Goal: Task Accomplishment & Management: Manage account settings

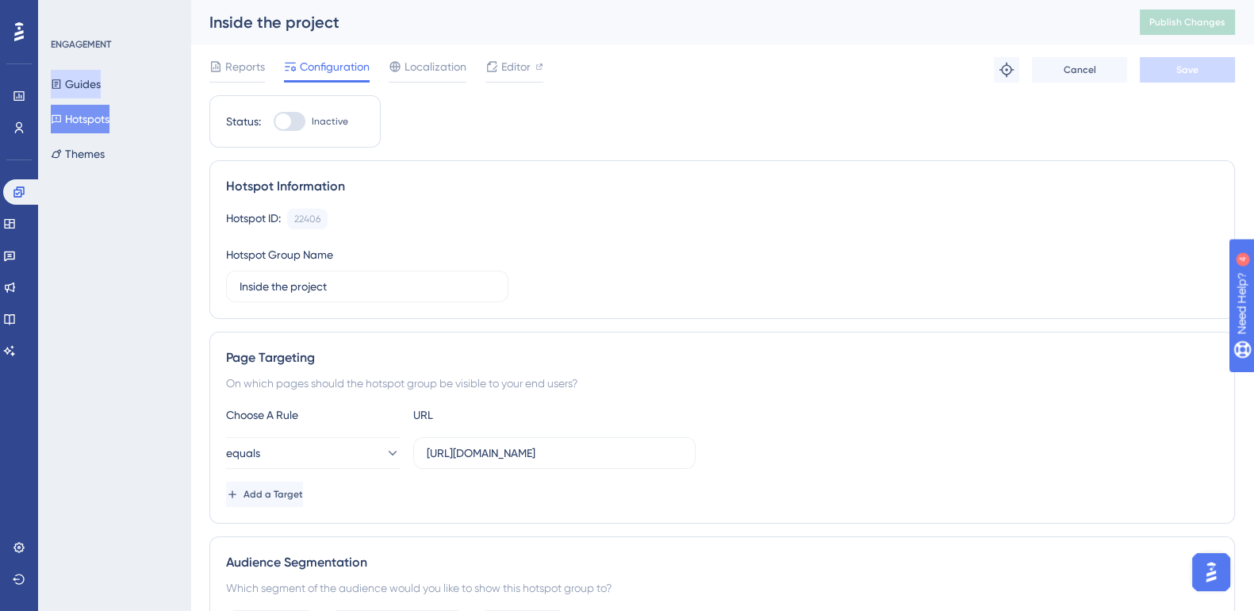
click at [86, 86] on button "Guides" at bounding box center [76, 84] width 50 height 29
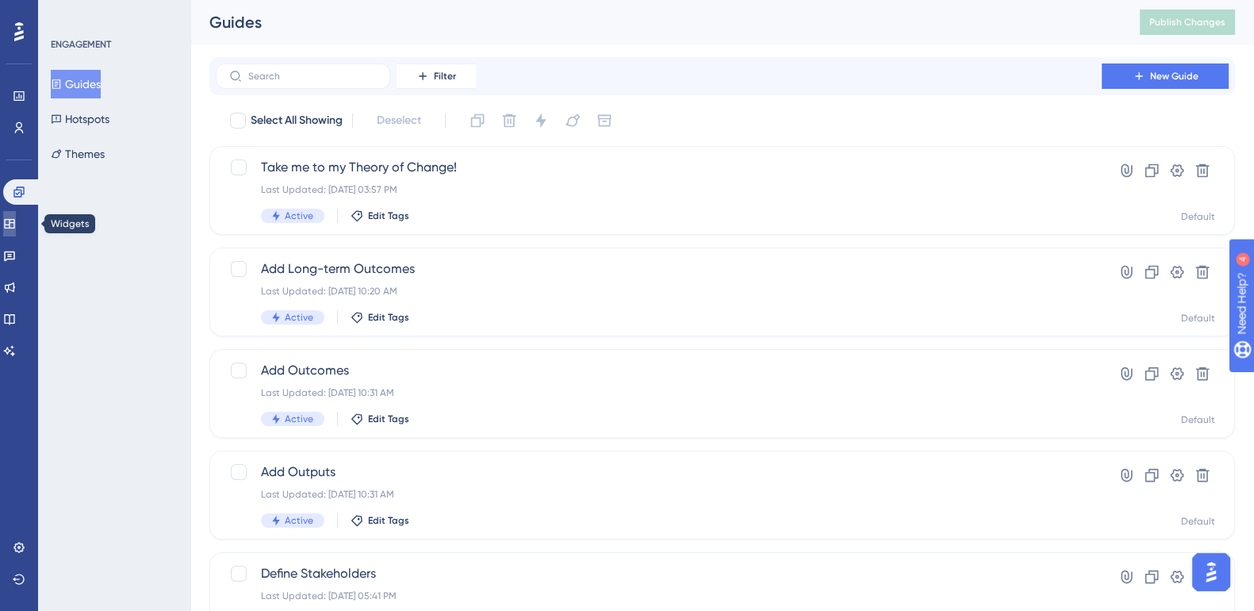
click at [14, 221] on icon at bounding box center [9, 224] width 10 height 10
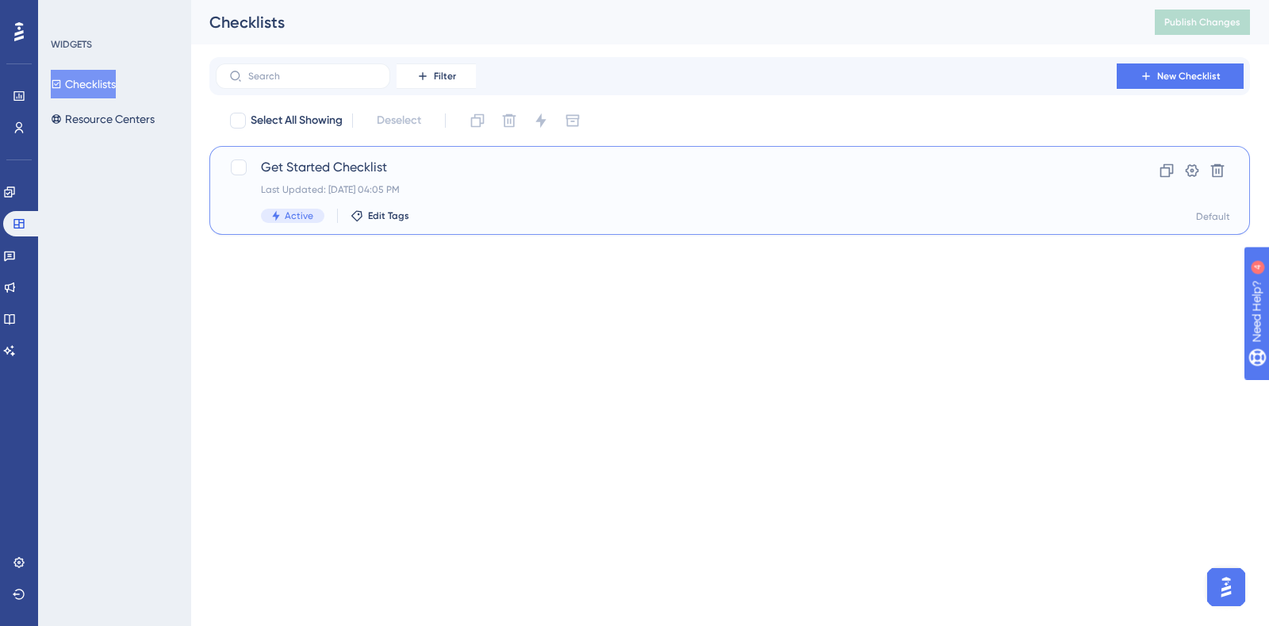
click at [344, 165] on span "Get Started Checklist" at bounding box center [666, 167] width 811 height 19
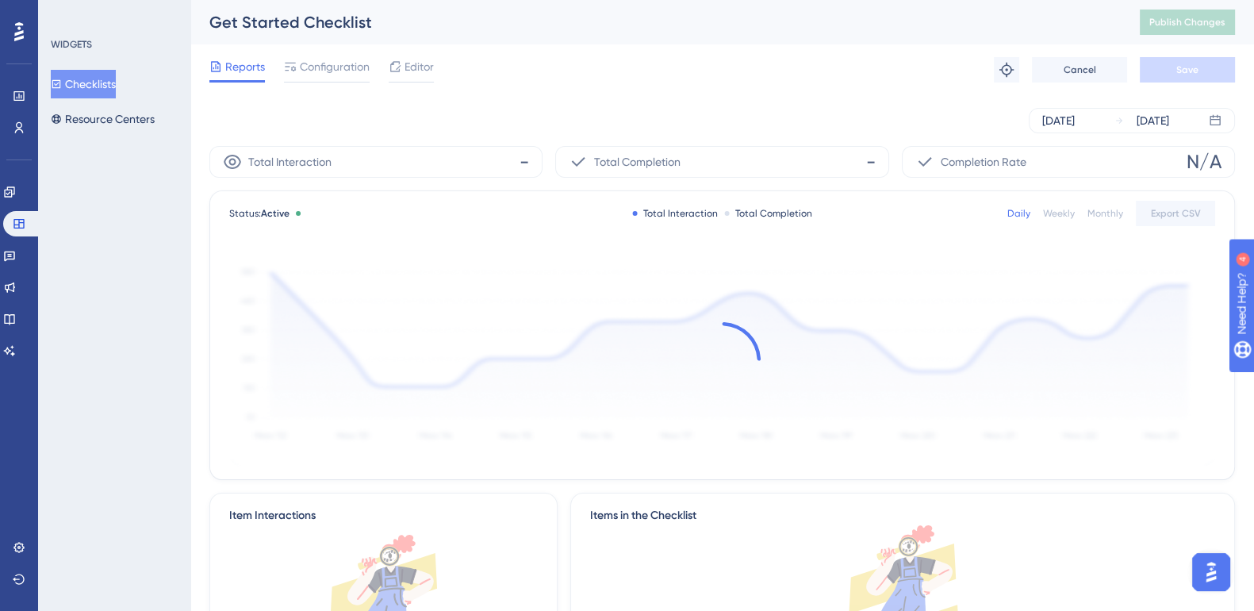
click at [427, 56] on div "Reports Configuration Editor Troubleshoot Cancel Save" at bounding box center [721, 69] width 1025 height 51
click at [426, 63] on span "Editor" at bounding box center [418, 66] width 29 height 19
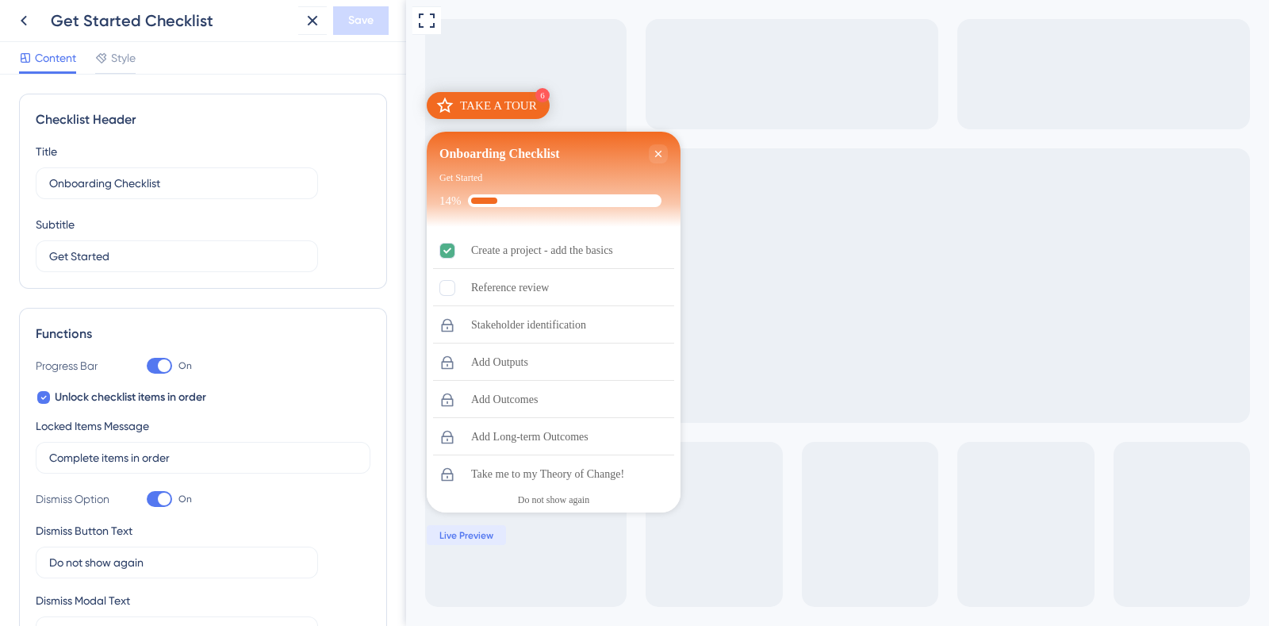
click at [117, 47] on div "Content Style" at bounding box center [203, 58] width 406 height 33
click at [124, 63] on span "Style" at bounding box center [123, 57] width 25 height 19
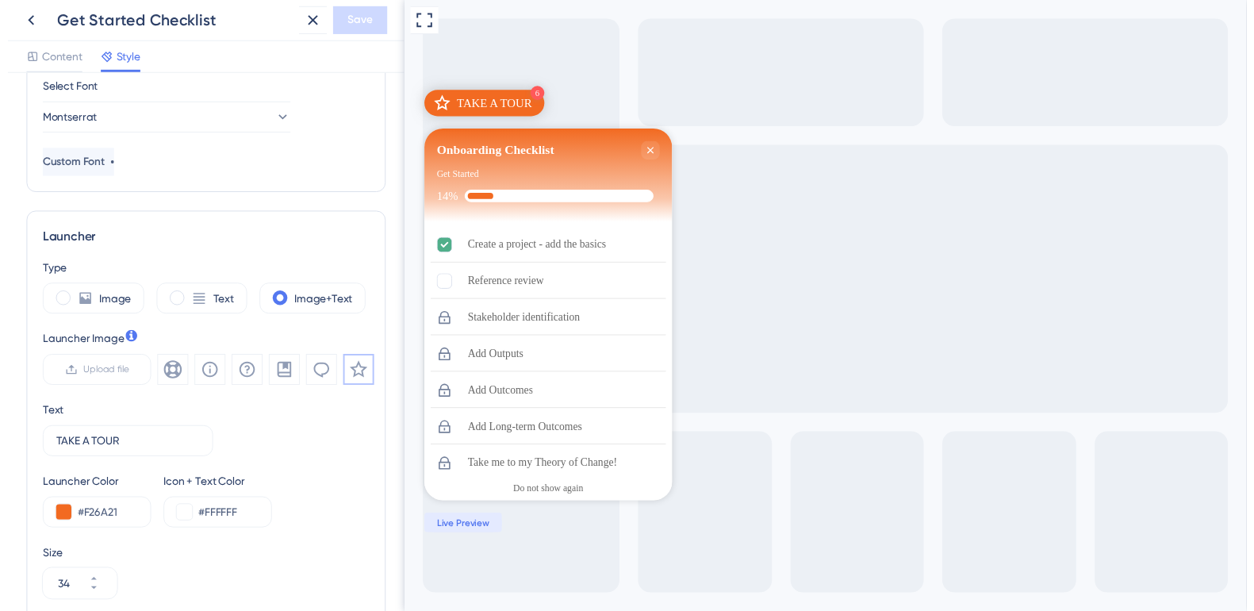
scroll to position [285, 0]
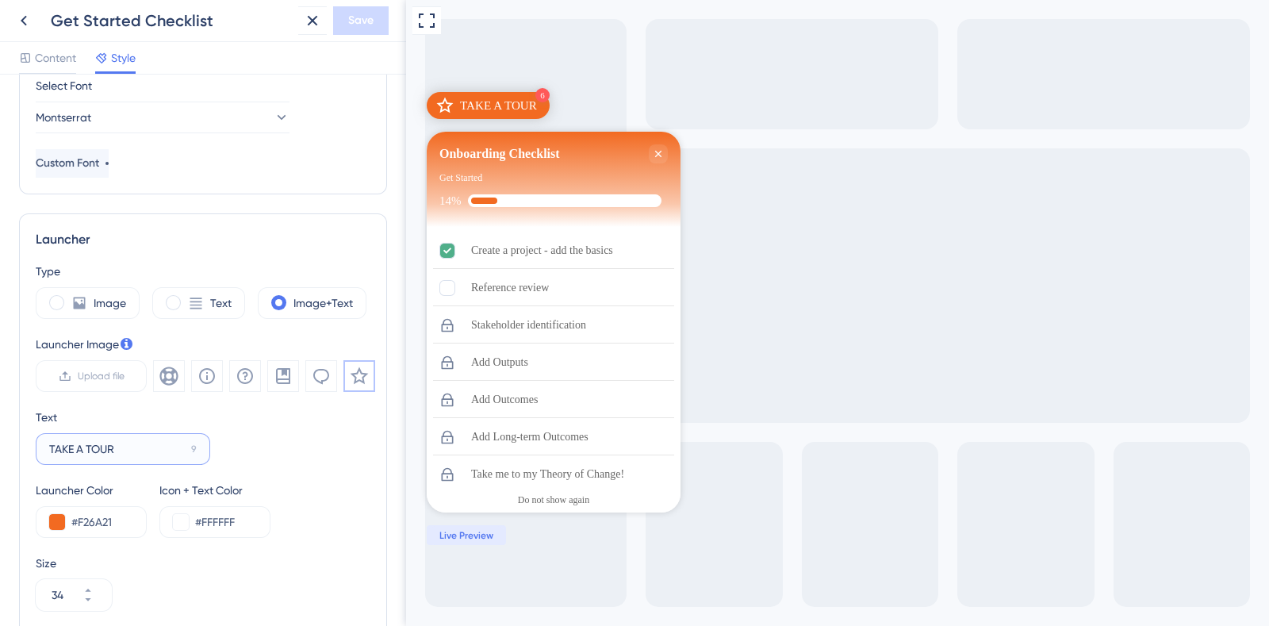
click at [63, 449] on input "TAKE A TOUR" at bounding box center [117, 448] width 136 height 17
type input "START A TOUR"
click at [373, 17] on span "Save" at bounding box center [360, 20] width 25 height 19
click at [16, 25] on icon at bounding box center [23, 20] width 19 height 19
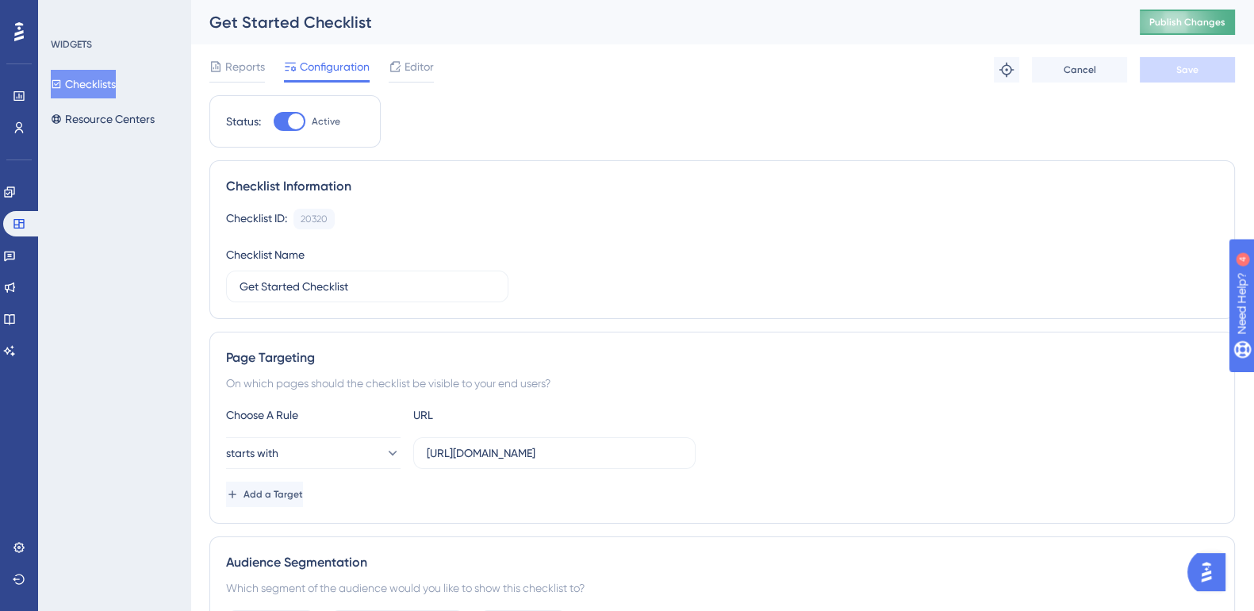
click at [1225, 26] on span "Publish Changes" at bounding box center [1187, 22] width 76 height 13
click at [416, 69] on span "Editor" at bounding box center [418, 66] width 29 height 19
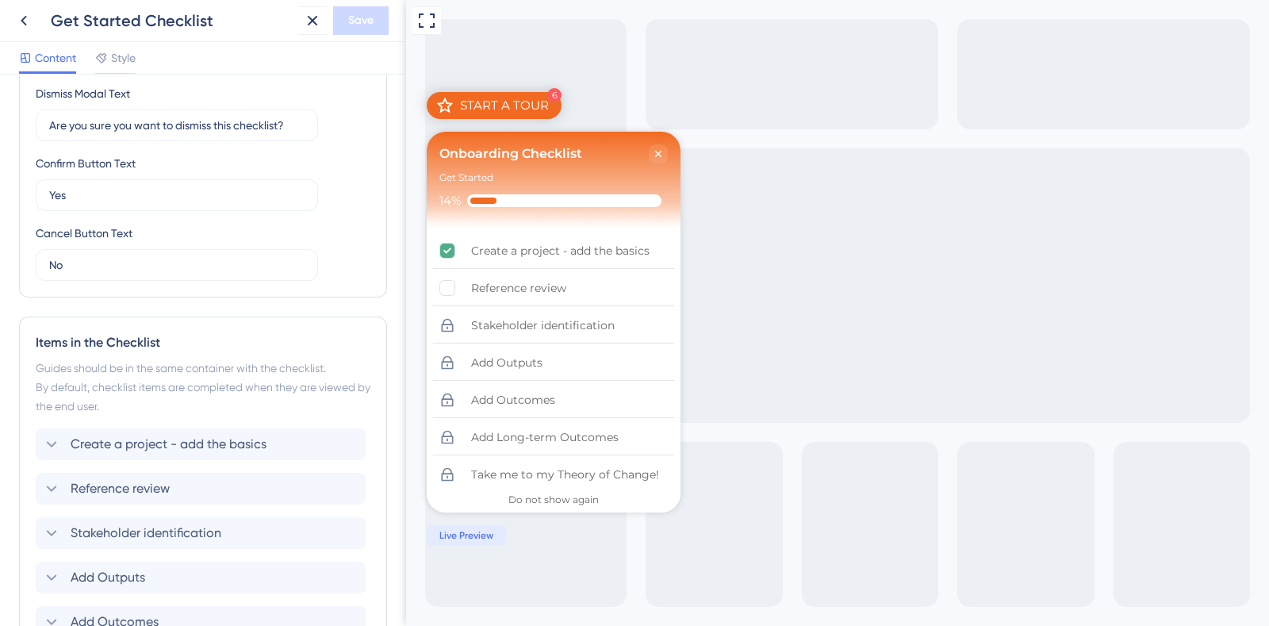
scroll to position [508, 0]
click at [125, 59] on span "Style" at bounding box center [123, 57] width 25 height 19
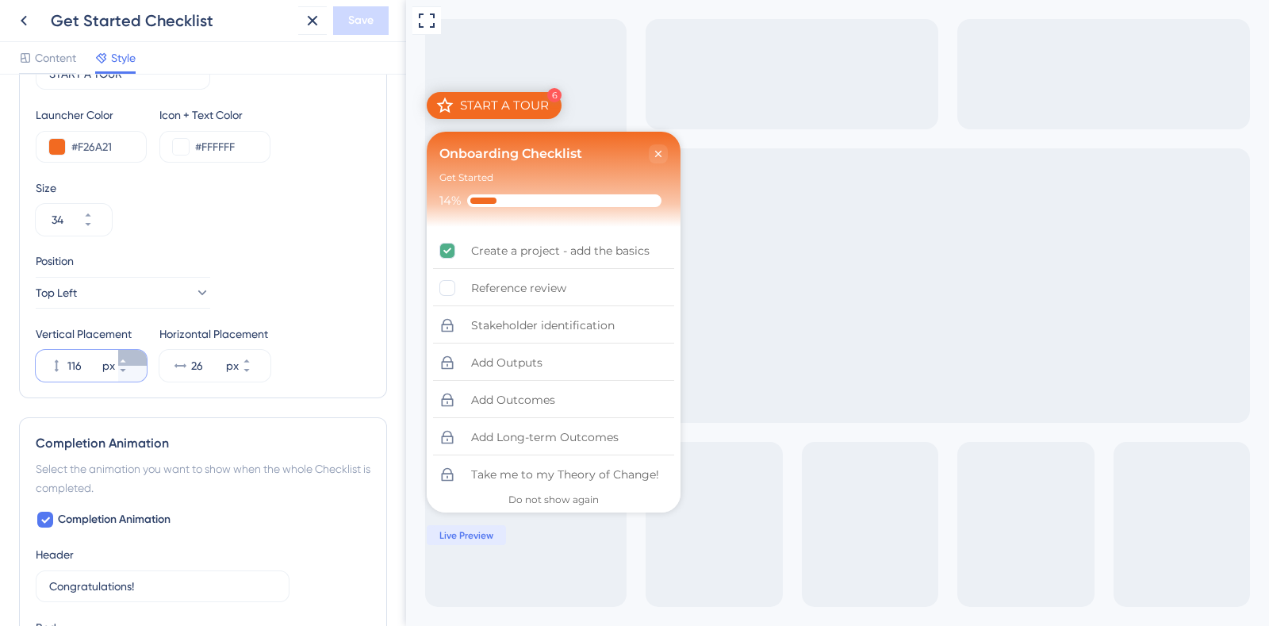
click at [133, 354] on button "116 px" at bounding box center [132, 358] width 29 height 16
click at [133, 354] on button "117 px" at bounding box center [132, 358] width 29 height 16
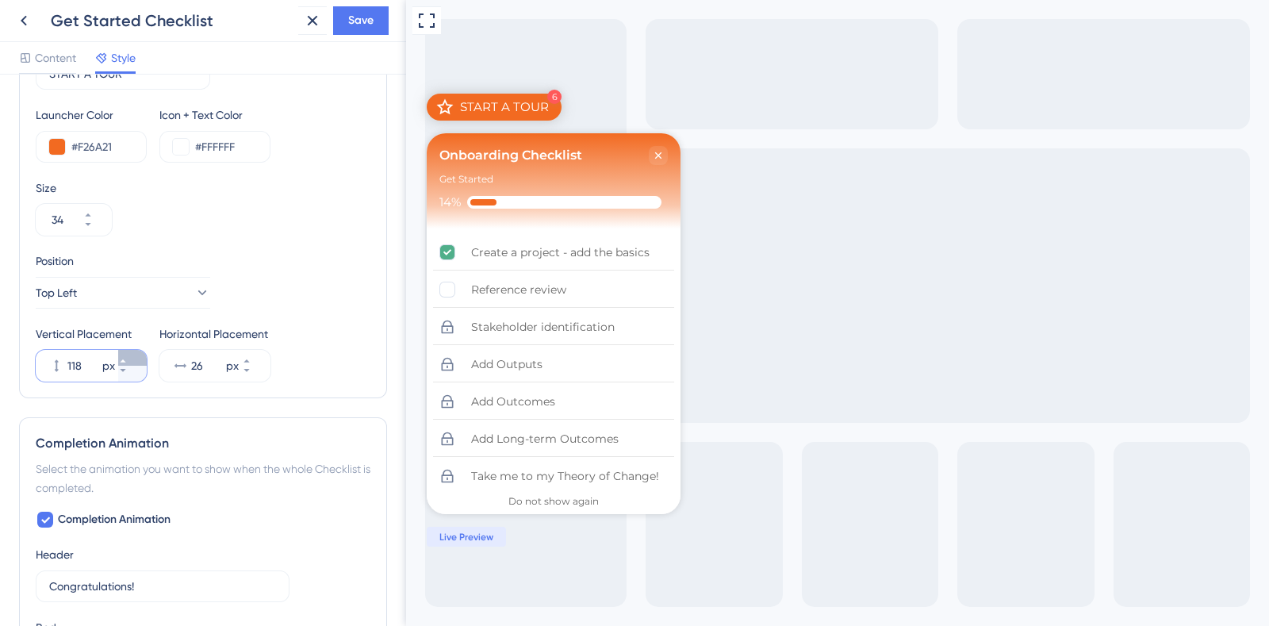
click at [133, 354] on button "118 px" at bounding box center [132, 358] width 29 height 16
click at [133, 354] on button "119 px" at bounding box center [132, 358] width 29 height 16
click at [133, 354] on button "120 px" at bounding box center [132, 358] width 29 height 16
type input "121"
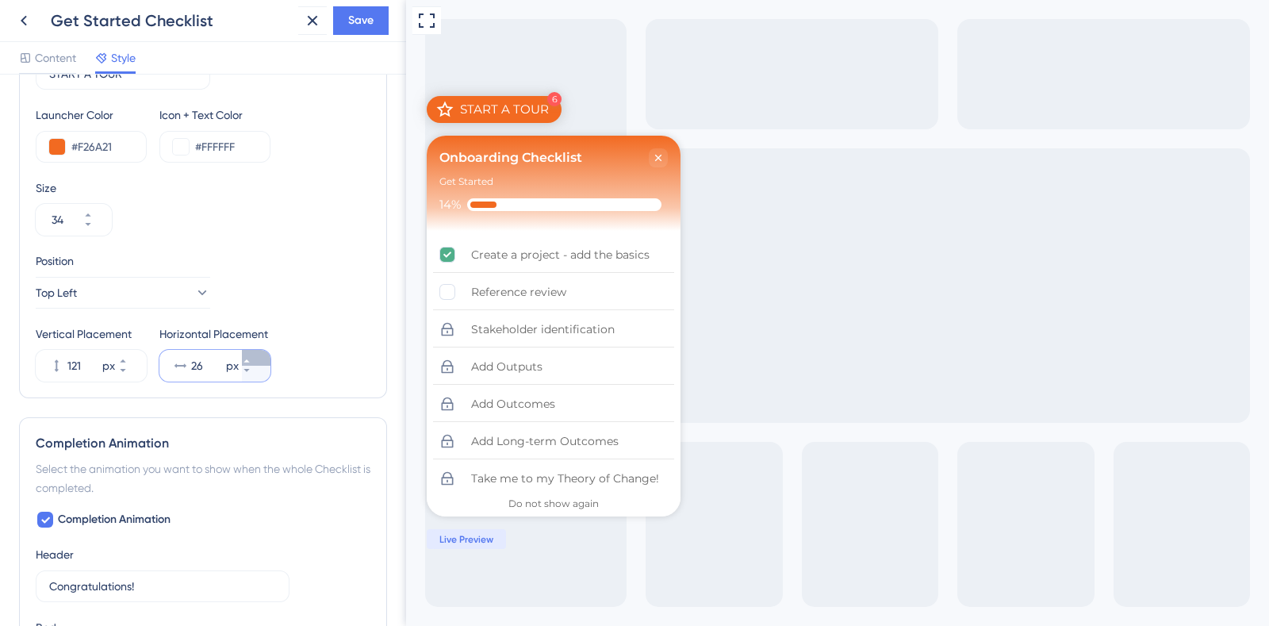
click at [250, 358] on button "26 px" at bounding box center [256, 358] width 29 height 16
click at [250, 358] on button "27 px" at bounding box center [256, 358] width 29 height 16
click at [258, 374] on button "28 px" at bounding box center [256, 374] width 29 height 16
type input "27"
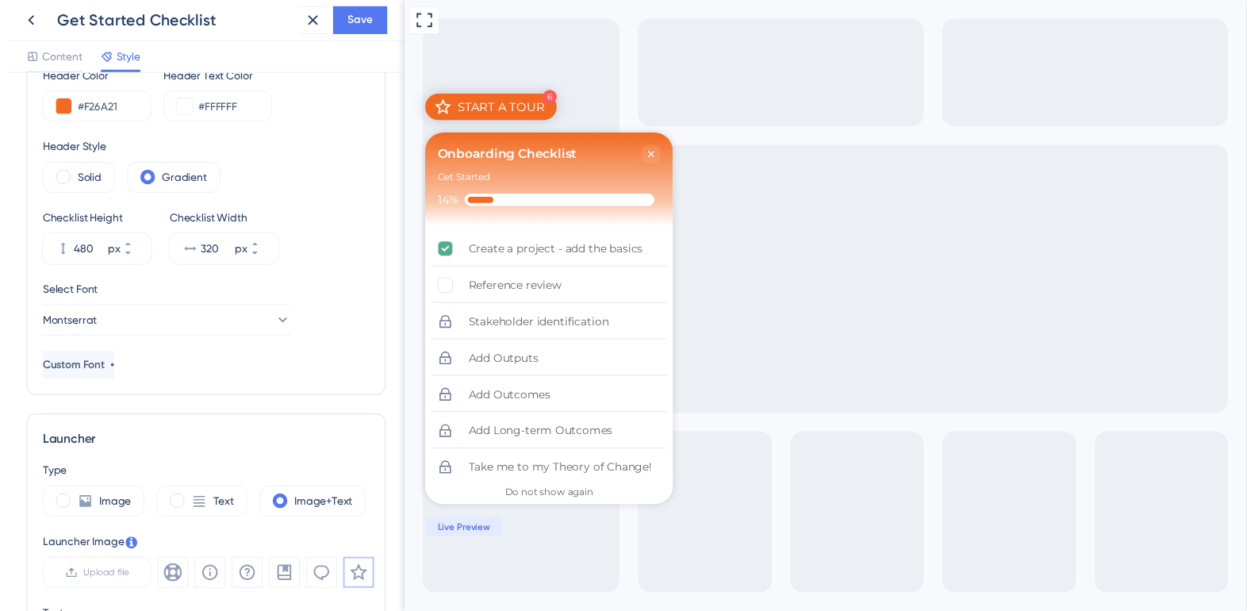
scroll to position [73, 0]
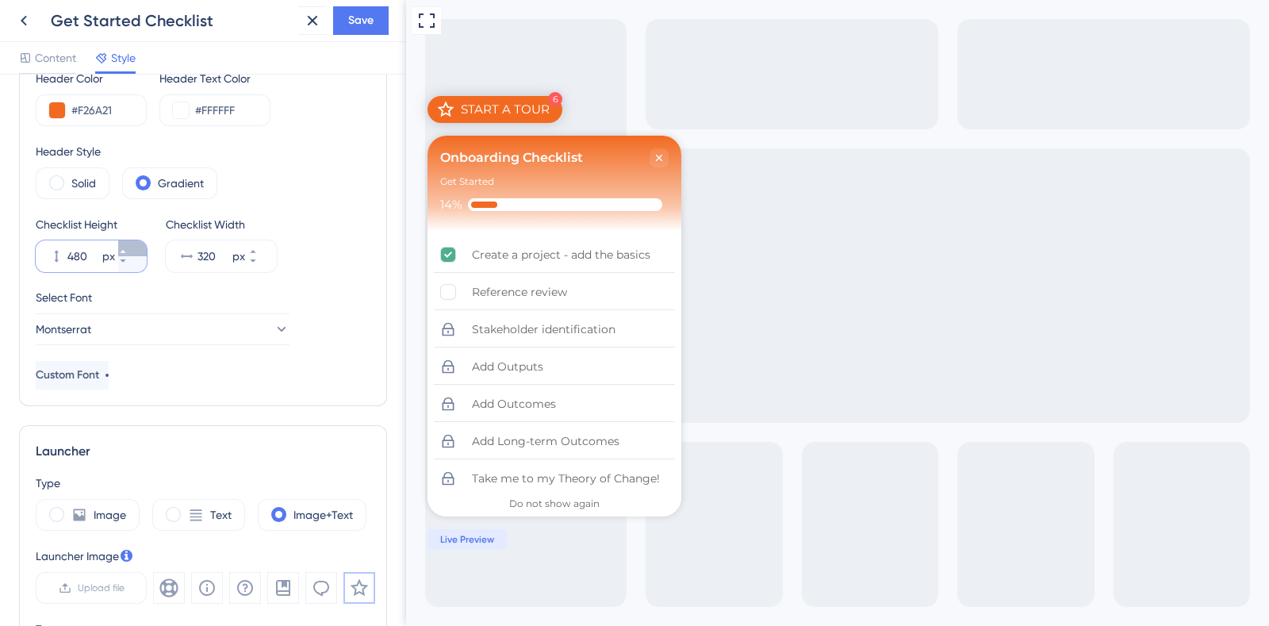
click at [125, 251] on icon at bounding box center [123, 251] width 6 height 3
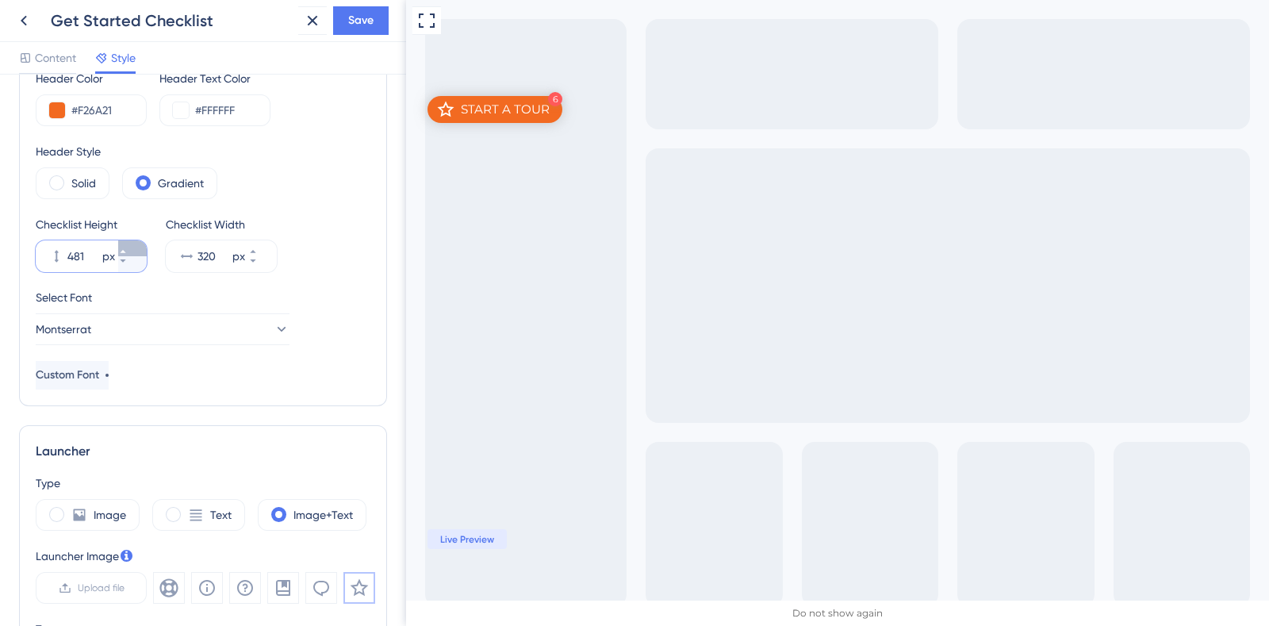
click at [125, 251] on icon at bounding box center [123, 251] width 6 height 3
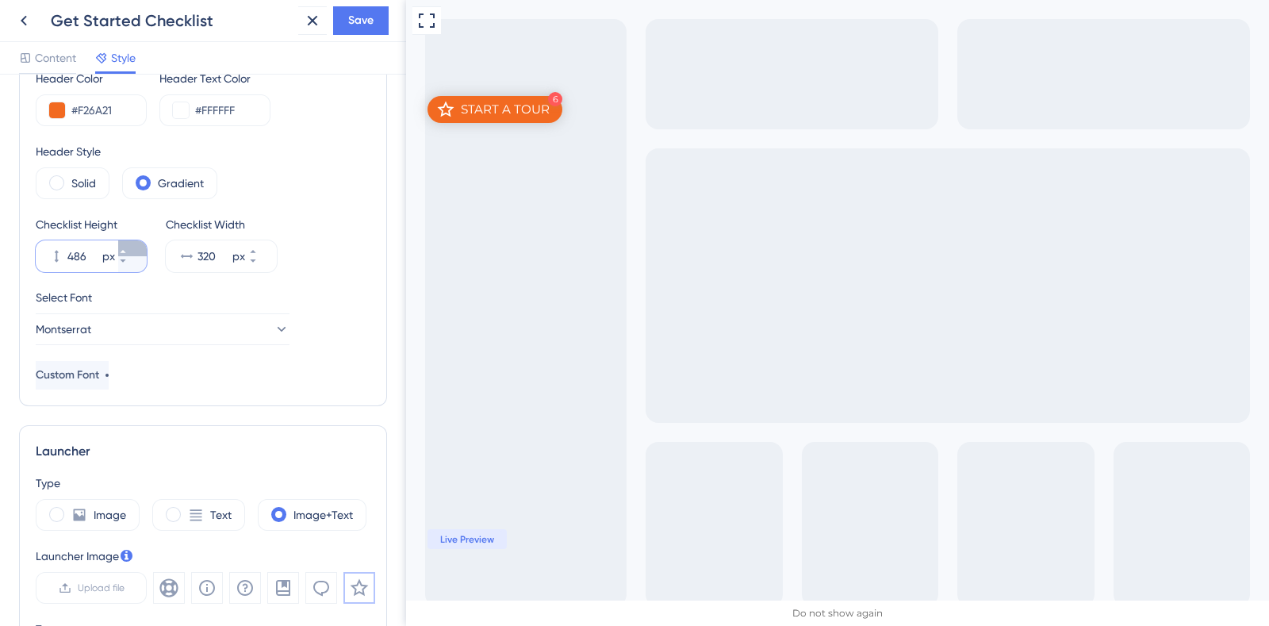
click at [125, 251] on icon at bounding box center [123, 251] width 6 height 3
type input "489"
click at [263, 241] on button "320 px" at bounding box center [262, 248] width 29 height 16
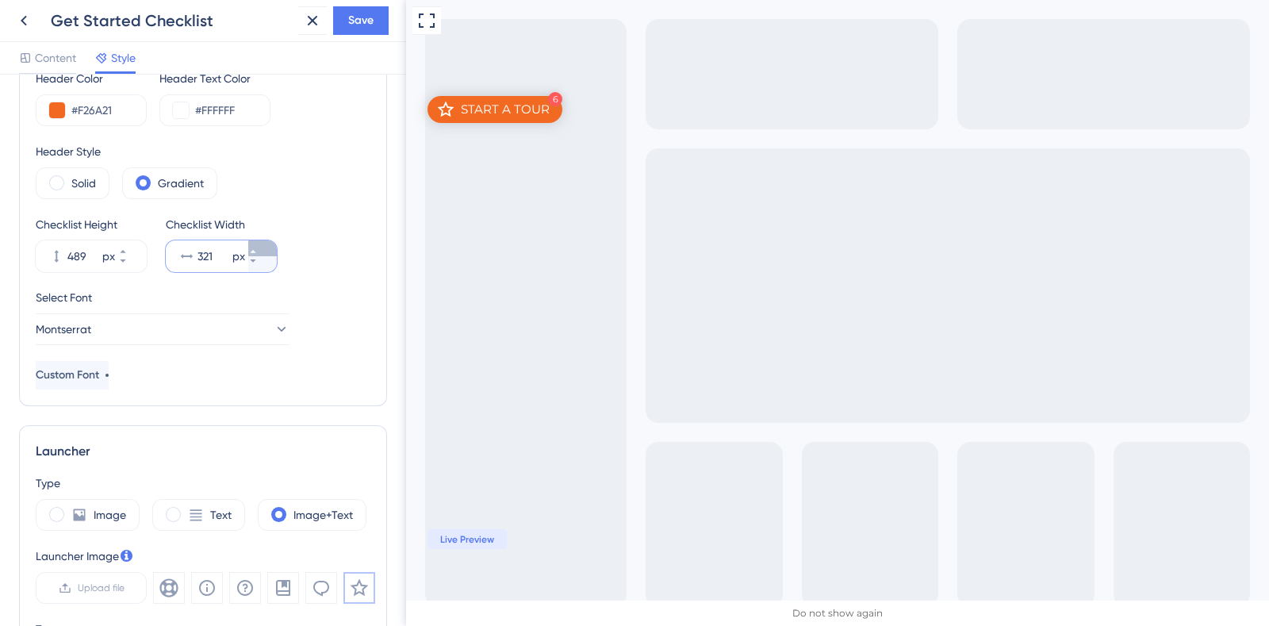
click at [263, 241] on button "321 px" at bounding box center [262, 248] width 29 height 16
click at [263, 241] on button "322 px" at bounding box center [262, 248] width 29 height 16
click at [263, 241] on button "323 px" at bounding box center [262, 248] width 29 height 16
click at [263, 241] on button "324 px" at bounding box center [262, 248] width 29 height 16
click at [263, 241] on button "325 px" at bounding box center [262, 248] width 29 height 16
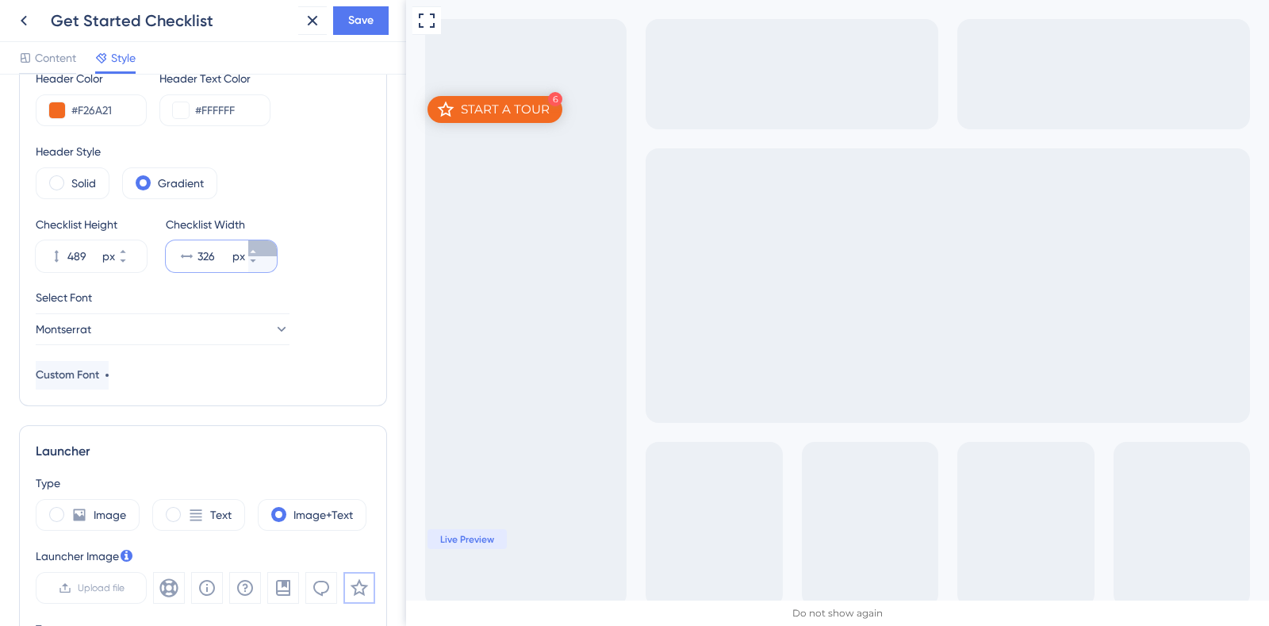
click at [263, 241] on button "326 px" at bounding box center [262, 248] width 29 height 16
type input "327"
click at [361, 5] on div "Get Started Checklist Save" at bounding box center [203, 21] width 406 height 42
click at [360, 17] on span "Save" at bounding box center [360, 20] width 25 height 19
click at [313, 21] on icon at bounding box center [313, 21] width 10 height 10
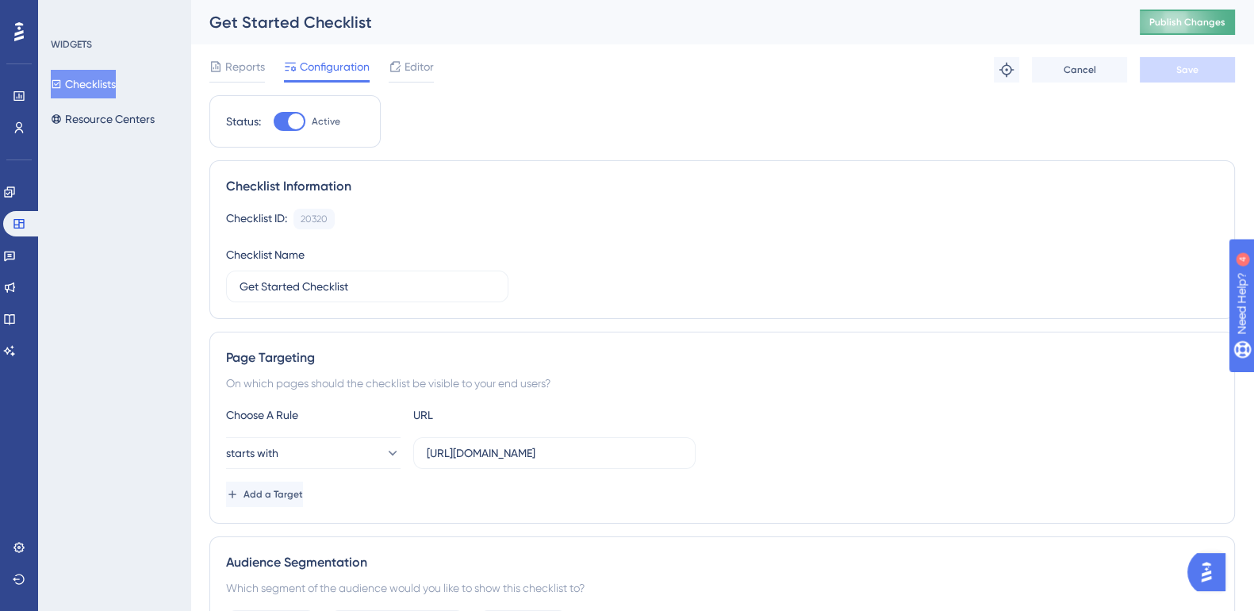
click at [1225, 24] on span "Publish Changes" at bounding box center [1187, 22] width 76 height 13
click at [576, 444] on input "https://impact-dev.ruralsenses.com/projects/6" at bounding box center [554, 452] width 255 height 17
click at [16, 195] on icon at bounding box center [9, 192] width 13 height 13
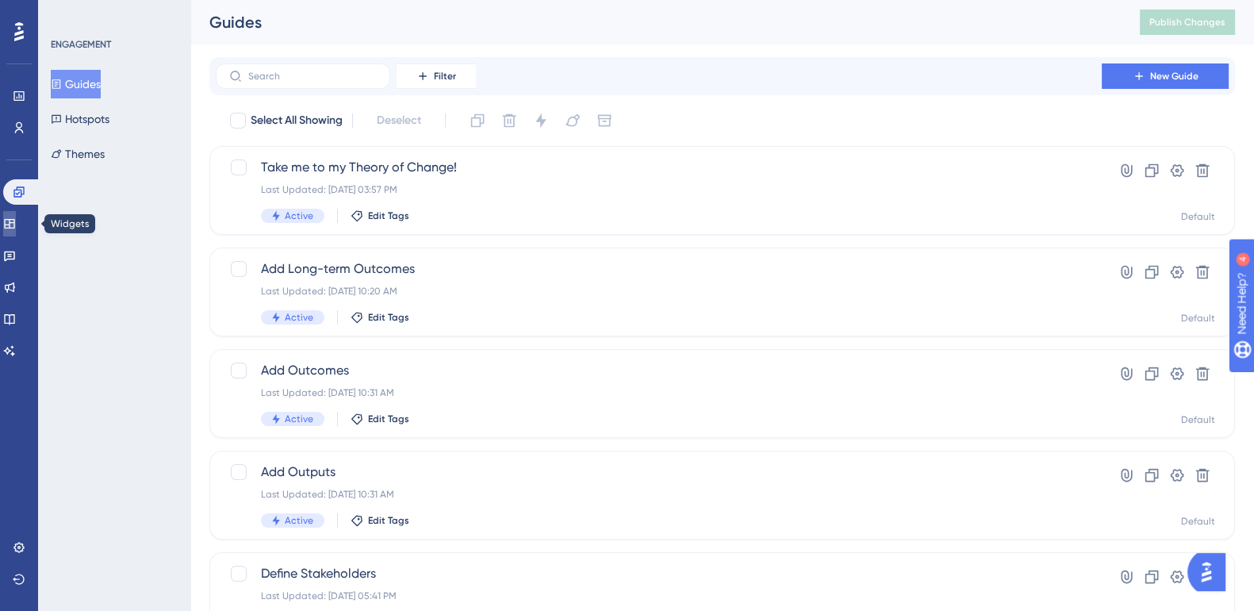
click at [16, 220] on icon at bounding box center [9, 223] width 13 height 13
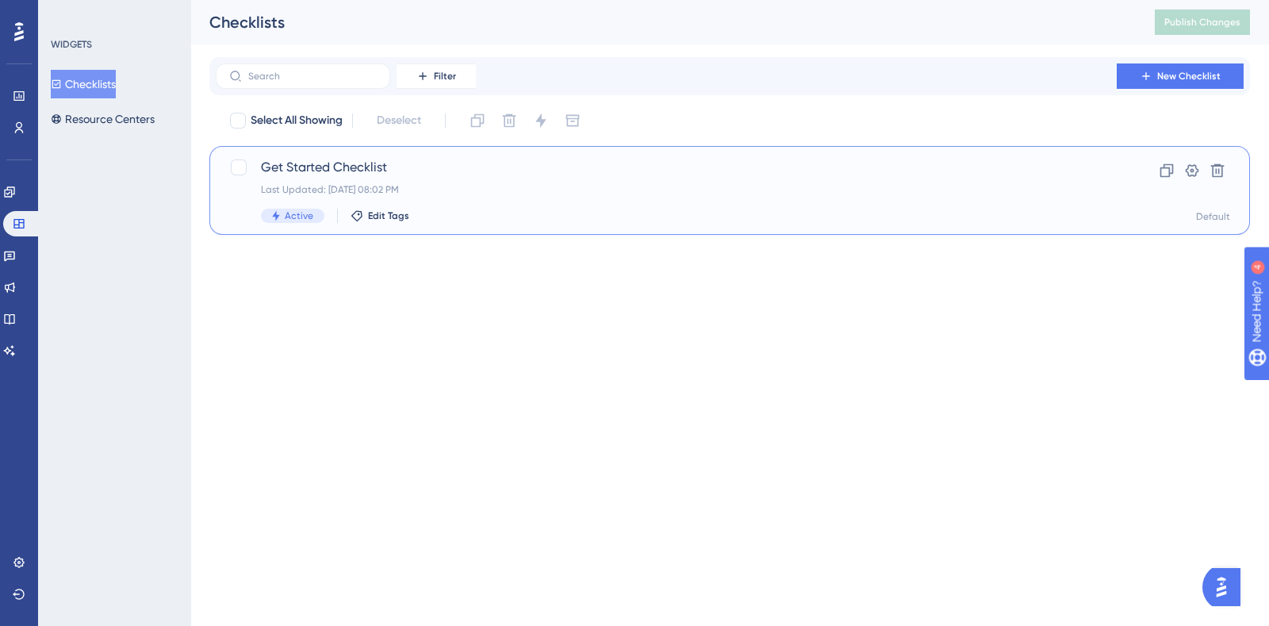
click at [366, 164] on span "Get Started Checklist" at bounding box center [666, 167] width 811 height 19
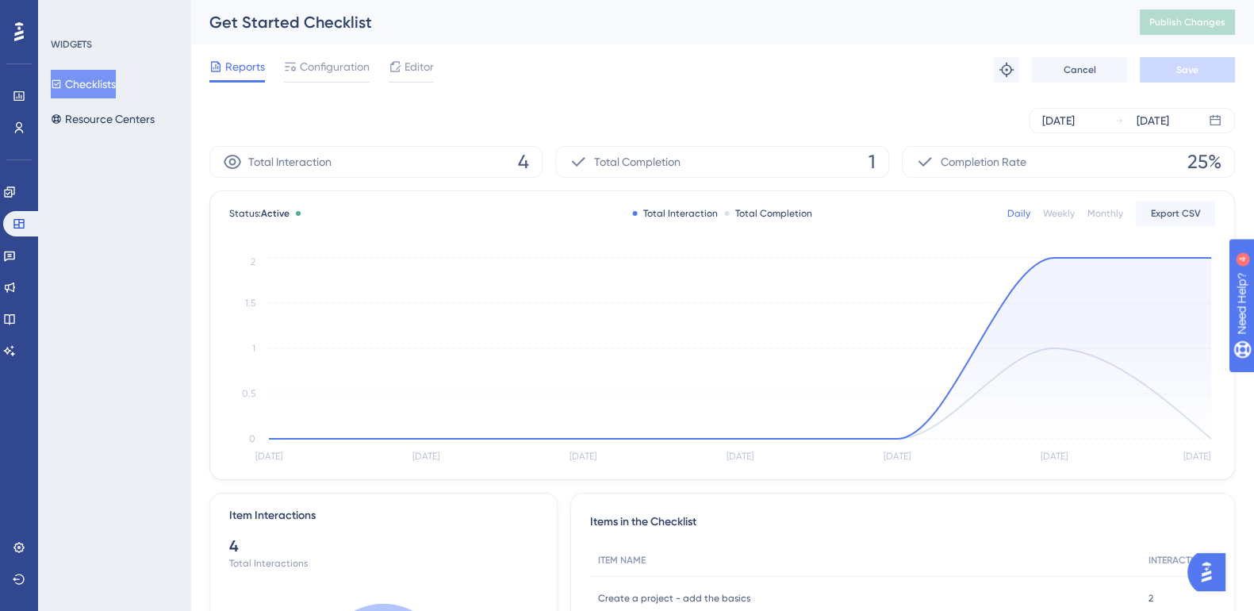
click at [36, 184] on div "Performance Users Engagement Widgets Feedback Product Updates Knowledge Base AI…" at bounding box center [19, 305] width 38 height 611
click at [16, 190] on icon at bounding box center [9, 192] width 13 height 13
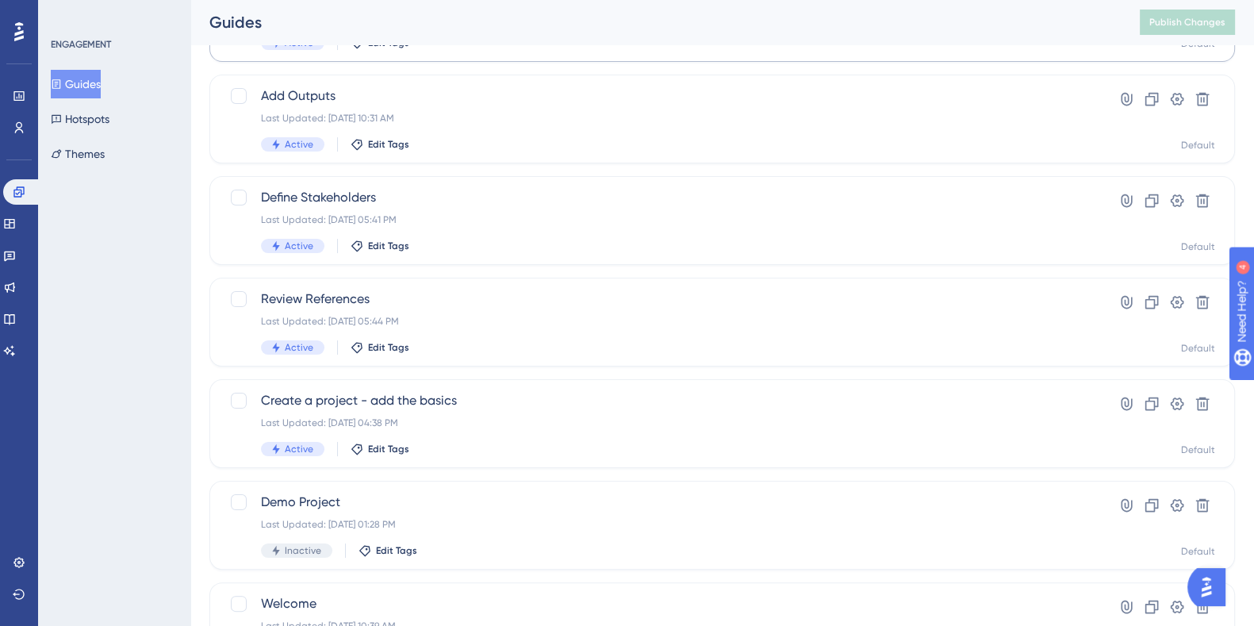
scroll to position [472, 0]
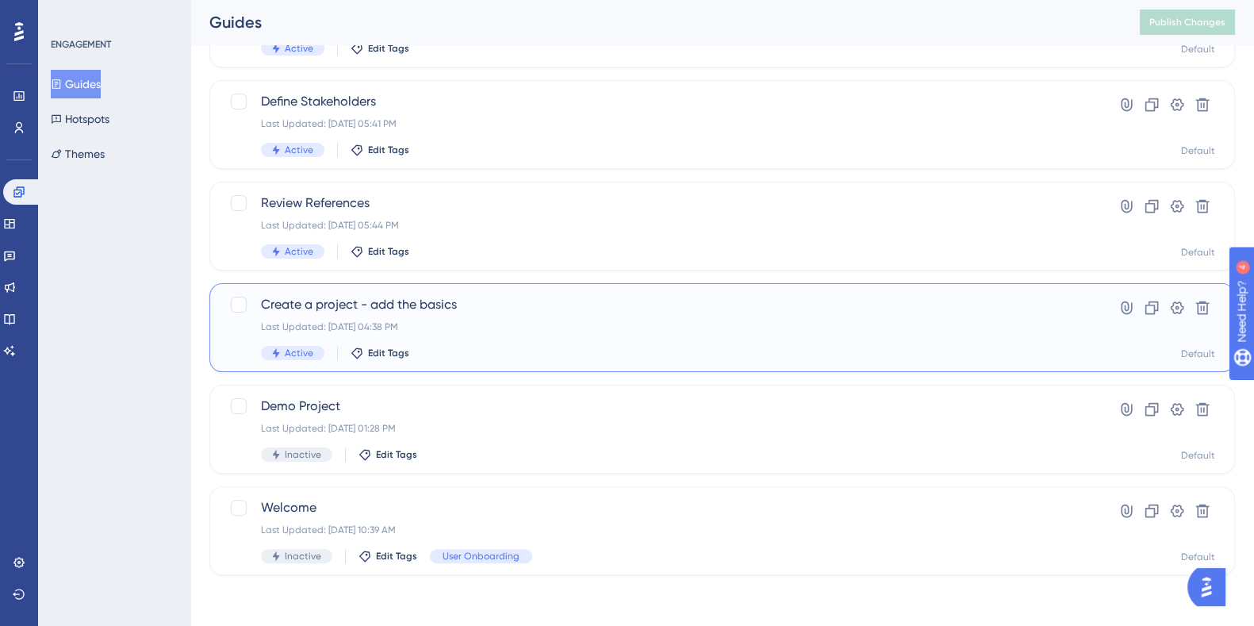
click at [349, 299] on span "Create a project - add the basics" at bounding box center [658, 304] width 795 height 19
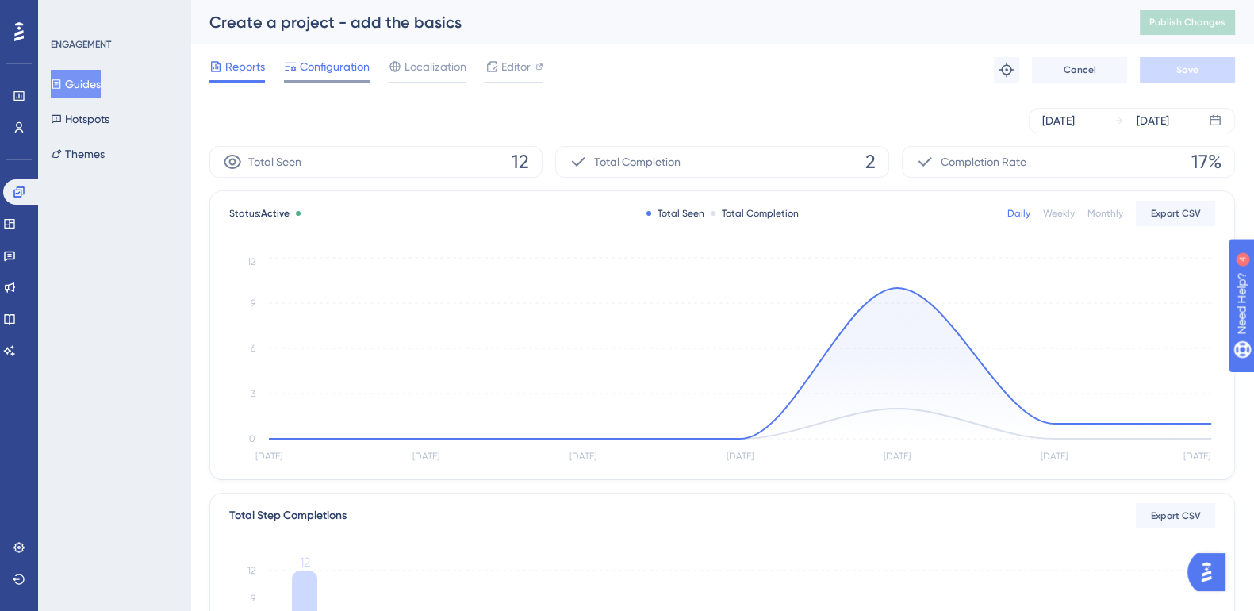
click at [357, 64] on span "Configuration" at bounding box center [335, 66] width 70 height 19
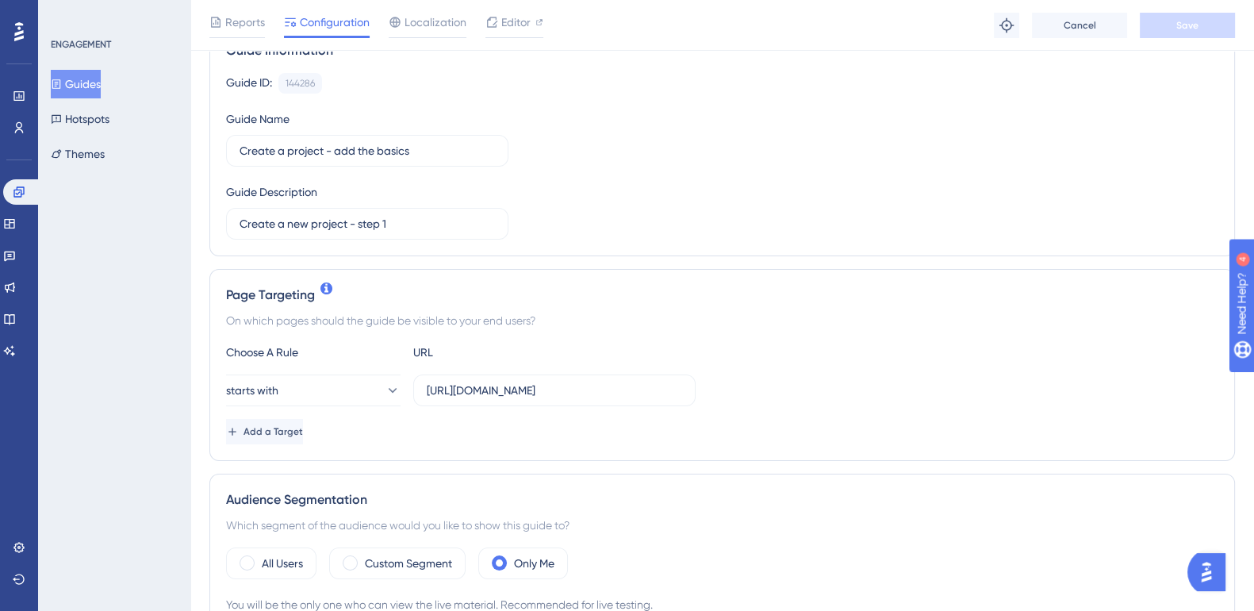
scroll to position [143, 0]
click at [535, 393] on input "https://impact-dev.ruralsenses.com/projects/create" at bounding box center [554, 389] width 255 height 17
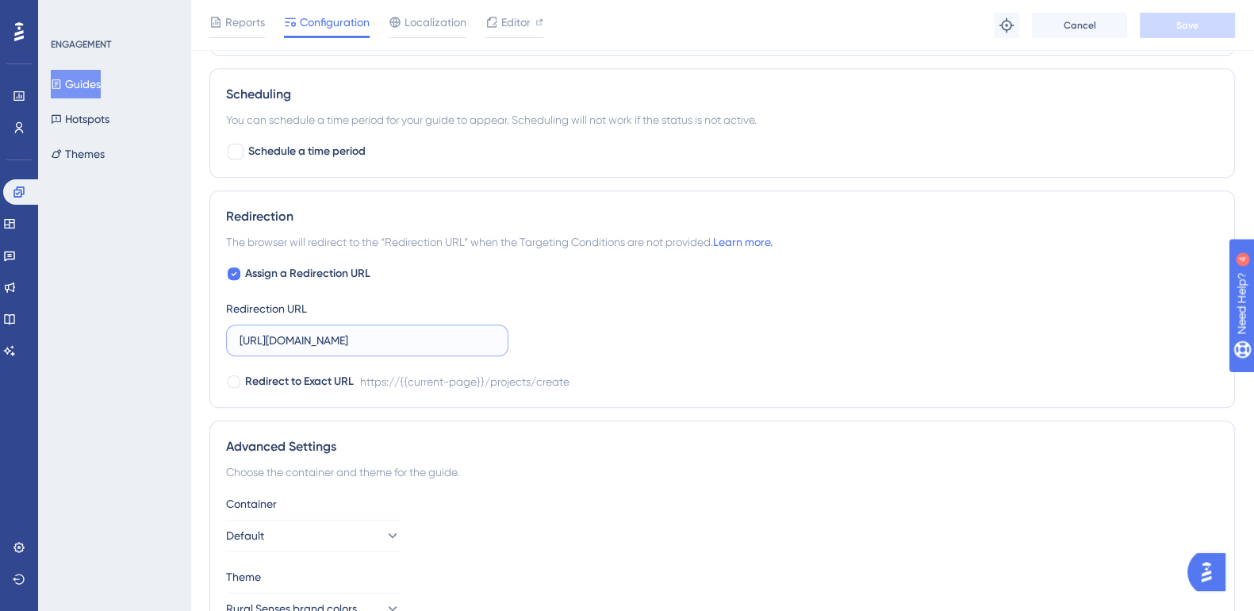
scroll to position [0, 0]
click at [455, 335] on input "https://impact-dev.ruralsenses.com/projects/create" at bounding box center [367, 340] width 255 height 17
click at [241, 270] on div at bounding box center [234, 274] width 16 height 16
checkbox input "false"
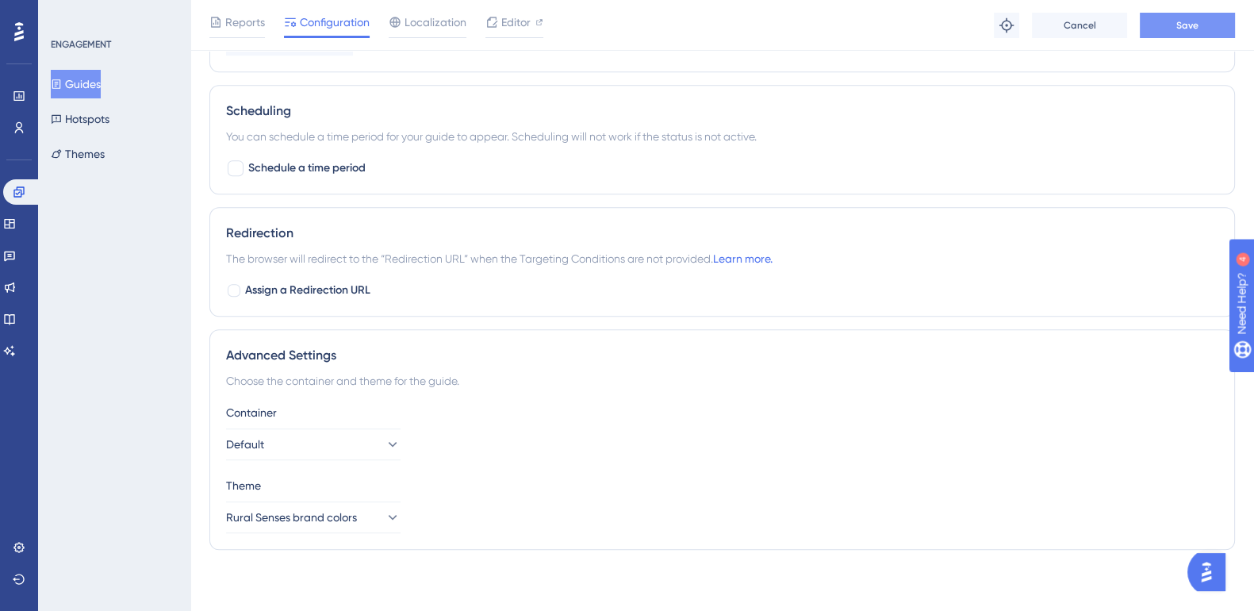
click at [1209, 23] on button "Save" at bounding box center [1187, 25] width 95 height 25
click at [562, 233] on div "Redirection" at bounding box center [722, 233] width 992 height 19
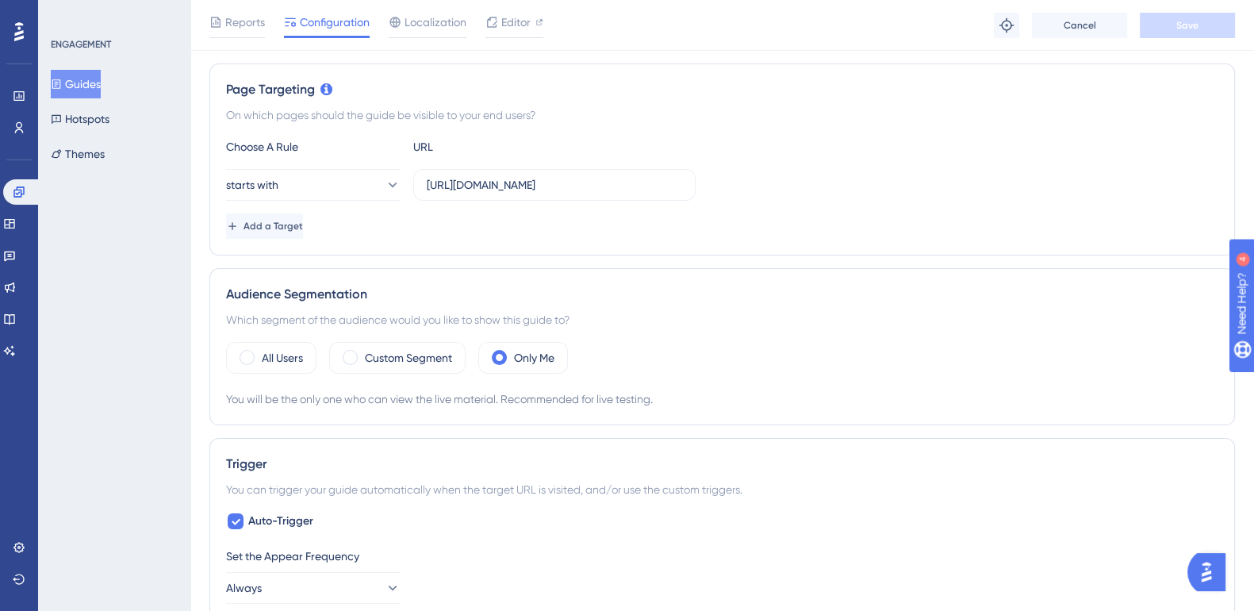
scroll to position [0, 0]
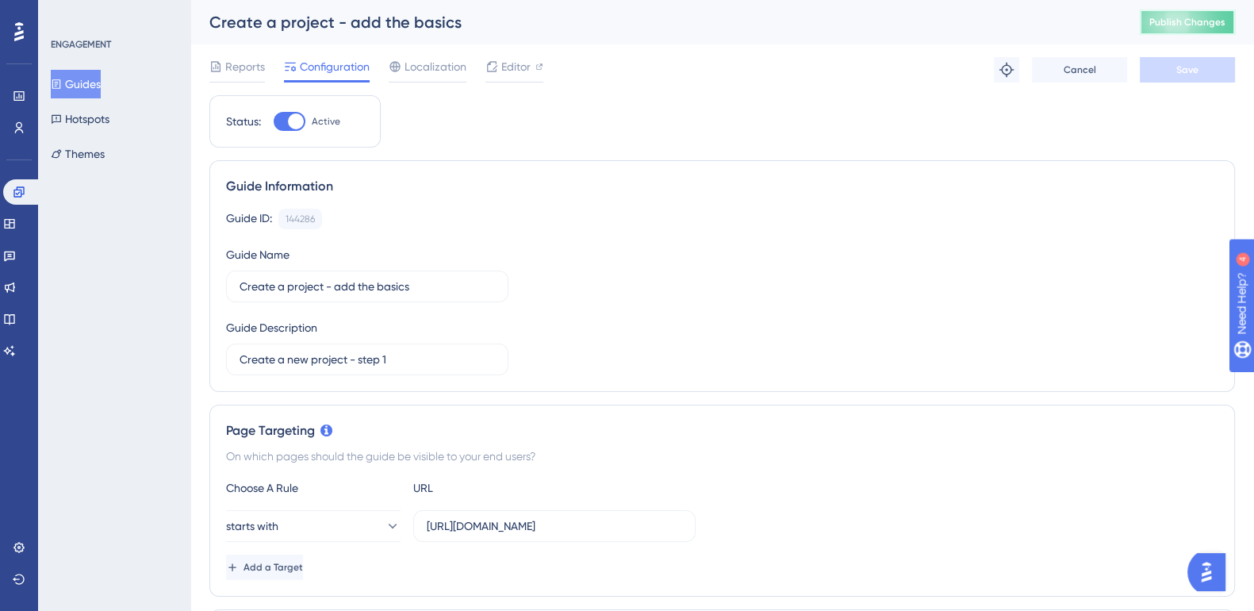
click at [1196, 28] on span "Publish Changes" at bounding box center [1187, 22] width 76 height 13
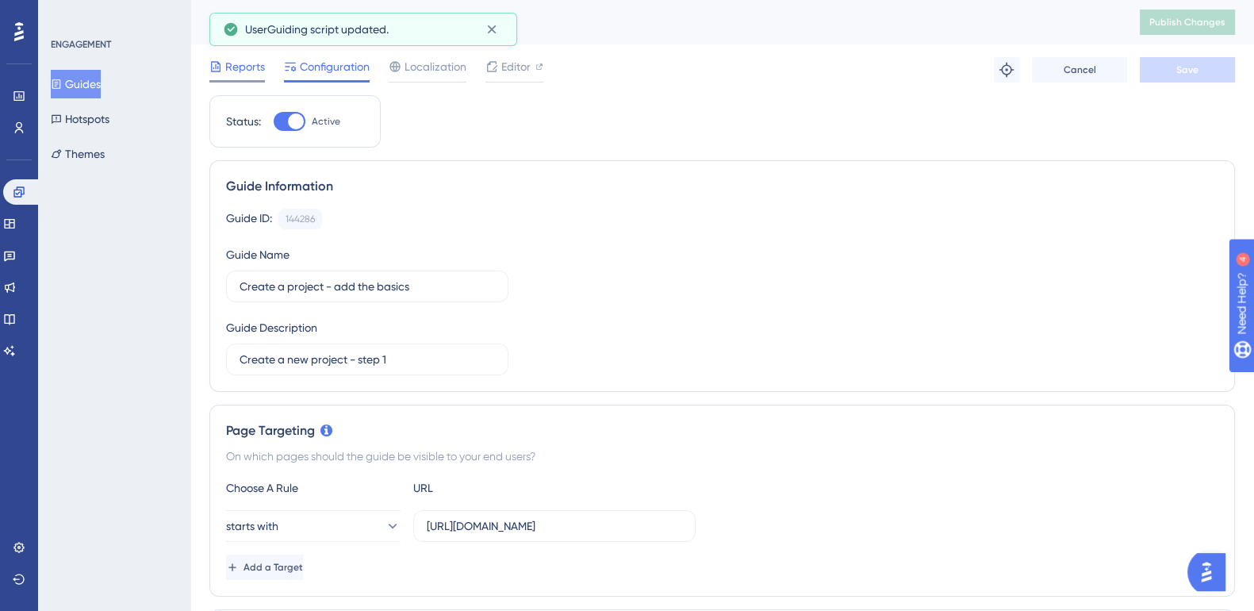
click at [240, 70] on span "Reports" at bounding box center [245, 66] width 40 height 19
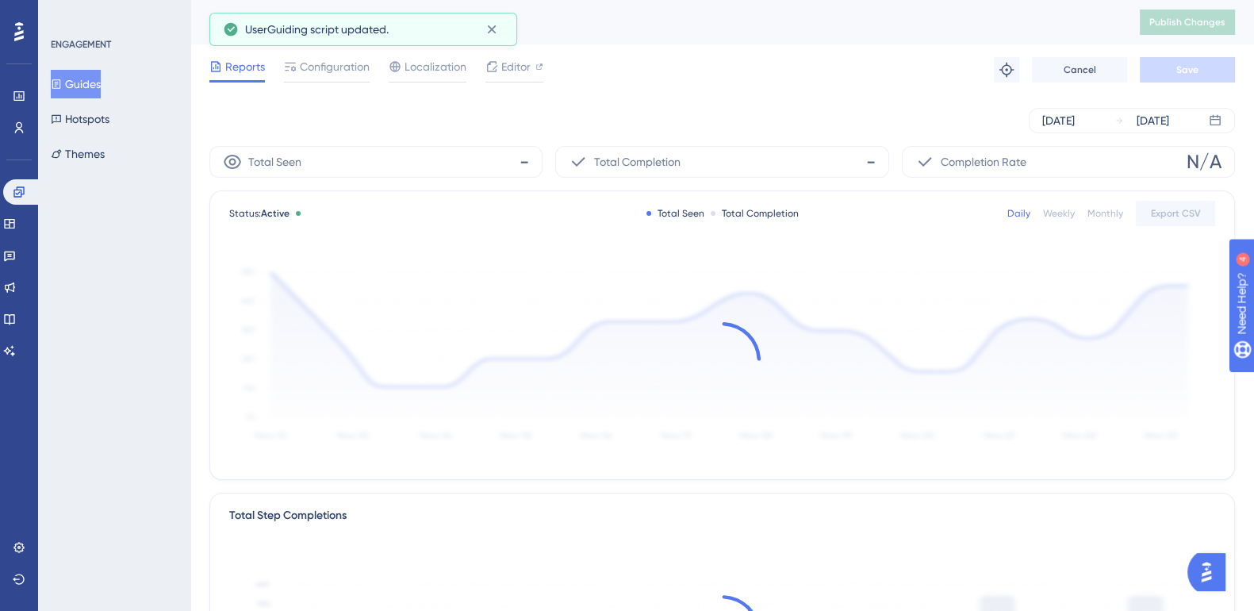
click at [94, 84] on button "Guides" at bounding box center [76, 84] width 50 height 29
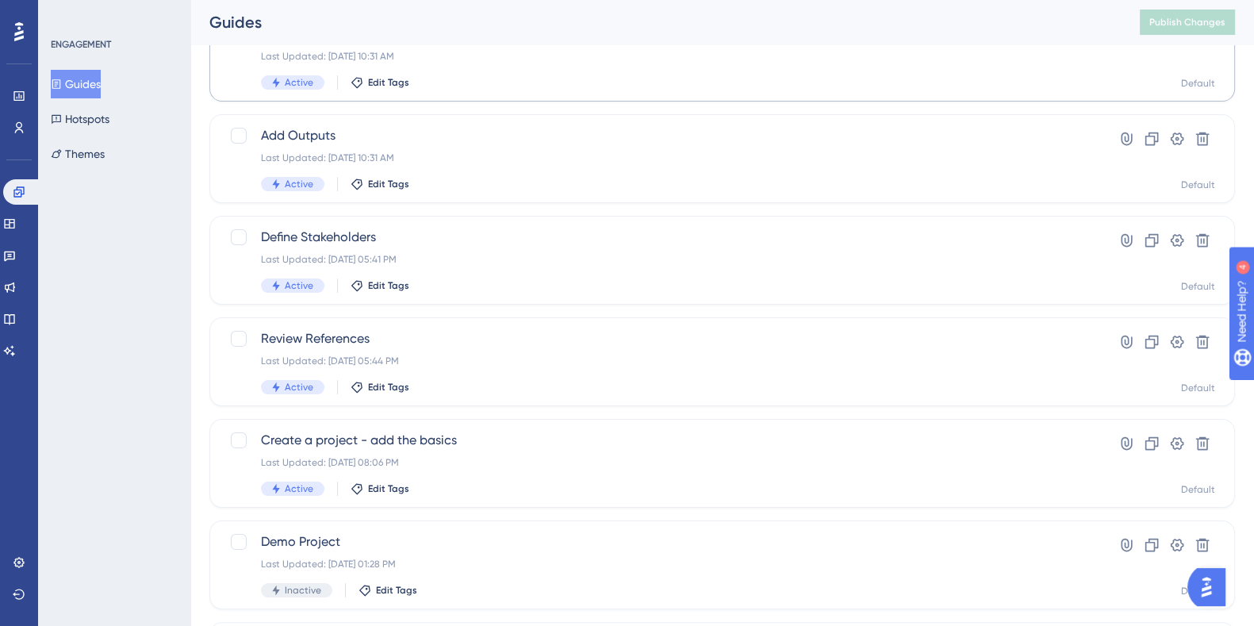
scroll to position [328, 0]
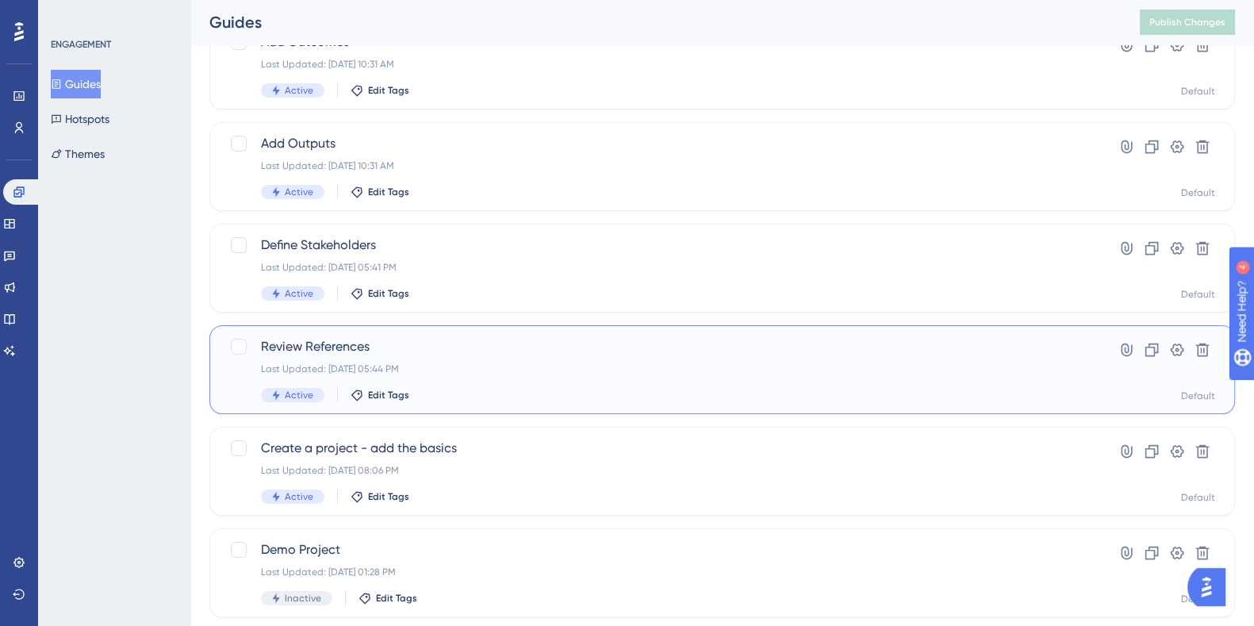
click at [333, 347] on span "Review References" at bounding box center [658, 346] width 795 height 19
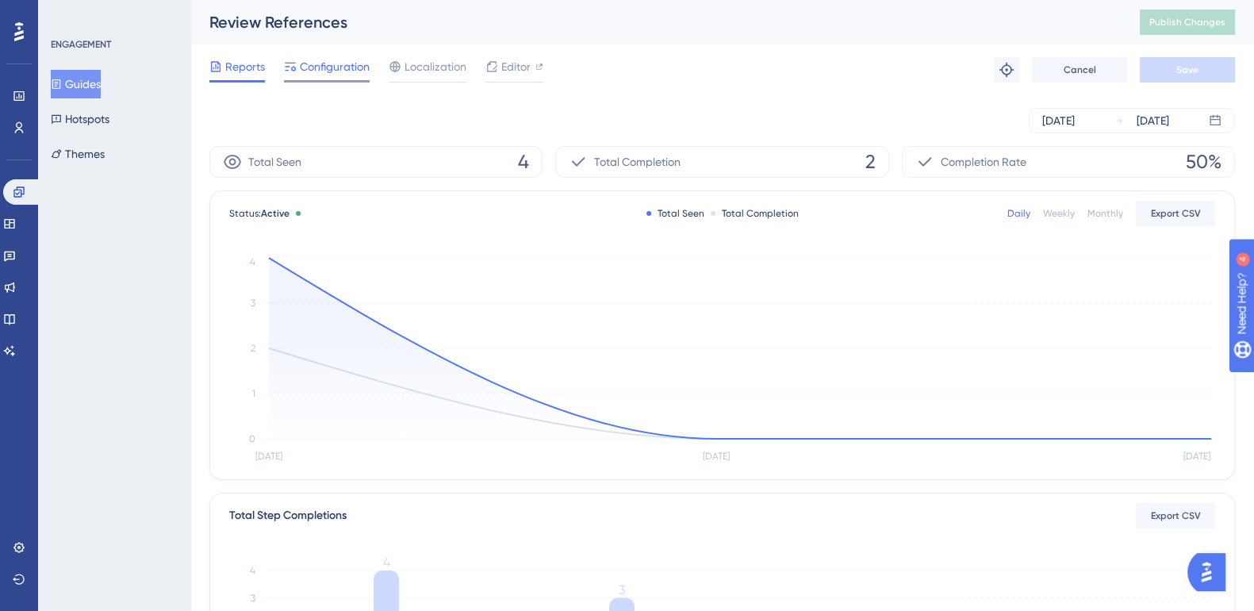
click at [335, 68] on span "Configuration" at bounding box center [335, 66] width 70 height 19
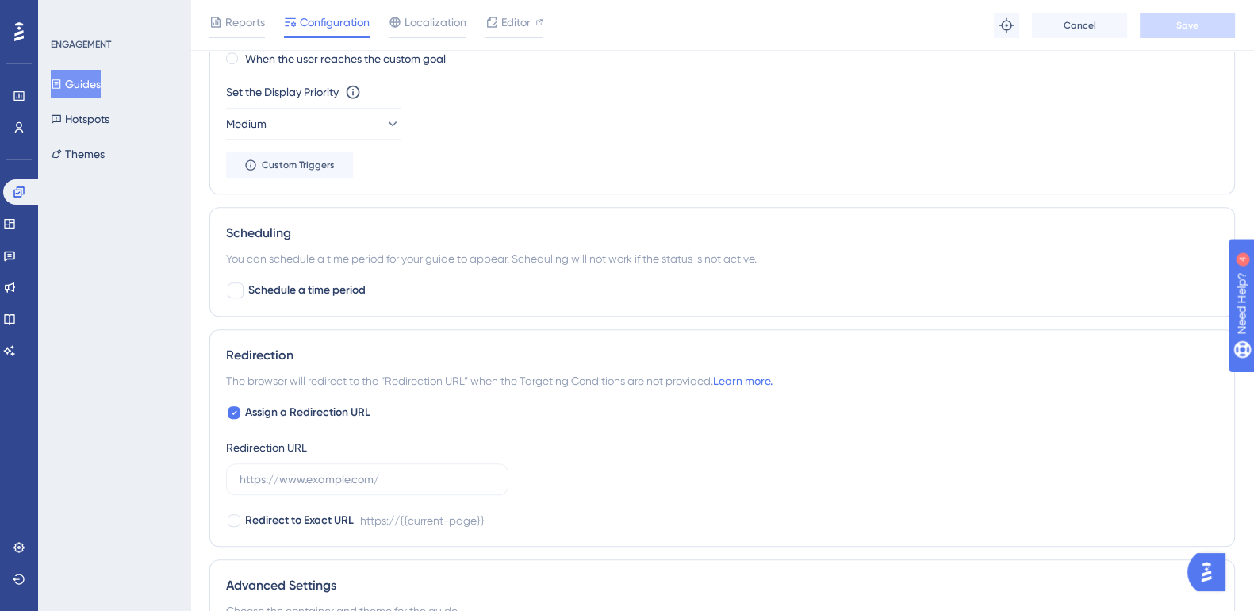
scroll to position [1047, 0]
click at [234, 411] on icon at bounding box center [234, 411] width 6 height 13
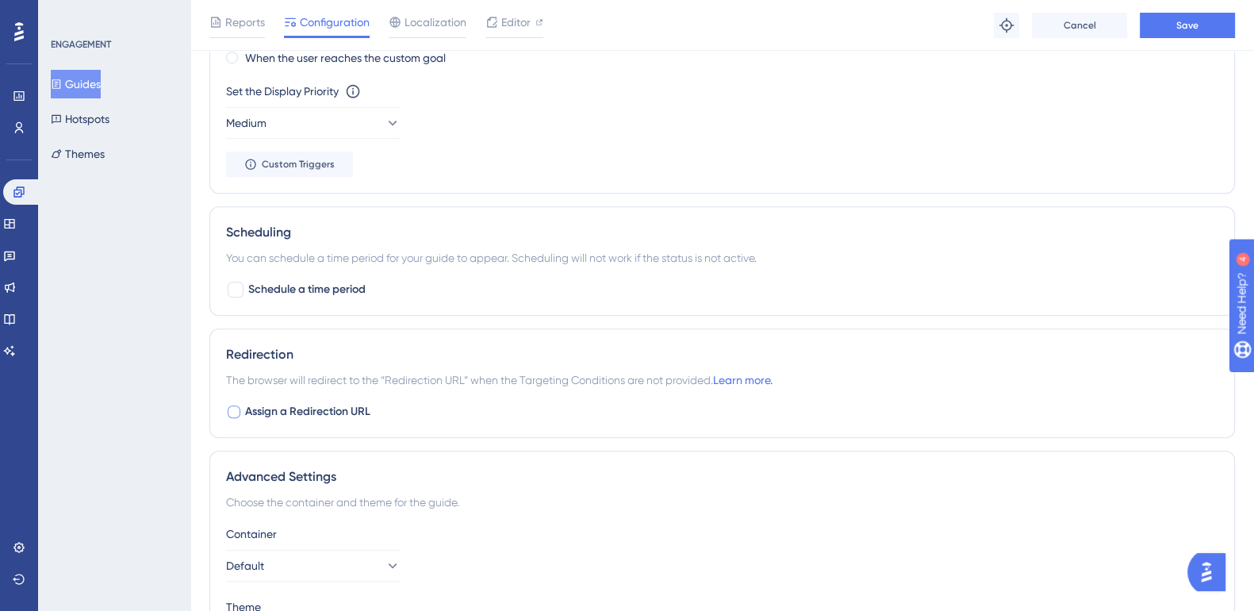
click at [234, 411] on div at bounding box center [234, 411] width 13 height 13
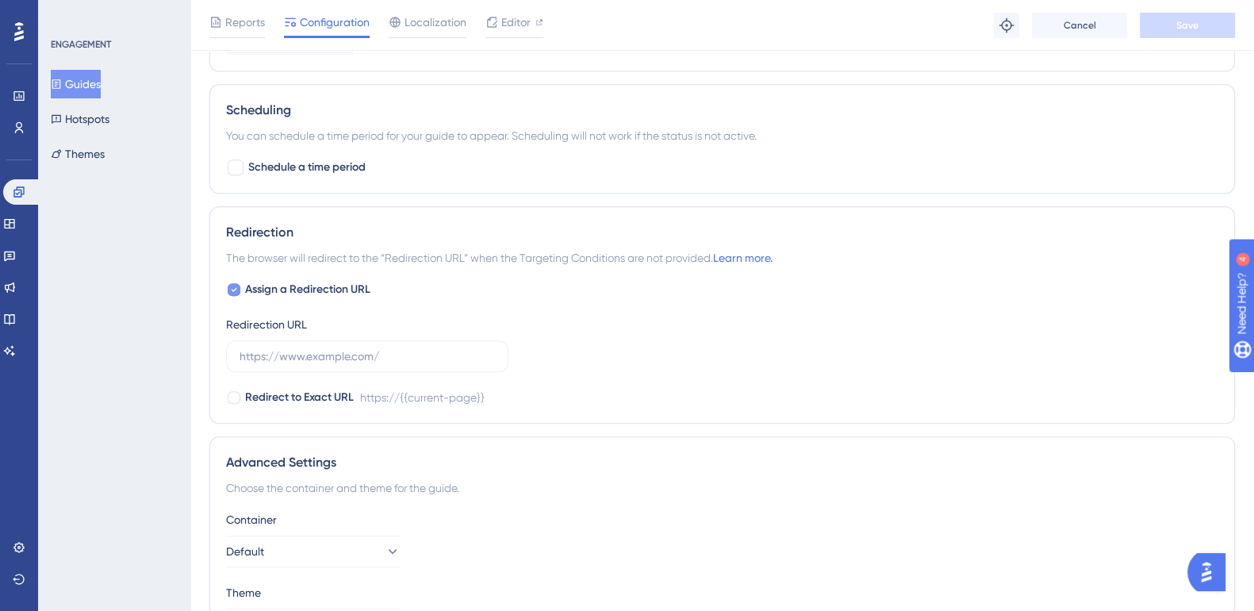
scroll to position [1170, 0]
click at [228, 287] on div at bounding box center [234, 288] width 13 height 13
checkbox input "false"
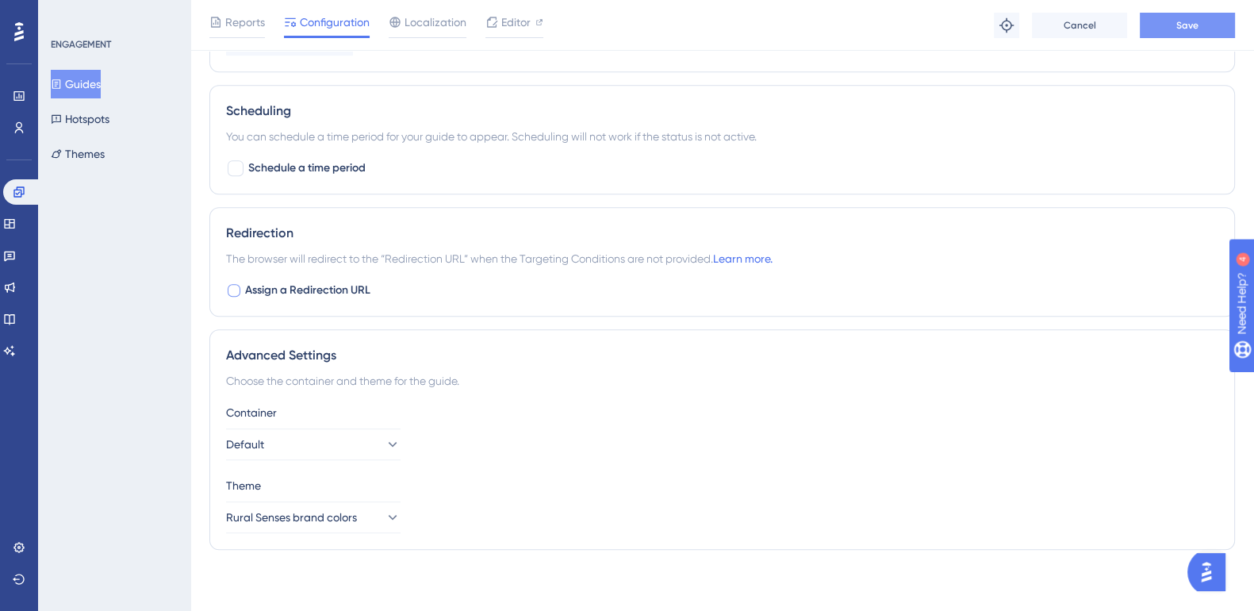
click at [1168, 29] on button "Save" at bounding box center [1187, 25] width 95 height 25
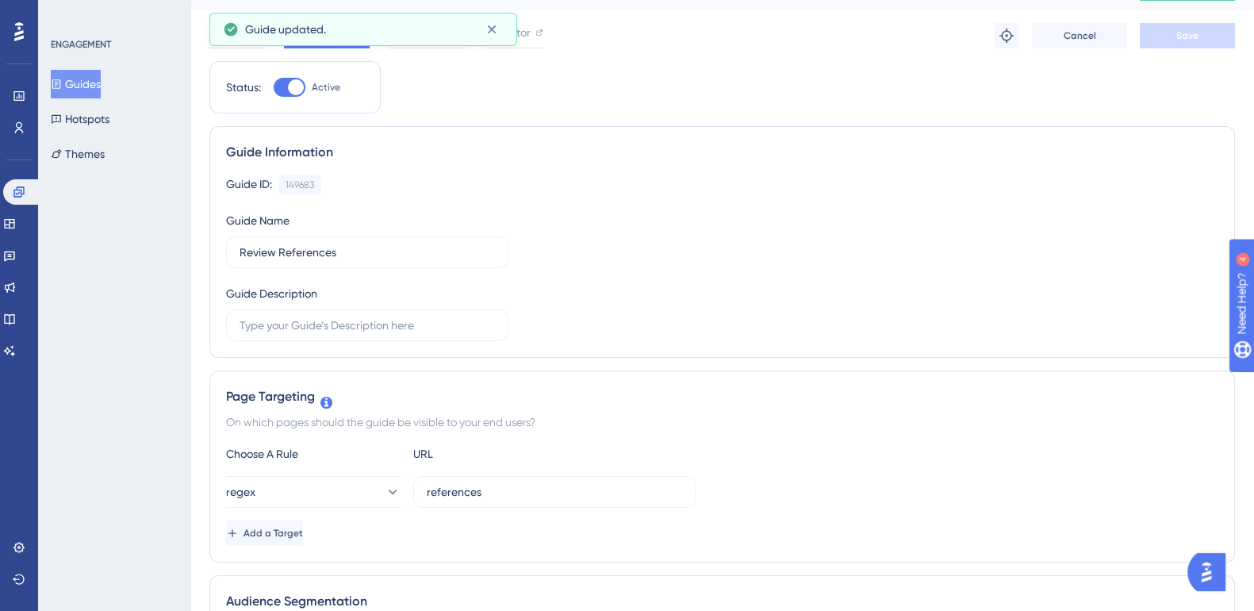
scroll to position [0, 0]
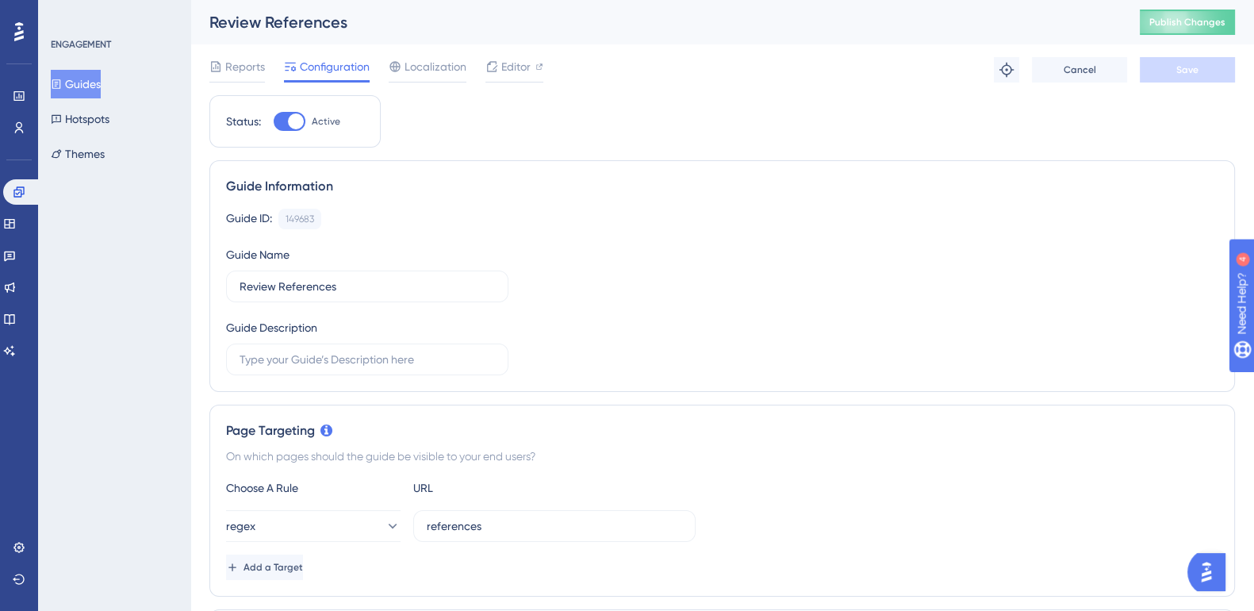
click at [87, 82] on button "Guides" at bounding box center [76, 84] width 50 height 29
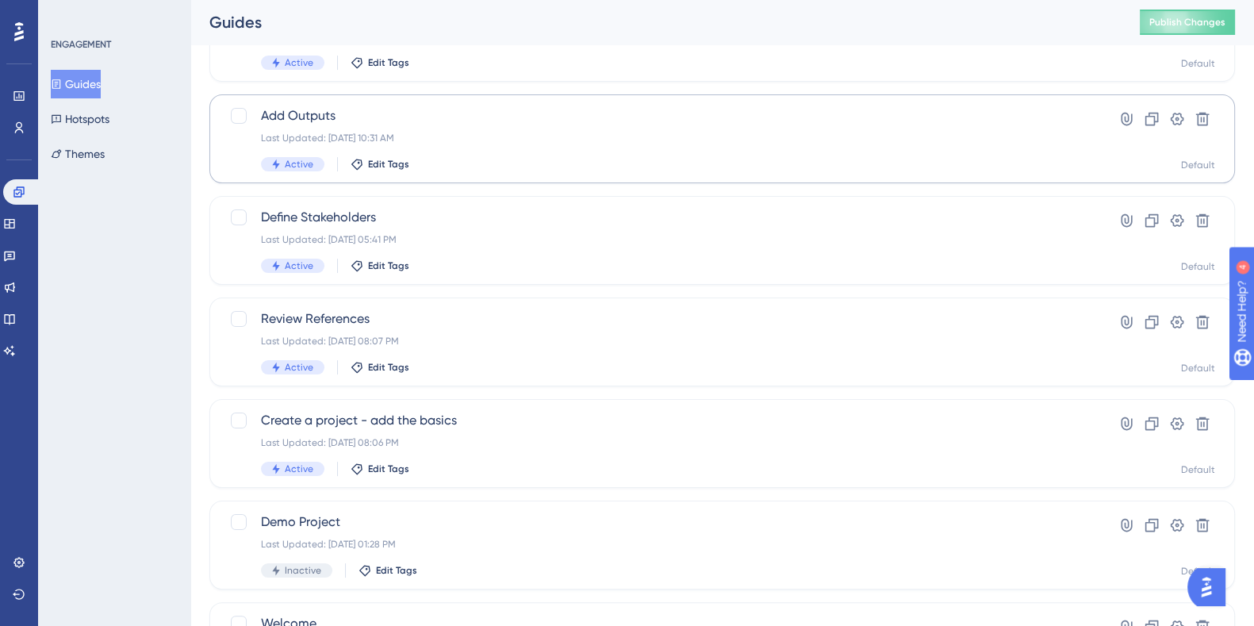
scroll to position [356, 0]
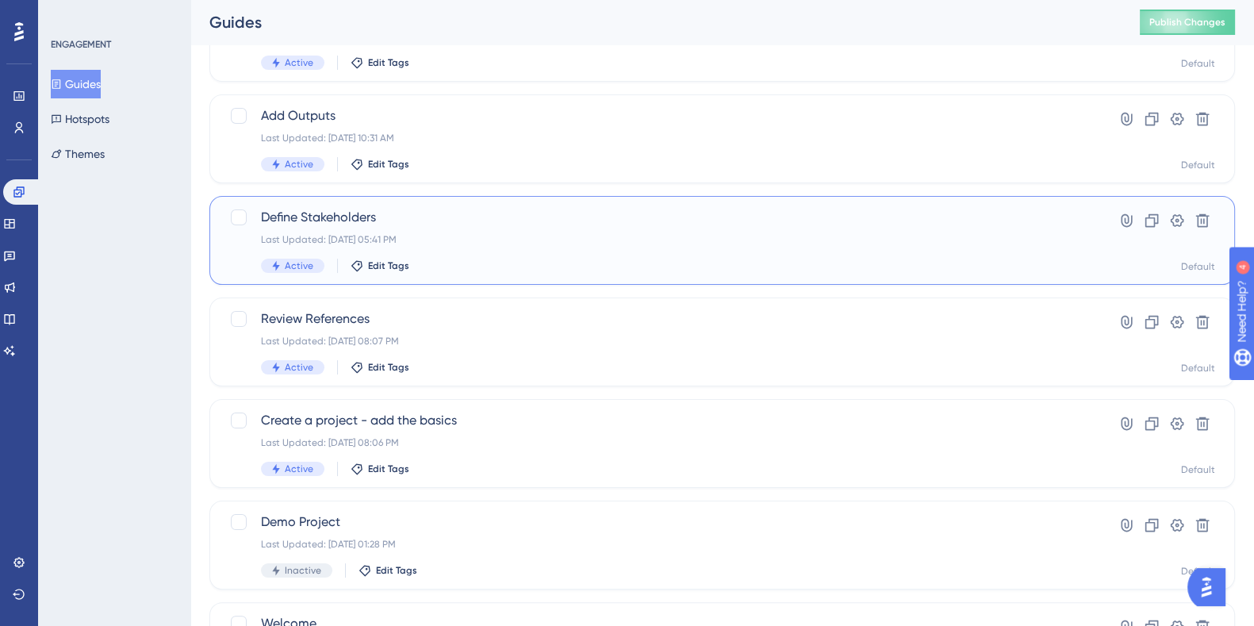
click at [324, 210] on span "Define Stakeholders" at bounding box center [658, 217] width 795 height 19
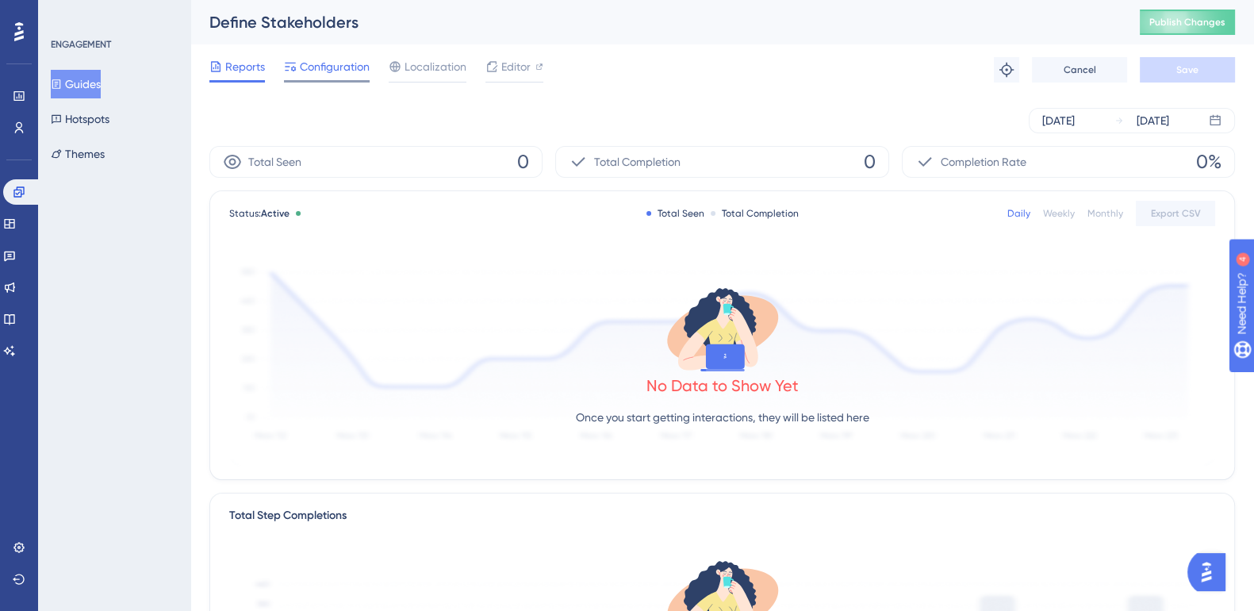
click at [335, 77] on div "Configuration" at bounding box center [327, 69] width 86 height 25
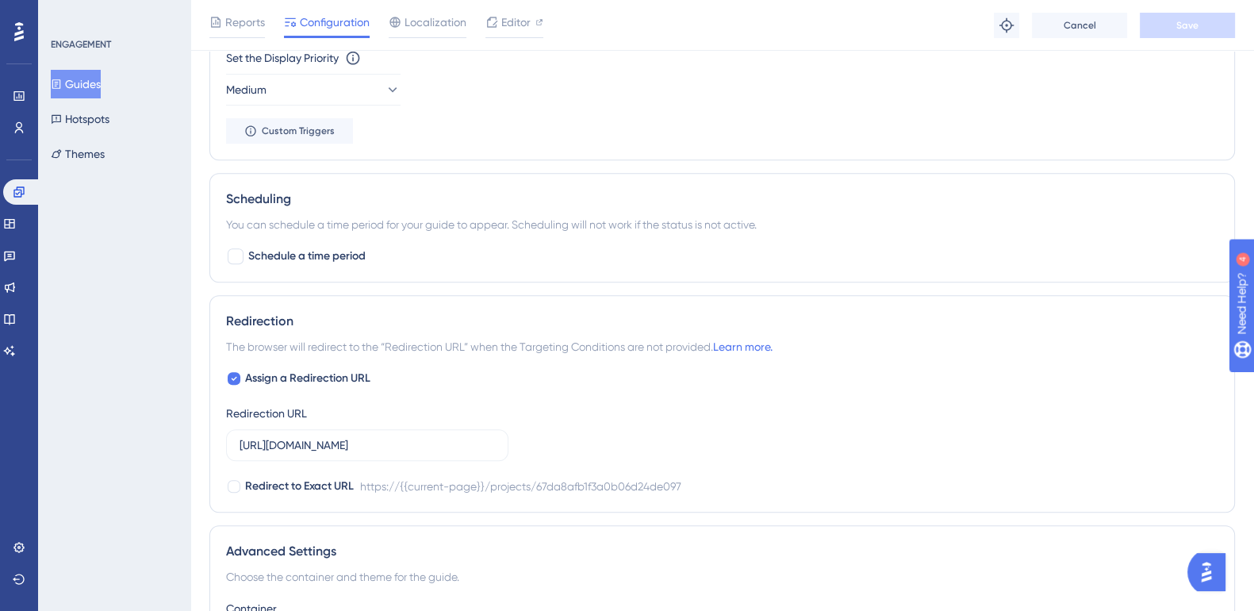
scroll to position [1082, 0]
click at [236, 380] on icon at bounding box center [234, 376] width 6 height 13
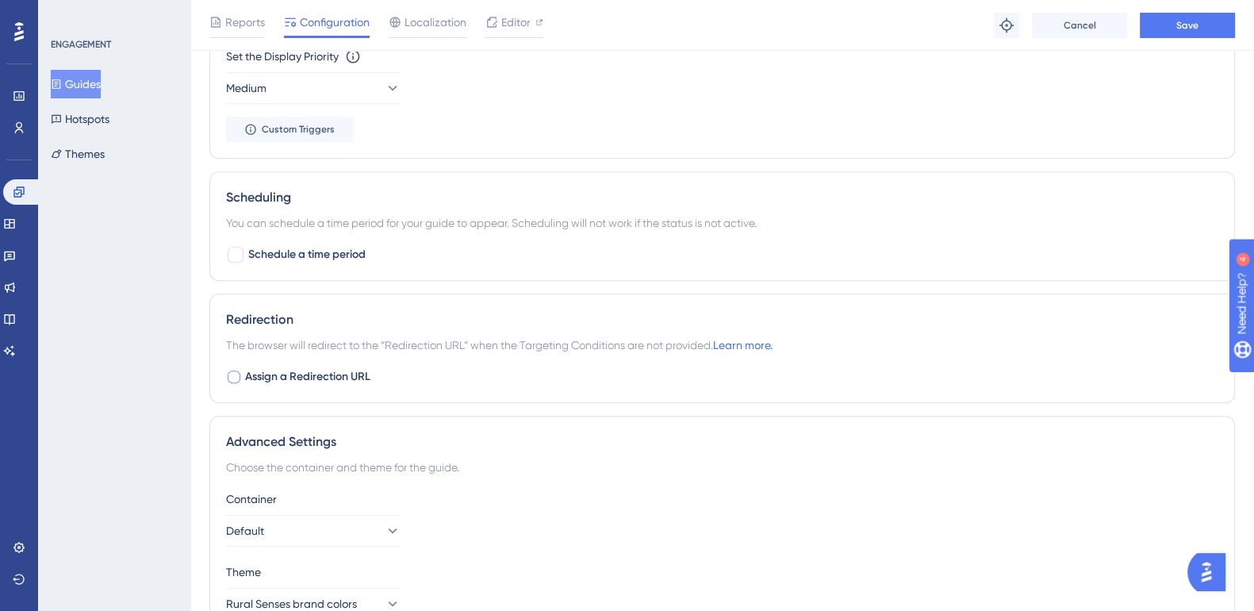
click at [232, 374] on div at bounding box center [234, 376] width 13 height 13
checkbox input "true"
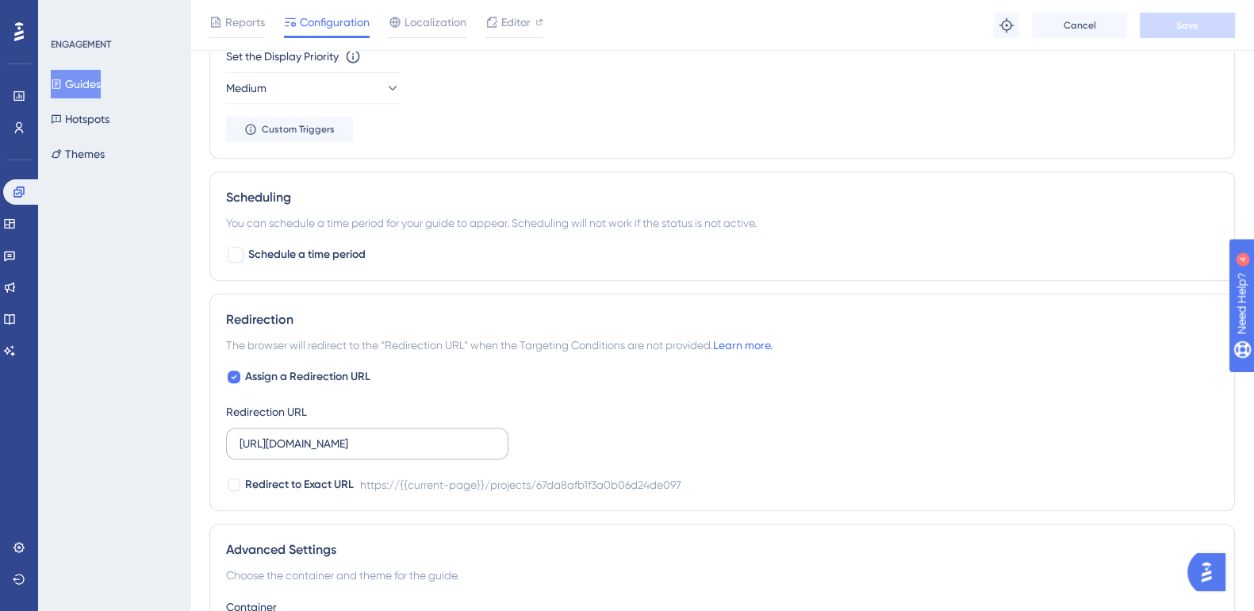
click at [366, 456] on label "https://impact-dev.ruralsenses.com/projects/67da8afb1f3a0b06d24de097" at bounding box center [367, 443] width 282 height 32
click at [366, 452] on input "https://impact-dev.ruralsenses.com/projects/67da8afb1f3a0b06d24de097" at bounding box center [367, 443] width 255 height 17
click at [366, 456] on label "https://impact-dev.ruralsenses.com/projects/67da8afb1f3a0b06d24de097" at bounding box center [367, 443] width 282 height 32
click at [366, 452] on input "https://impact-dev.ruralsenses.com/projects/67da8afb1f3a0b06d24de097" at bounding box center [367, 443] width 255 height 17
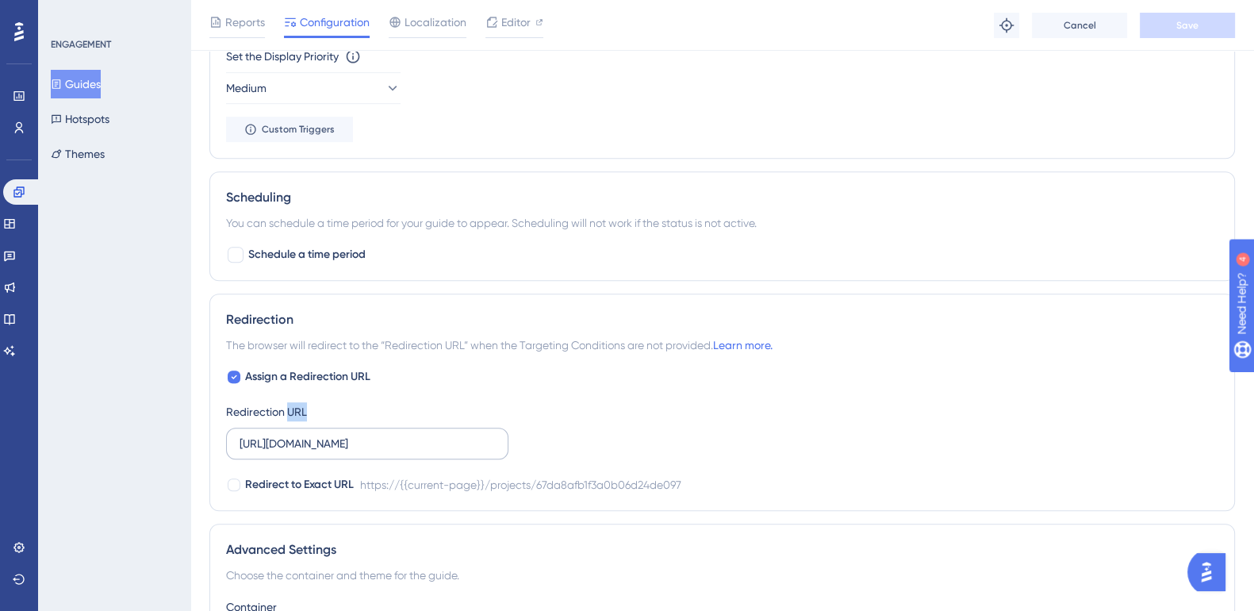
scroll to position [0, 0]
click at [366, 456] on label "https://impact-dev.ruralsenses.com/projects/67da8afb1f3a0b06d24de097" at bounding box center [367, 443] width 282 height 32
click at [366, 452] on input "https://impact-dev.ruralsenses.com/projects/67da8afb1f3a0b06d24de097" at bounding box center [367, 443] width 255 height 17
click at [407, 424] on div "Redirection URL https://impact-dev.ruralsenses.com/projects/67da8afb1f3a0b06d24…" at bounding box center [367, 430] width 282 height 57
click at [418, 450] on label "https://impact-dev.ruralsenses.com/projects/67da8afb1f3a0b06d24de097" at bounding box center [367, 443] width 282 height 32
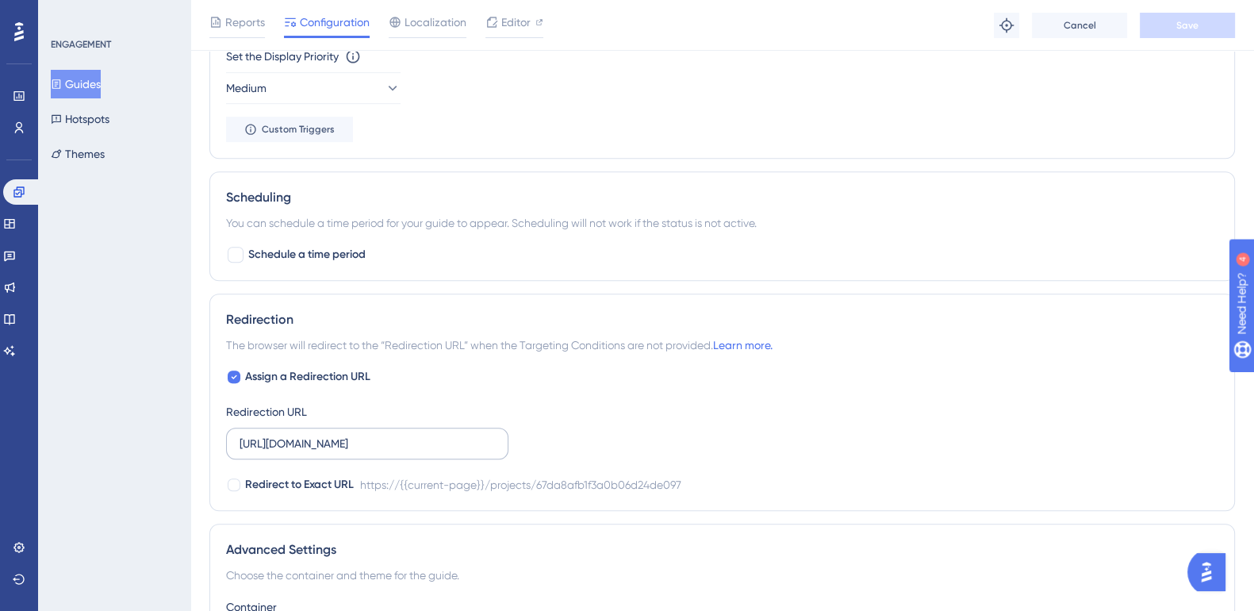
click at [418, 450] on input "https://impact-dev.ruralsenses.com/projects/67da8afb1f3a0b06d24de097" at bounding box center [367, 443] width 255 height 17
click at [418, 450] on label "https://impact-dev.ruralsenses.com/projects/67da8afb1f3a0b06d24de097" at bounding box center [367, 443] width 282 height 32
click at [418, 450] on input "https://impact-dev.ruralsenses.com/projects/67da8afb1f3a0b06d24de097" at bounding box center [367, 443] width 255 height 17
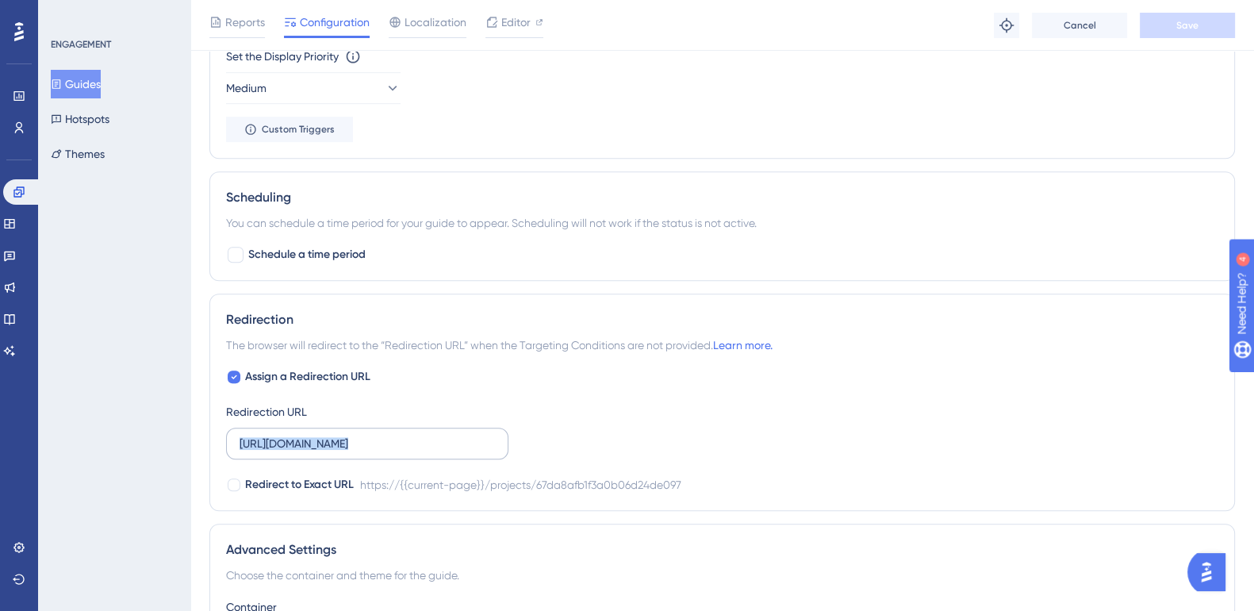
click at [418, 450] on label "https://impact-dev.ruralsenses.com/projects/67da8afb1f3a0b06d24de097" at bounding box center [367, 443] width 282 height 32
click at [418, 450] on input "https://impact-dev.ruralsenses.com/projects/67da8afb1f3a0b06d24de097" at bounding box center [367, 443] width 255 height 17
click at [418, 450] on label "https://impact-dev.ruralsenses.com/projects/67da8afb1f3a0b06d24de097" at bounding box center [367, 443] width 282 height 32
click at [418, 450] on input "https://impact-dev.ruralsenses.com/projects/67da8afb1f3a0b06d24de097" at bounding box center [367, 443] width 255 height 17
click at [418, 450] on label "https://impact-dev.ruralsenses.com/projects/67da8afb1f3a0b06d24de097" at bounding box center [367, 443] width 282 height 32
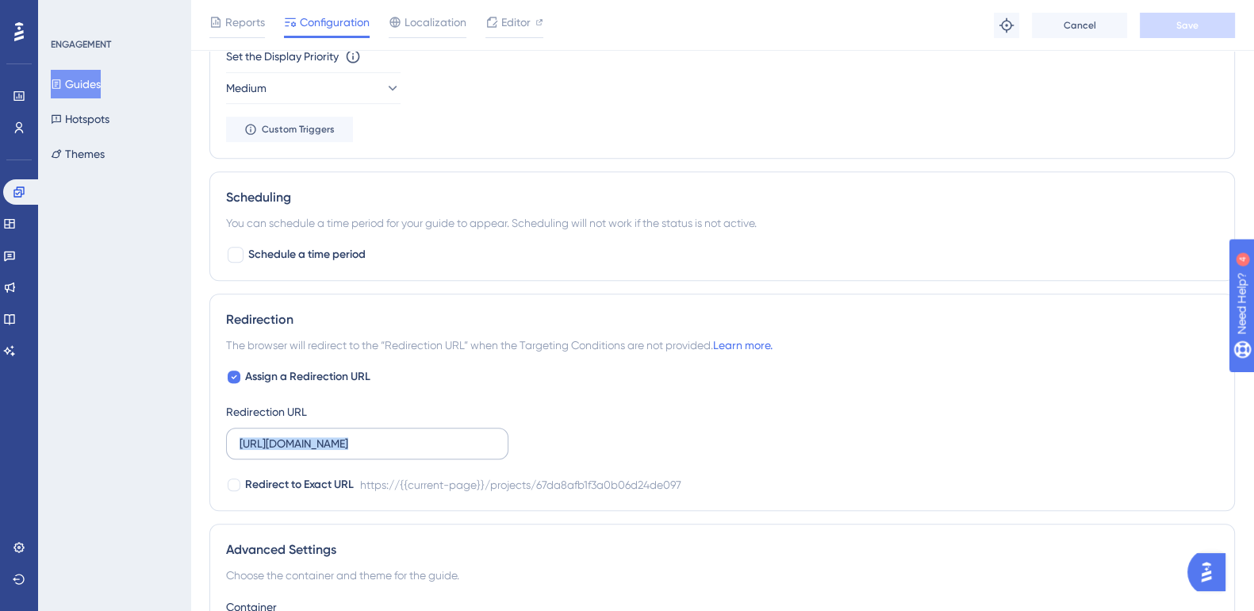
click at [418, 450] on input "https://impact-dev.ruralsenses.com/projects/67da8afb1f3a0b06d24de097" at bounding box center [367, 443] width 255 height 17
click at [418, 450] on label "https://impact-dev.ruralsenses.com/projects/67da8afb1f3a0b06d24de097" at bounding box center [367, 443] width 282 height 32
click at [418, 450] on input "https://impact-dev.ruralsenses.com/projects/67da8afb1f3a0b06d24de097" at bounding box center [367, 443] width 255 height 17
click at [418, 450] on label "https://impact-dev.ruralsenses.com/projects/67da8afb1f3a0b06d24de097" at bounding box center [367, 443] width 282 height 32
click at [418, 450] on input "https://impact-dev.ruralsenses.com/projects/67da8afb1f3a0b06d24de097" at bounding box center [367, 443] width 255 height 17
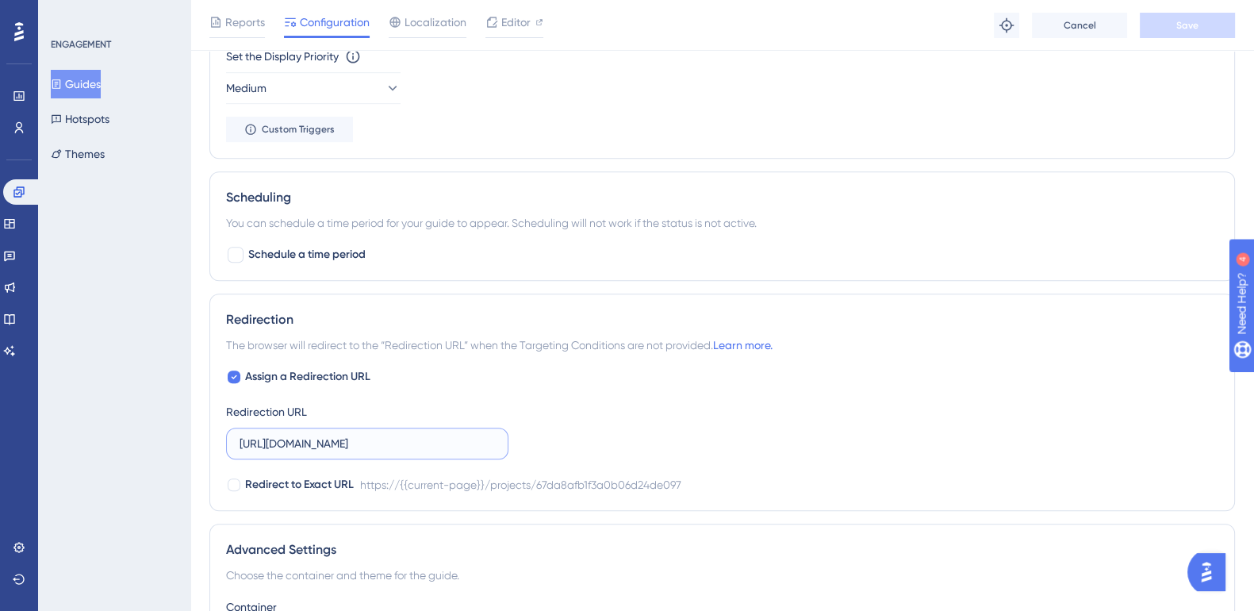
click at [424, 440] on input "https://impact-dev.ruralsenses.com/projects/67da8afb1f3a0b06d24de097" at bounding box center [367, 443] width 255 height 17
click at [231, 370] on icon at bounding box center [234, 376] width 6 height 13
checkbox input "false"
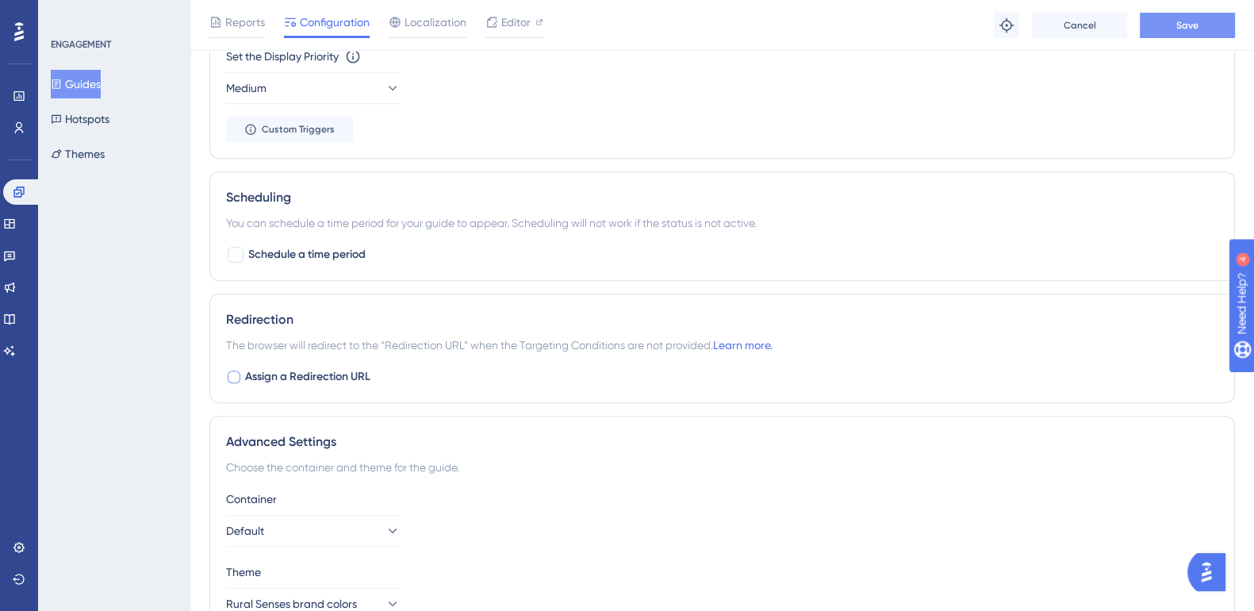
click at [1205, 22] on button "Save" at bounding box center [1187, 25] width 95 height 25
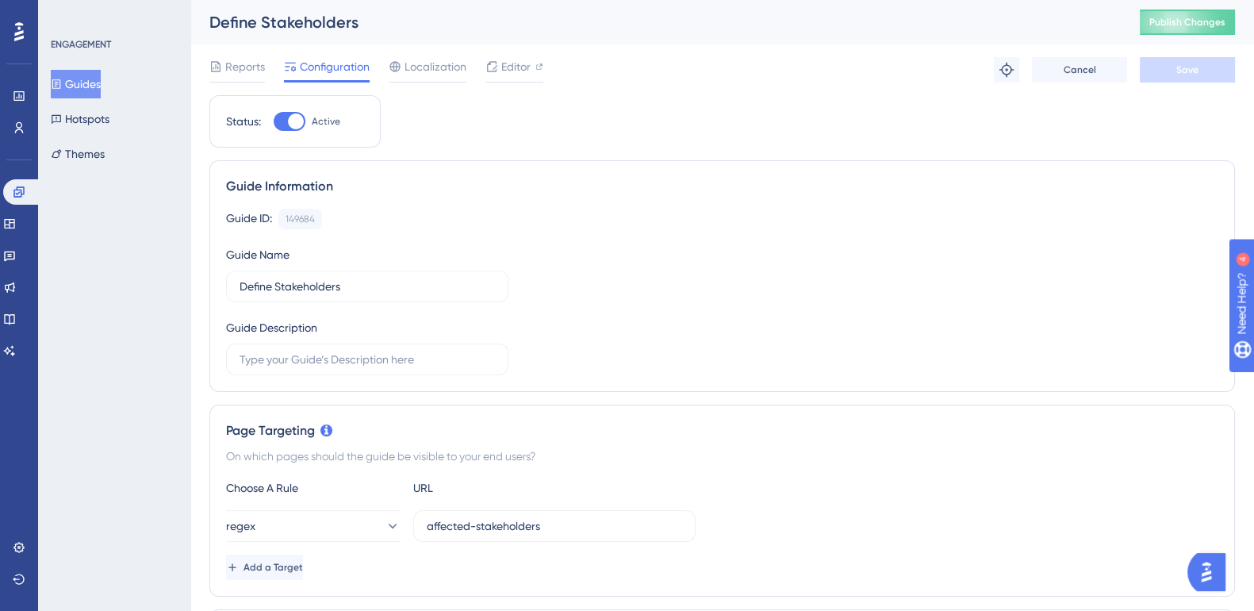
click at [349, 61] on span "Configuration" at bounding box center [335, 66] width 70 height 19
click at [101, 81] on button "Guides" at bounding box center [76, 84] width 50 height 29
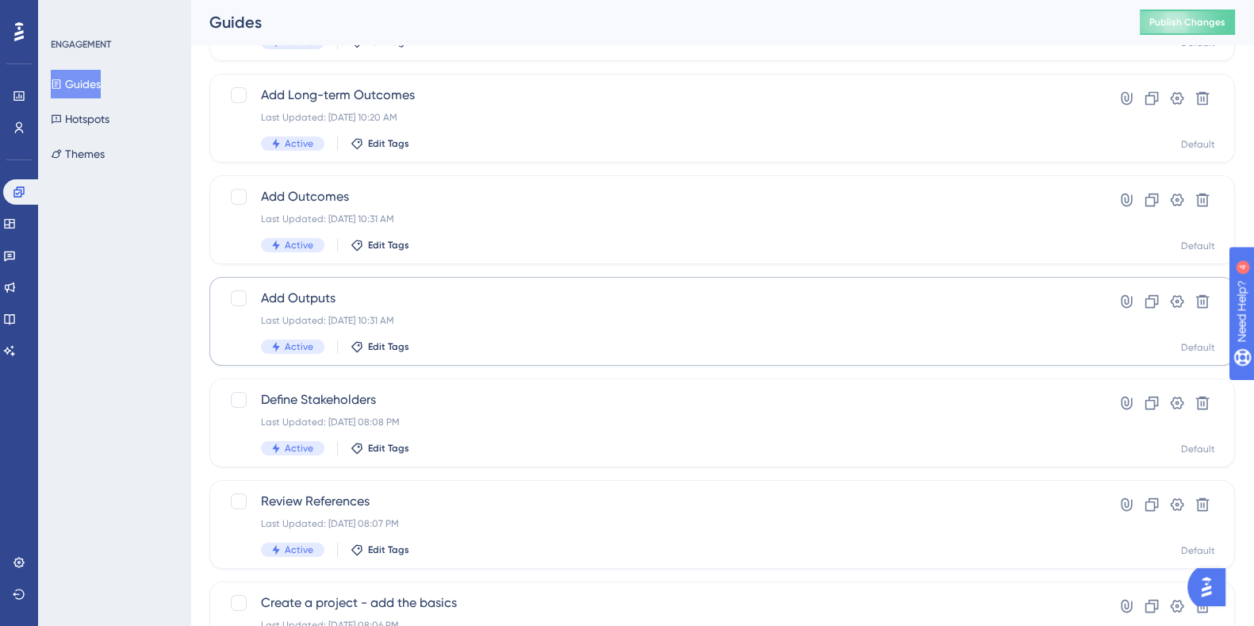
scroll to position [166, 0]
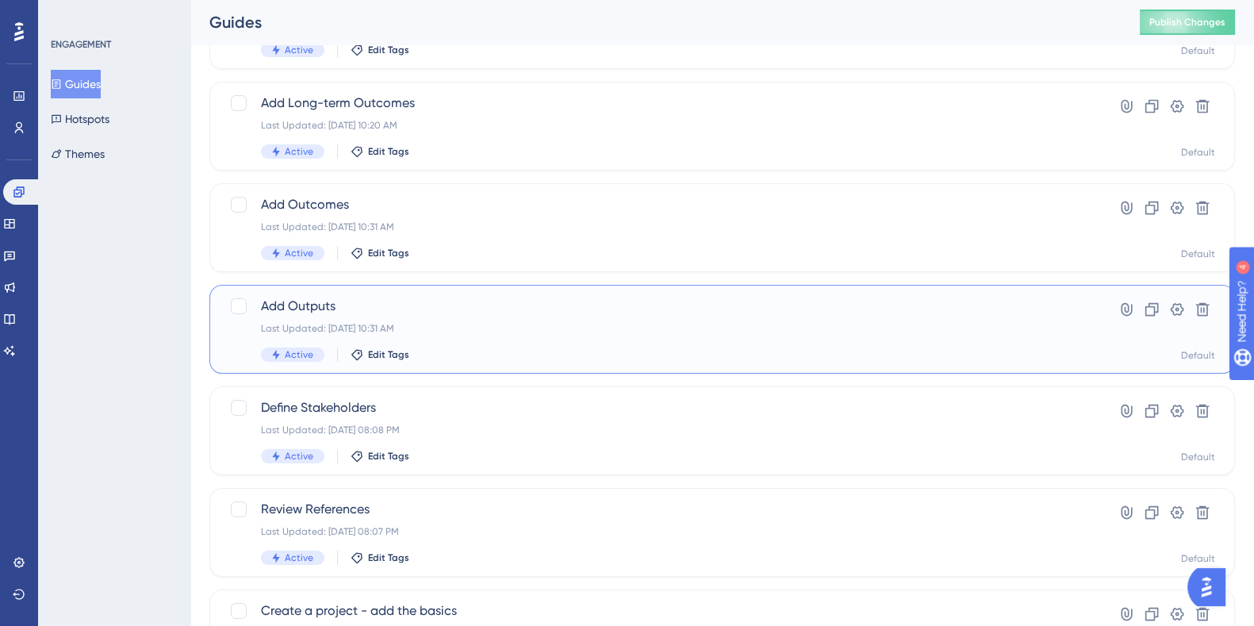
click at [309, 299] on span "Add Outputs" at bounding box center [658, 306] width 795 height 19
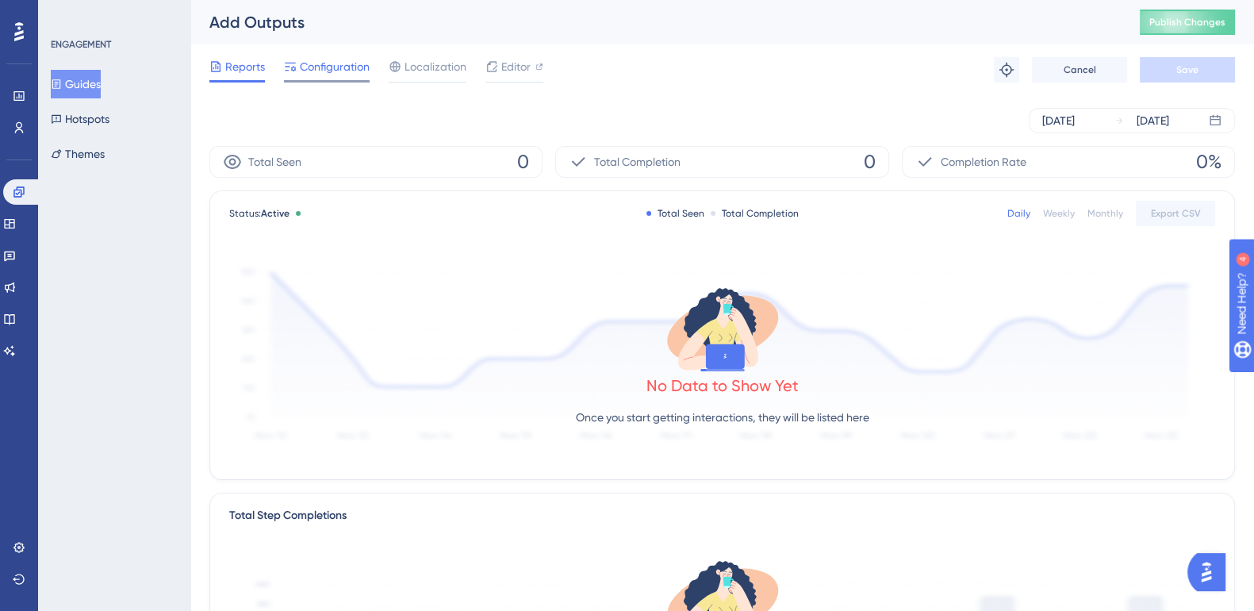
click at [332, 69] on span "Configuration" at bounding box center [335, 66] width 70 height 19
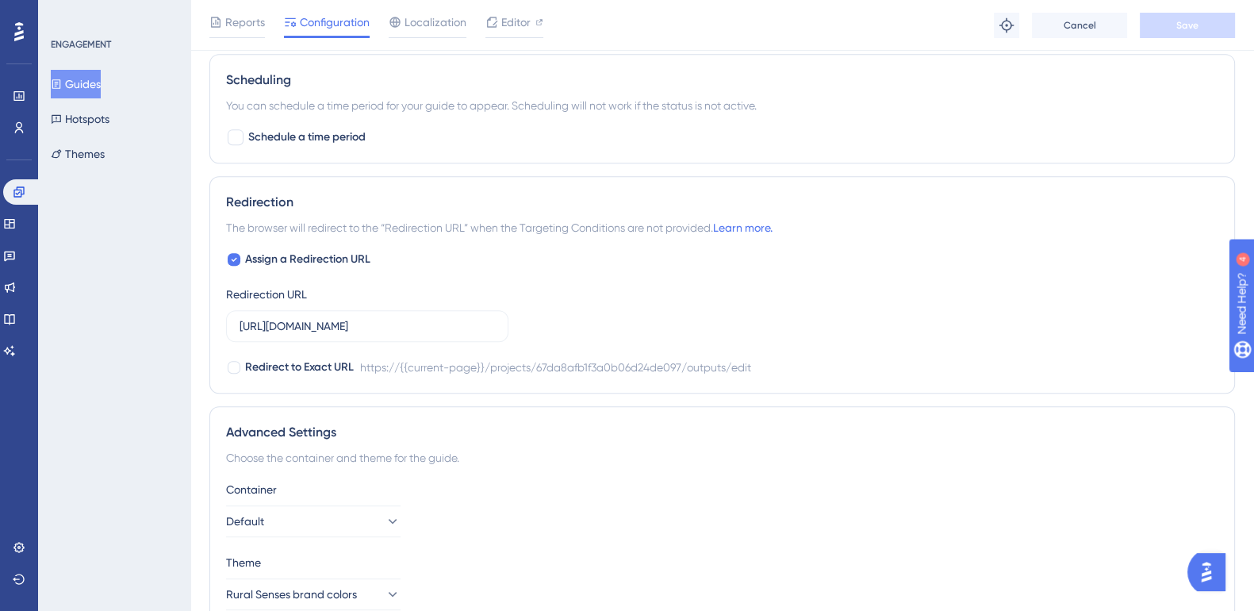
scroll to position [1035, 0]
click at [435, 323] on input "https://impact-dev.ruralsenses.com/projects/67da8afb1f3a0b06d24de097/outputs/ed…" at bounding box center [367, 324] width 255 height 17
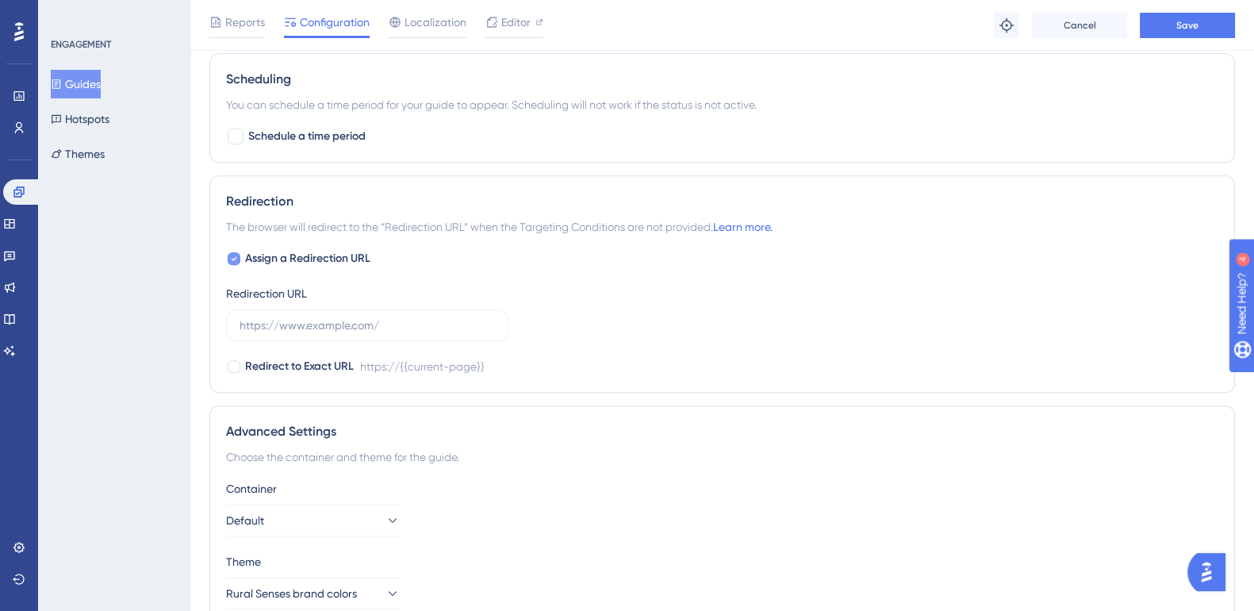
click at [236, 255] on icon at bounding box center [234, 258] width 6 height 13
checkbox input "false"
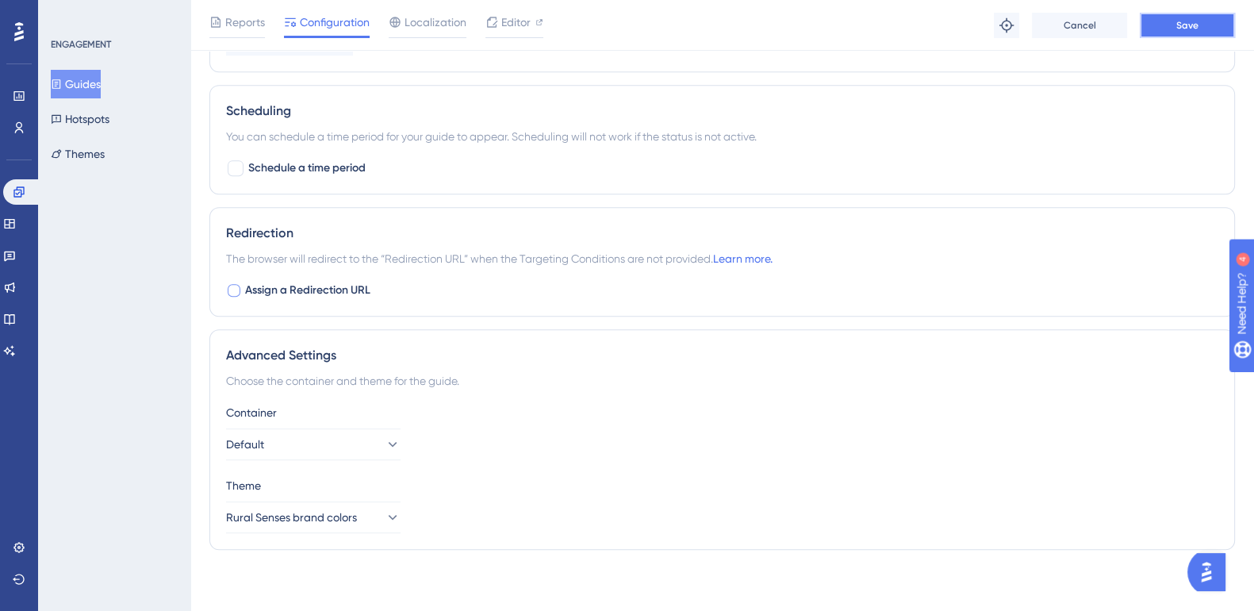
click at [1206, 33] on button "Save" at bounding box center [1187, 25] width 95 height 25
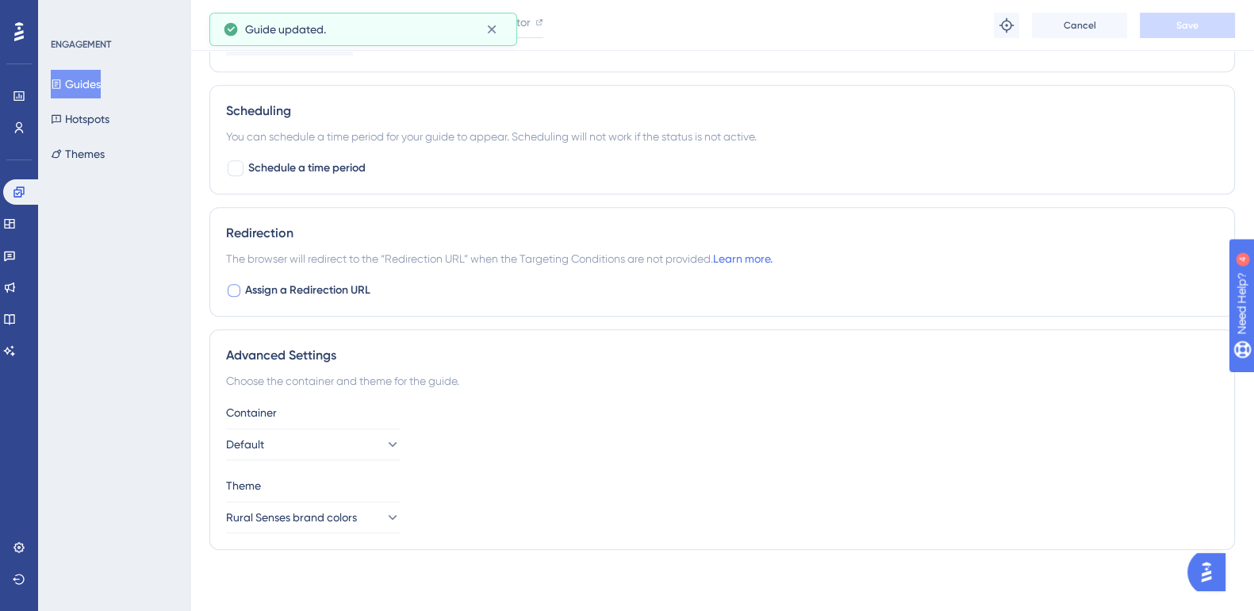
click at [84, 89] on button "Guides" at bounding box center [76, 84] width 50 height 29
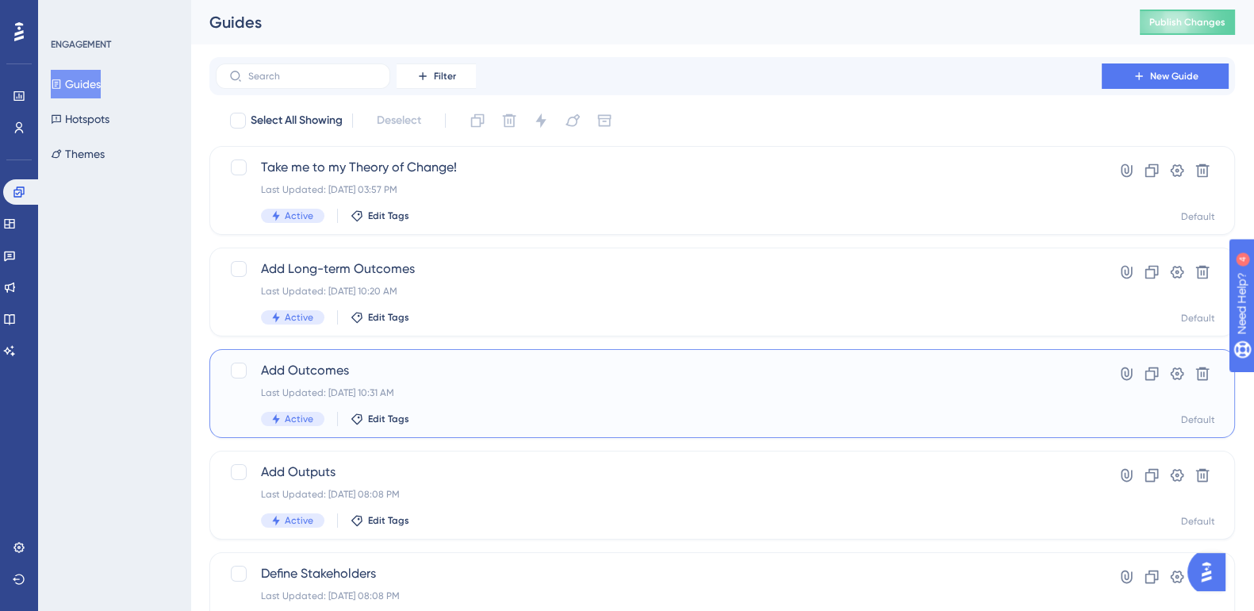
click at [325, 370] on span "Add Outcomes" at bounding box center [658, 370] width 795 height 19
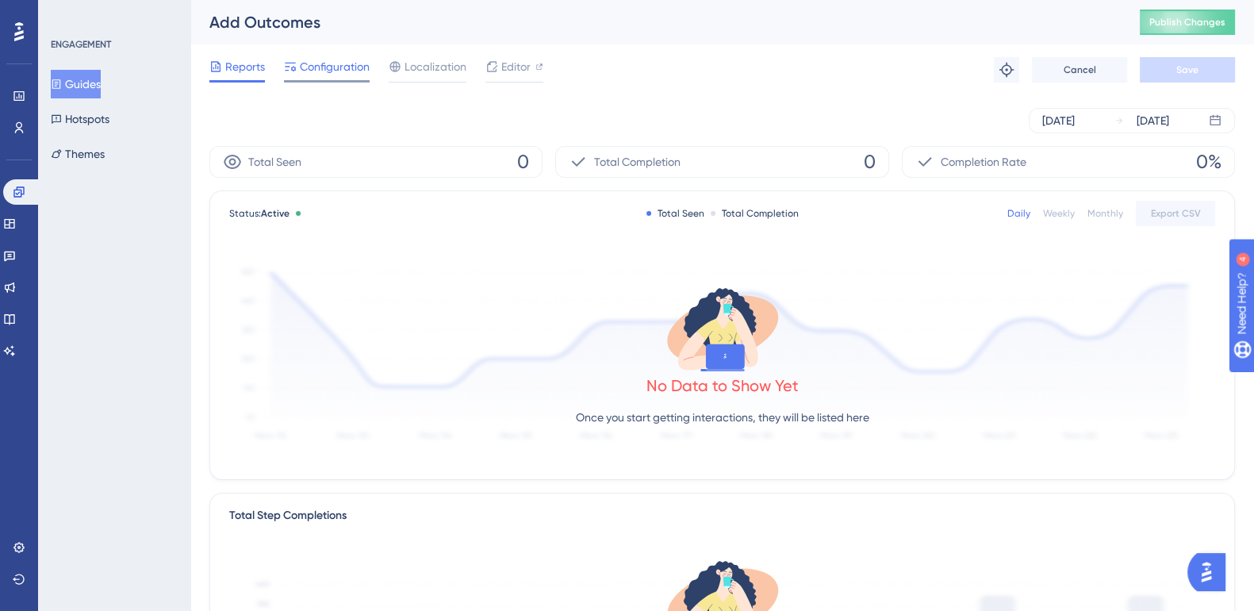
click at [324, 71] on span "Configuration" at bounding box center [335, 66] width 70 height 19
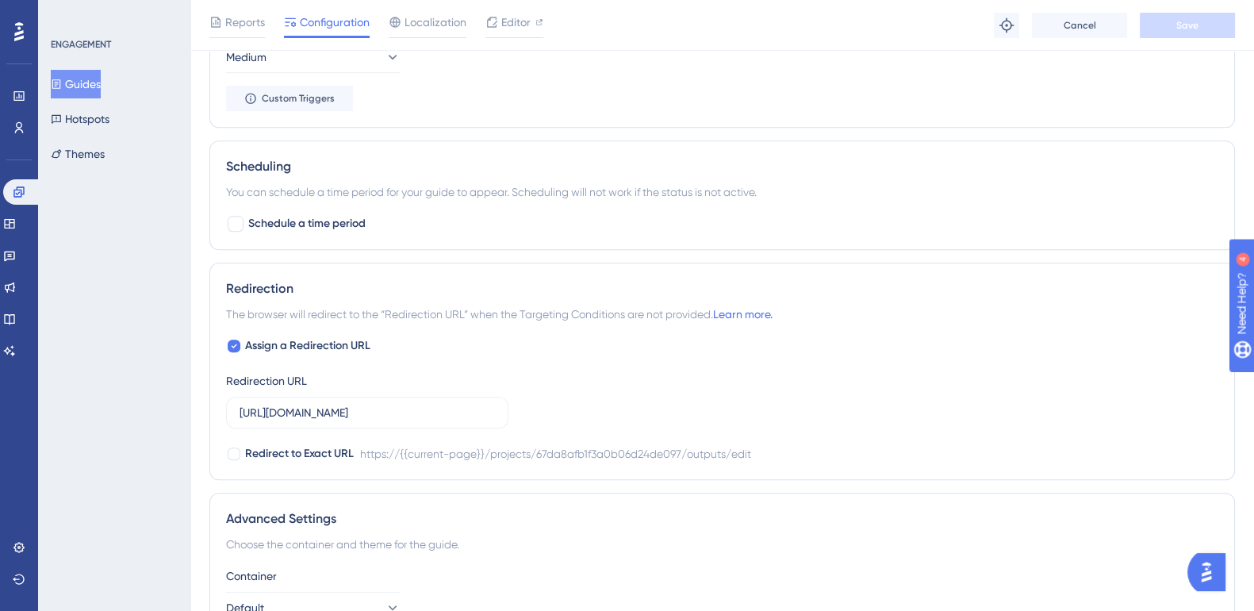
scroll to position [949, 0]
click at [389, 408] on input "https://impact-dev.ruralsenses.com/projects/67da8afb1f3a0b06d24de097/outputs/ed…" at bounding box center [367, 411] width 255 height 17
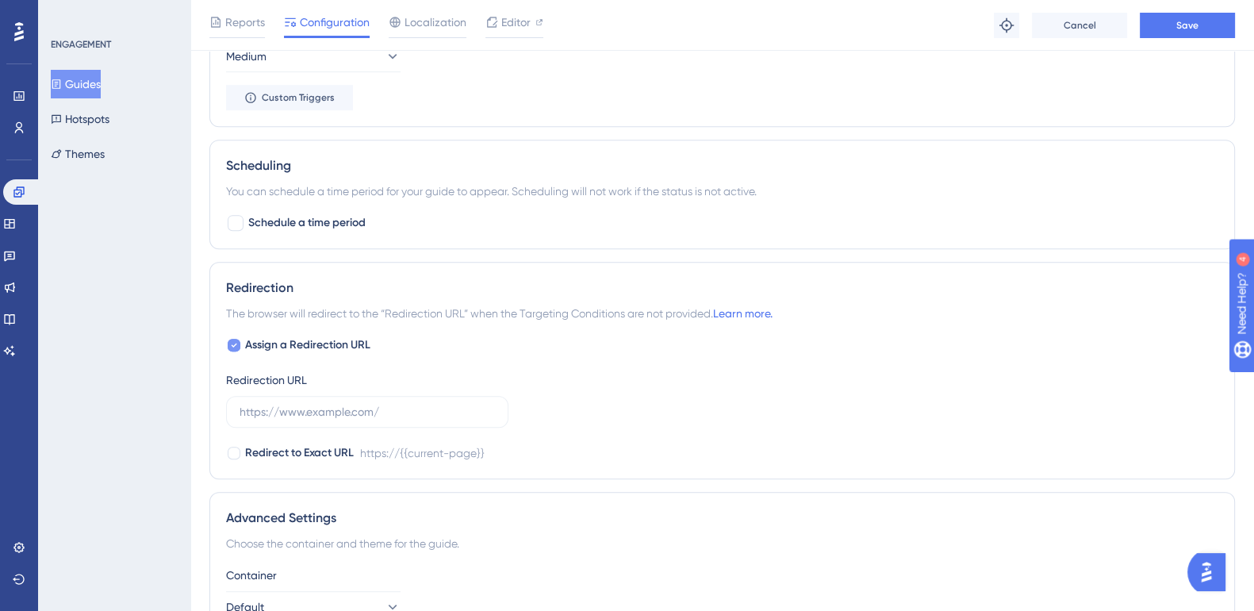
click at [238, 347] on div at bounding box center [234, 345] width 16 height 16
checkbox input "false"
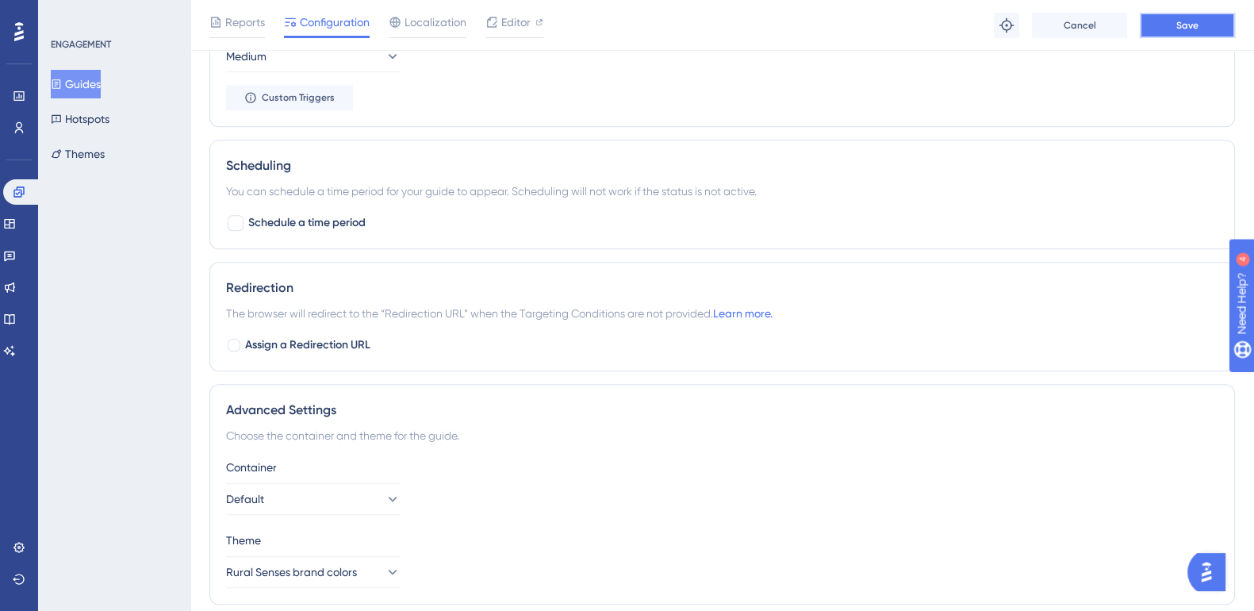
click at [1198, 21] on button "Save" at bounding box center [1187, 25] width 95 height 25
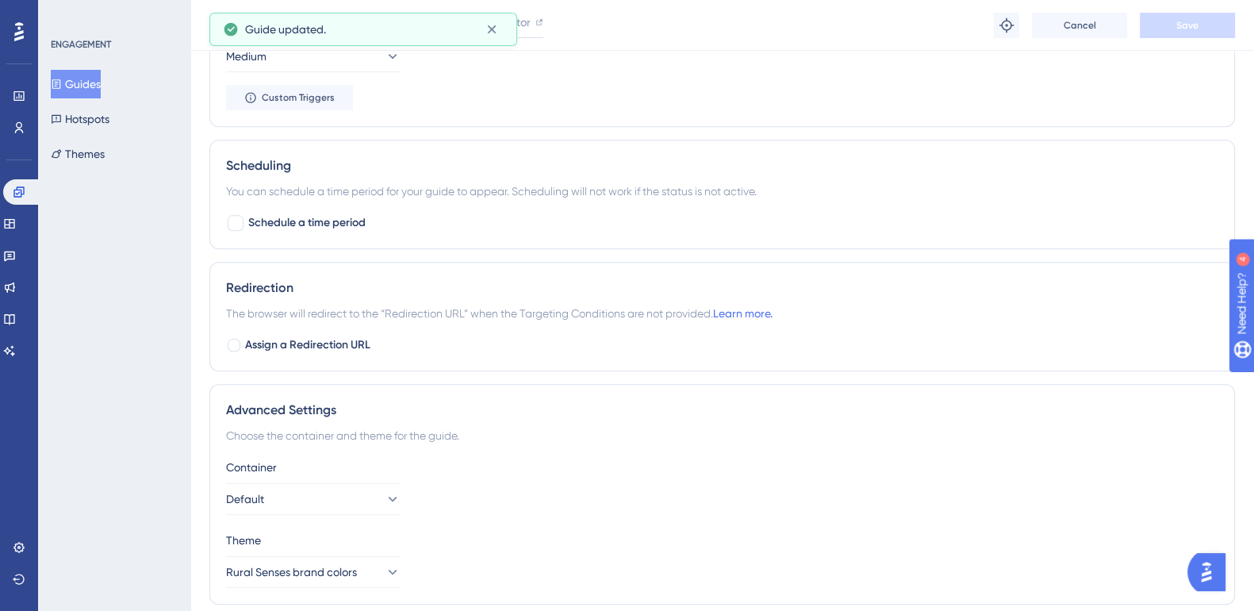
click at [101, 93] on button "Guides" at bounding box center [76, 84] width 50 height 29
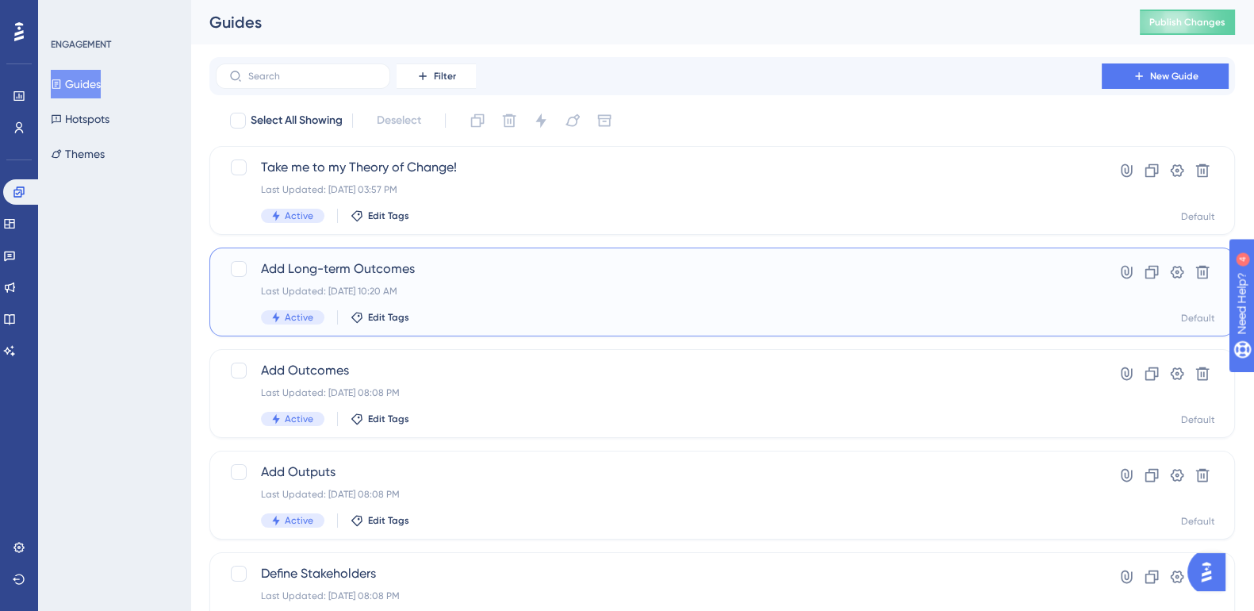
click at [375, 267] on span "Add Long-term Outcomes" at bounding box center [658, 268] width 795 height 19
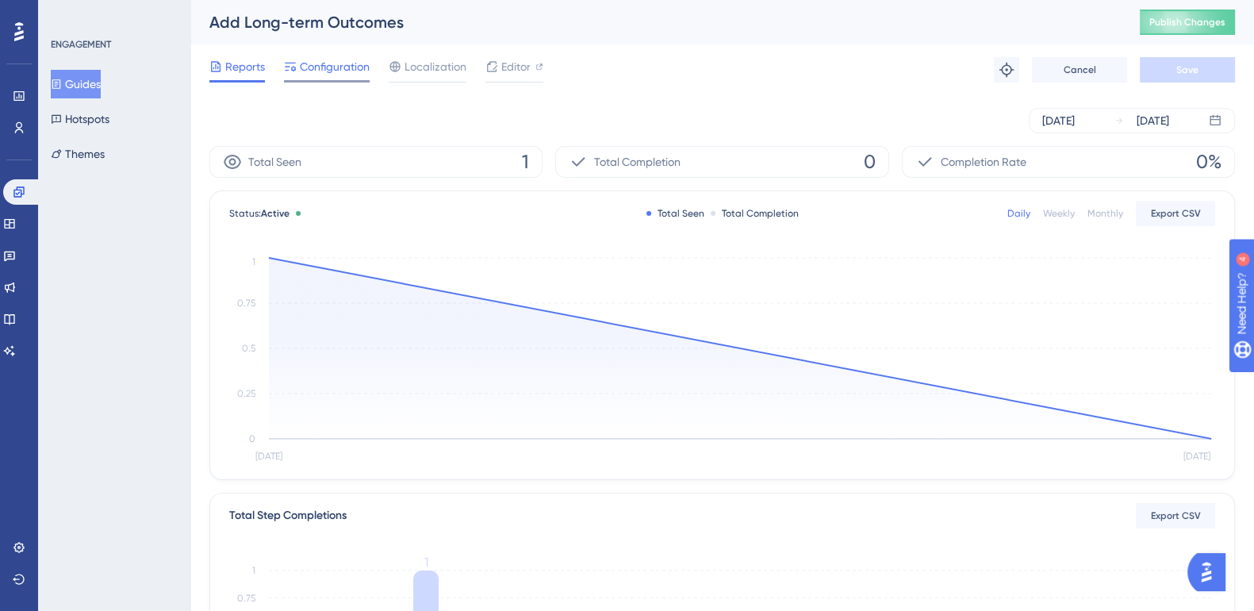
click at [345, 70] on span "Configuration" at bounding box center [335, 66] width 70 height 19
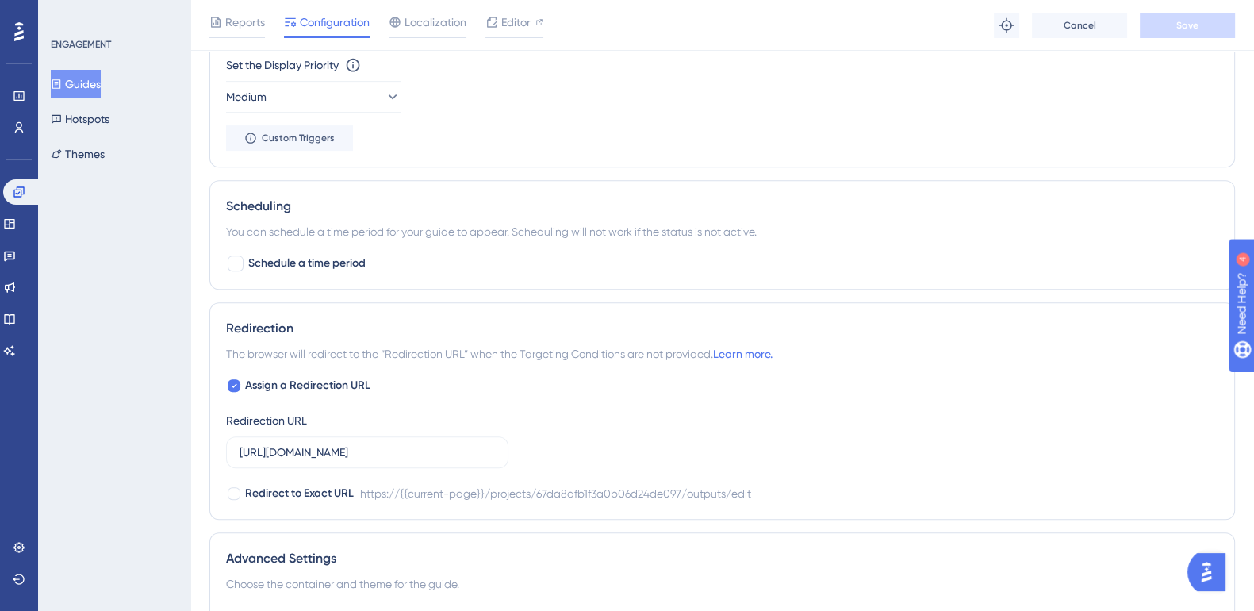
scroll to position [914, 0]
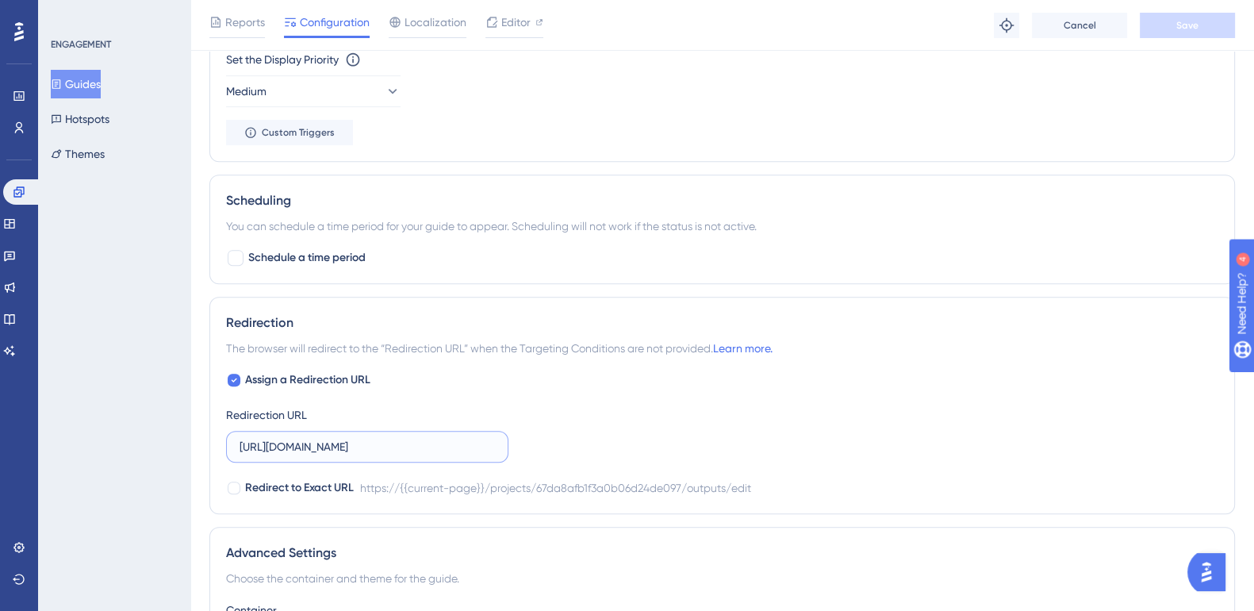
click at [393, 444] on input "https://impact-dev.ruralsenses.com/projects/67da8afb1f3a0b06d24de097/outputs/ed…" at bounding box center [367, 446] width 255 height 17
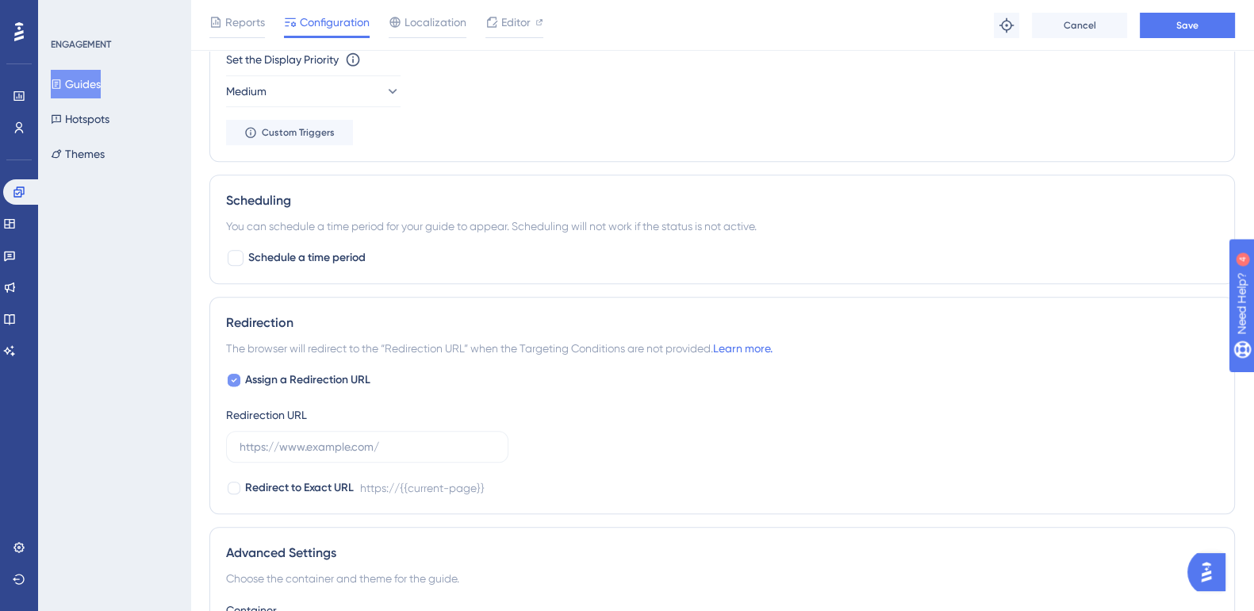
click at [232, 380] on icon at bounding box center [234, 380] width 6 height 13
checkbox input "false"
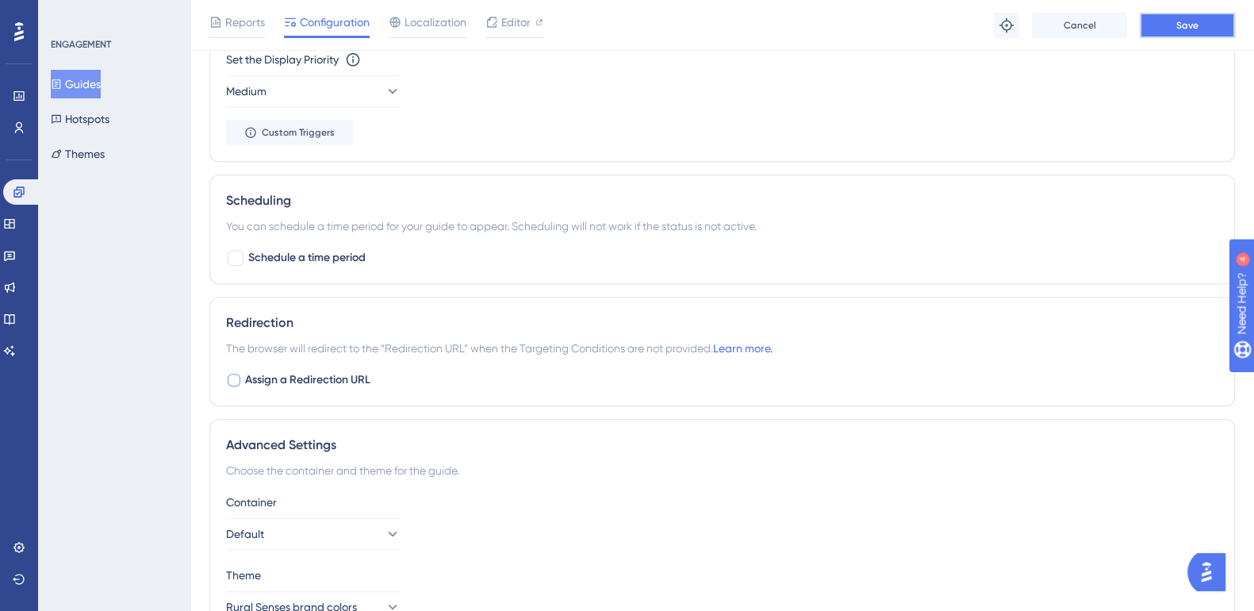
click at [1200, 33] on button "Save" at bounding box center [1187, 25] width 95 height 25
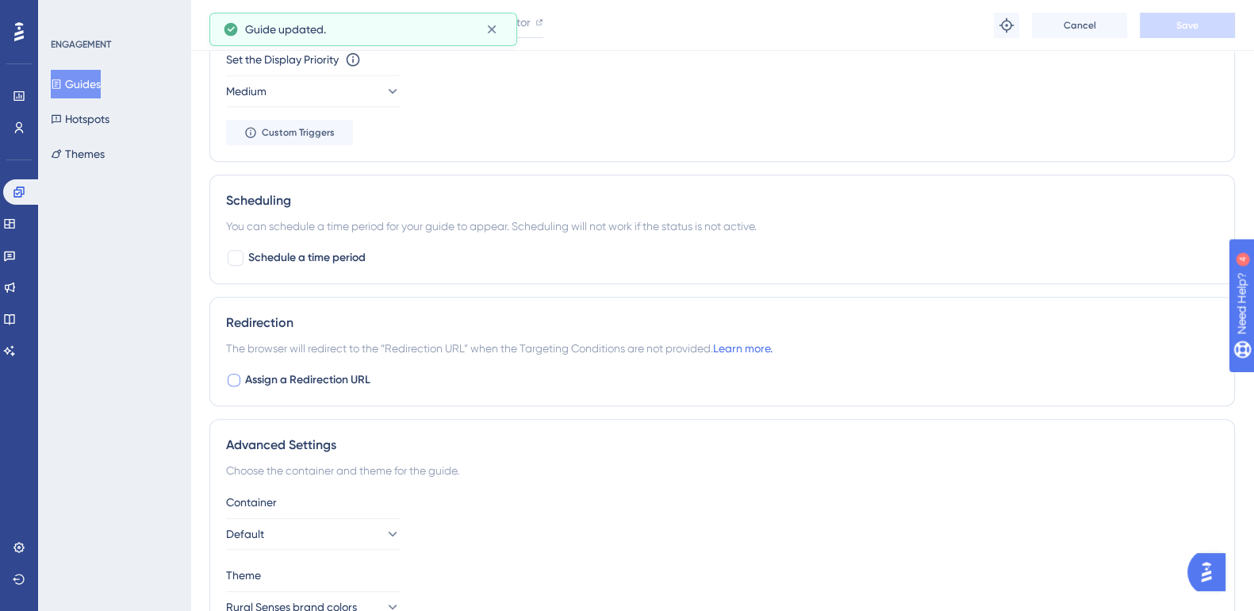
click at [79, 86] on button "Guides" at bounding box center [76, 84] width 50 height 29
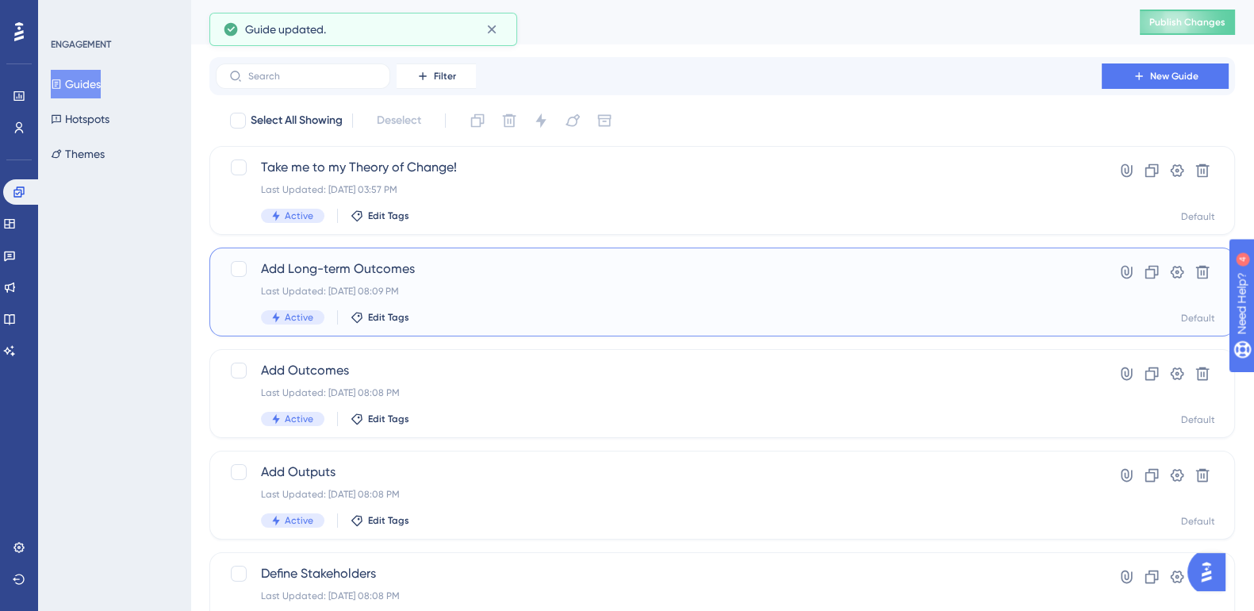
click at [385, 270] on span "Add Long-term Outcomes" at bounding box center [658, 268] width 795 height 19
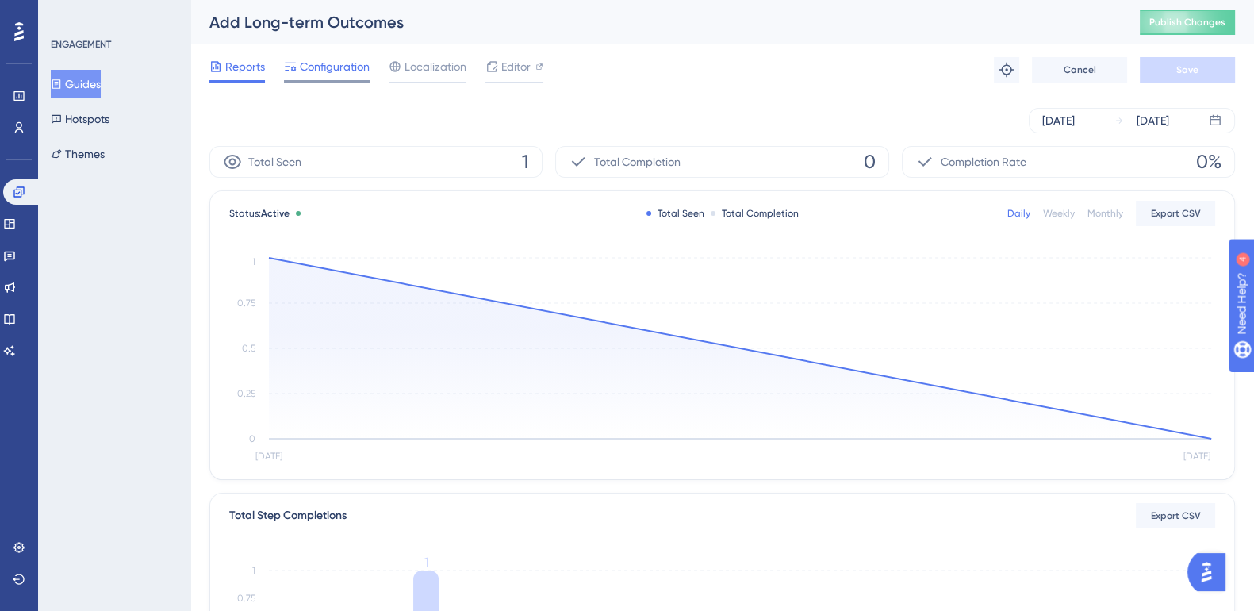
click at [327, 70] on span "Configuration" at bounding box center [335, 66] width 70 height 19
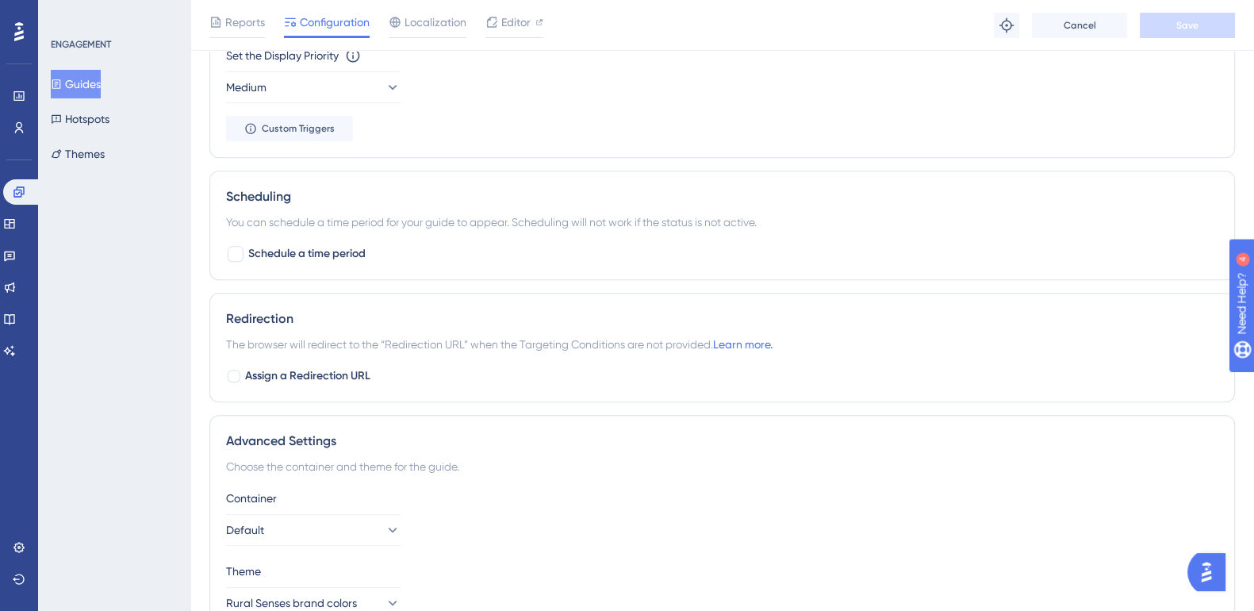
scroll to position [1003, 0]
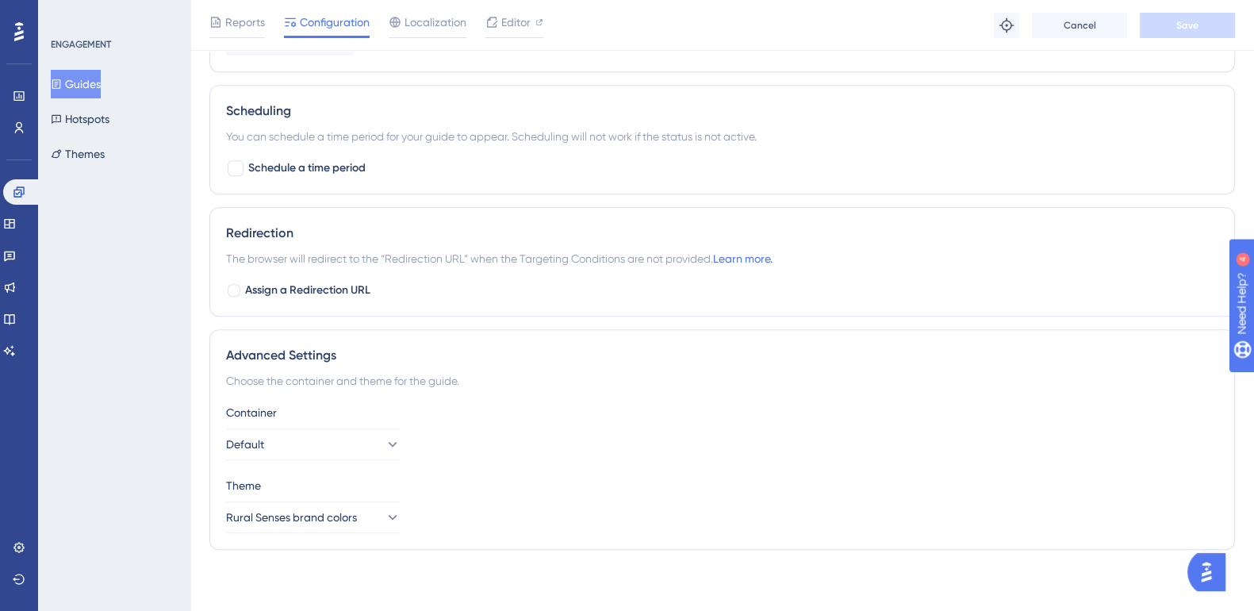
click at [87, 85] on button "Guides" at bounding box center [76, 84] width 50 height 29
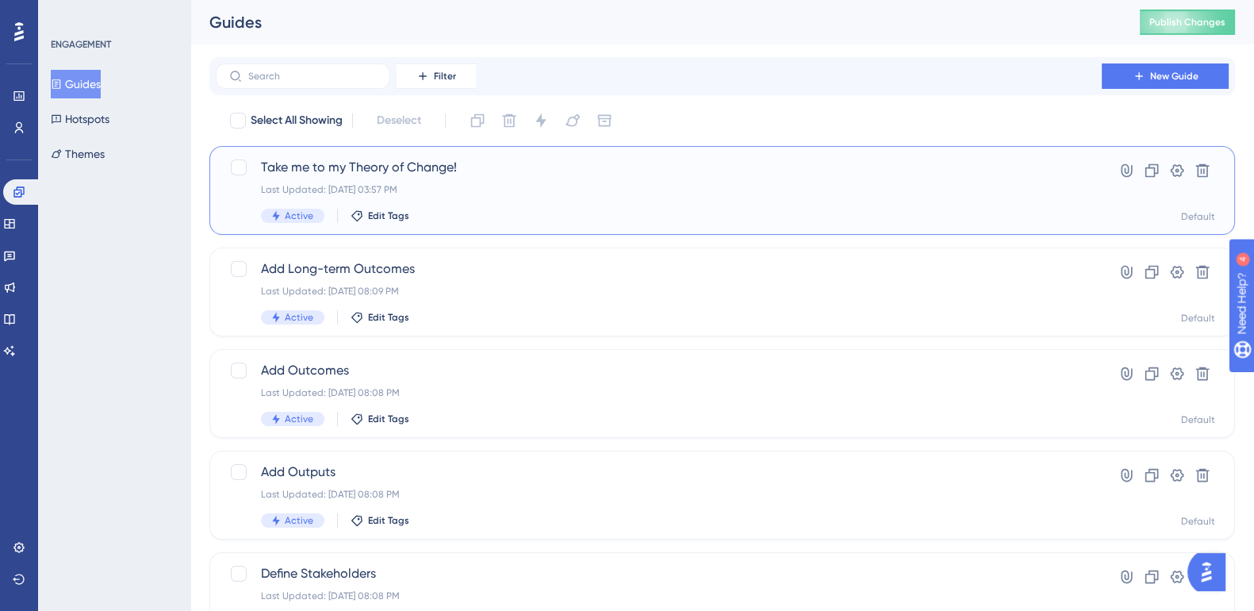
click at [420, 166] on span "Take me to my Theory of Change!" at bounding box center [658, 167] width 795 height 19
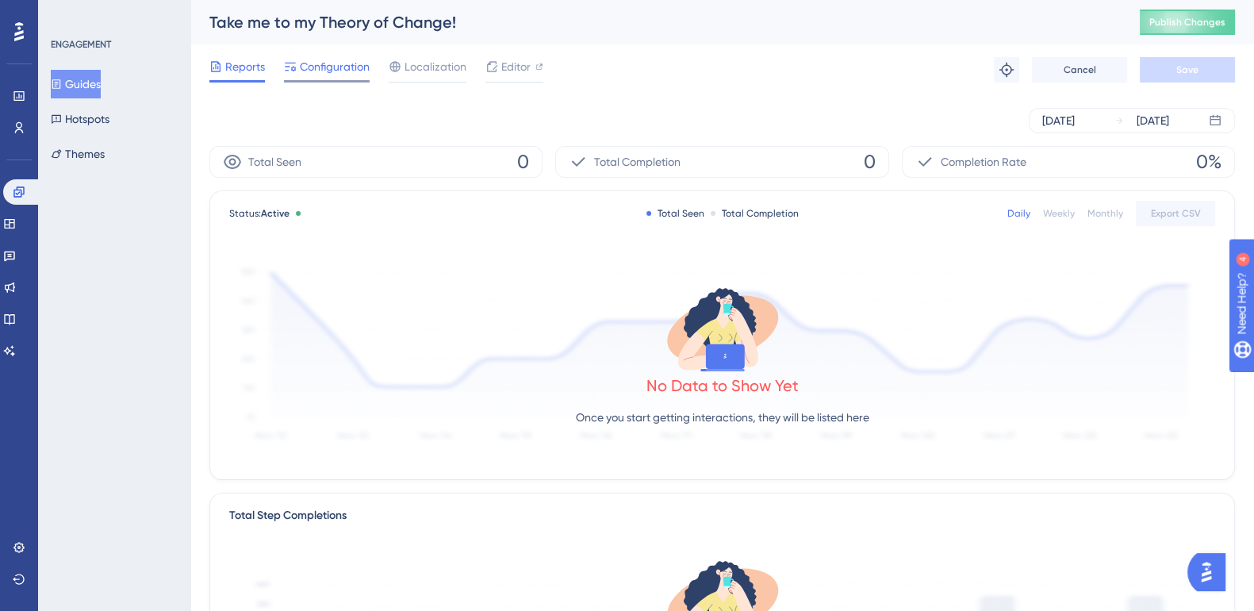
click at [343, 68] on span "Configuration" at bounding box center [335, 66] width 70 height 19
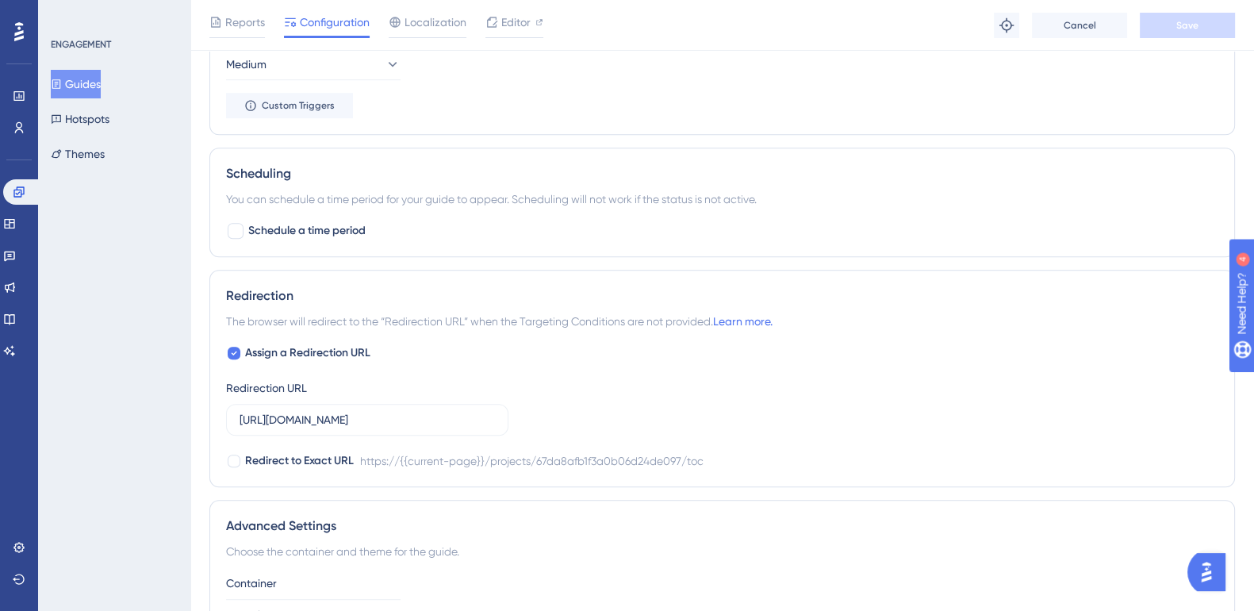
scroll to position [1106, 0]
click at [232, 346] on icon at bounding box center [234, 352] width 6 height 13
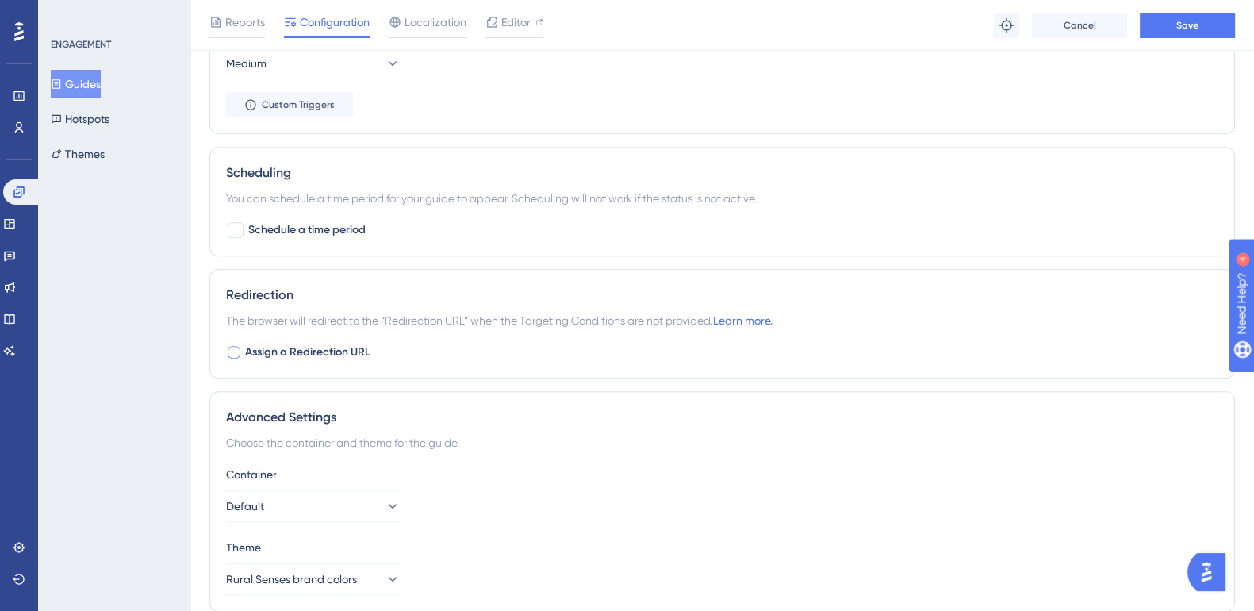
click at [241, 355] on label "Assign a Redirection URL" at bounding box center [298, 352] width 144 height 19
checkbox input "true"
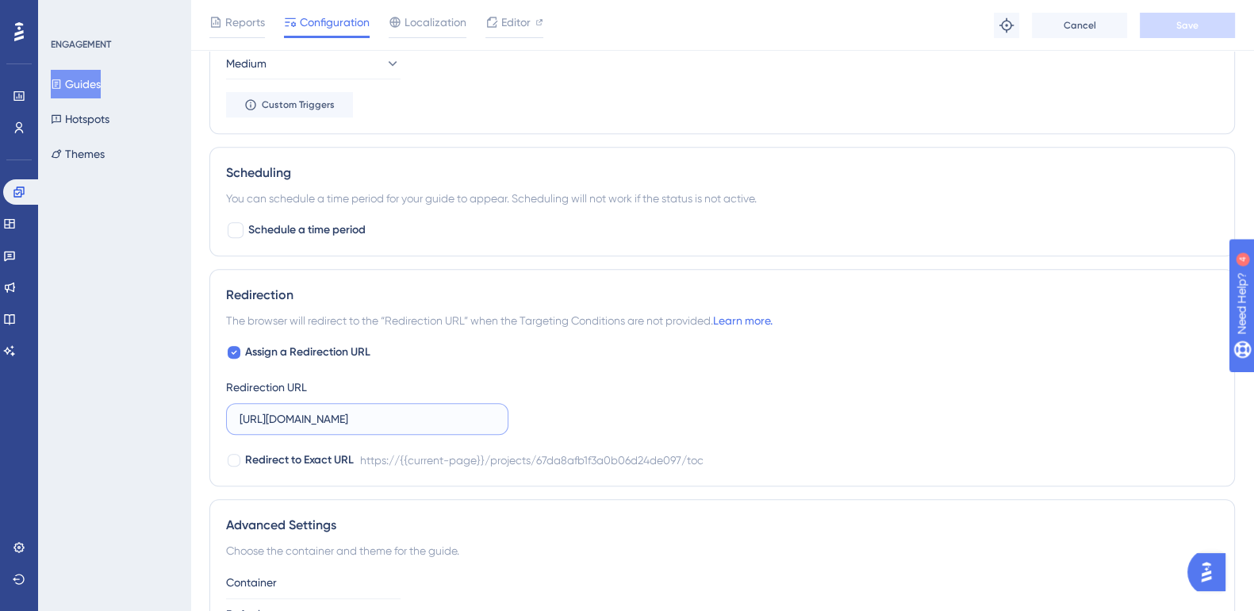
click at [424, 420] on input "https://impact-dev.ruralsenses.com/projects/67da8afb1f3a0b06d24de097/toc" at bounding box center [367, 418] width 255 height 17
click at [236, 346] on icon at bounding box center [234, 352] width 6 height 13
checkbox input "false"
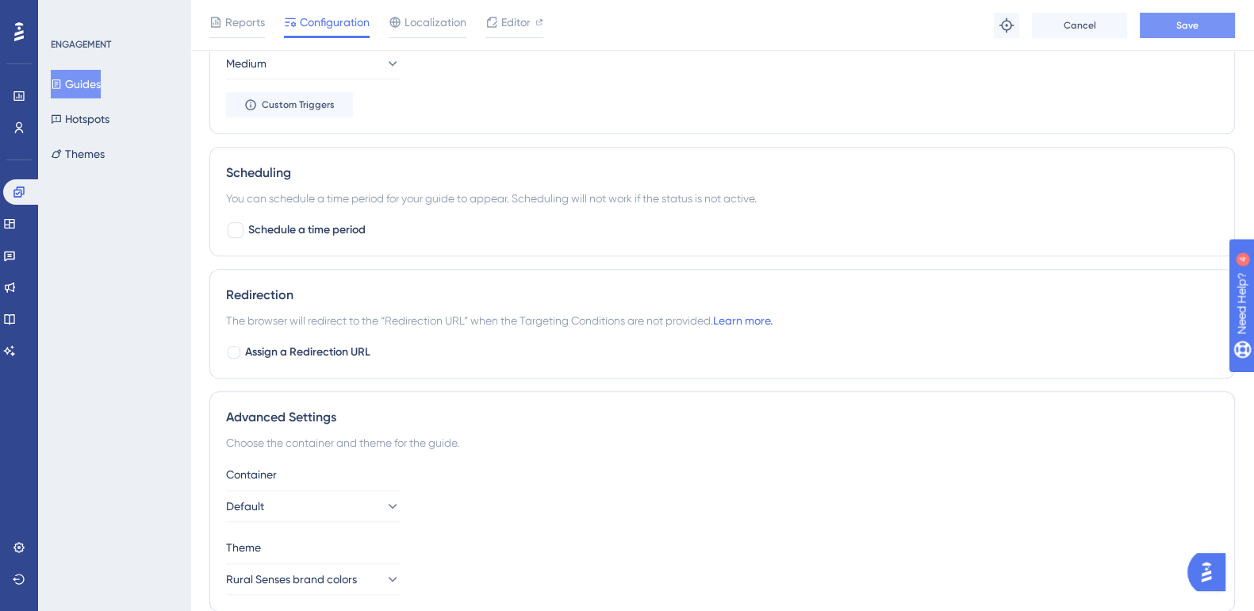
click at [1175, 24] on button "Save" at bounding box center [1187, 25] width 95 height 25
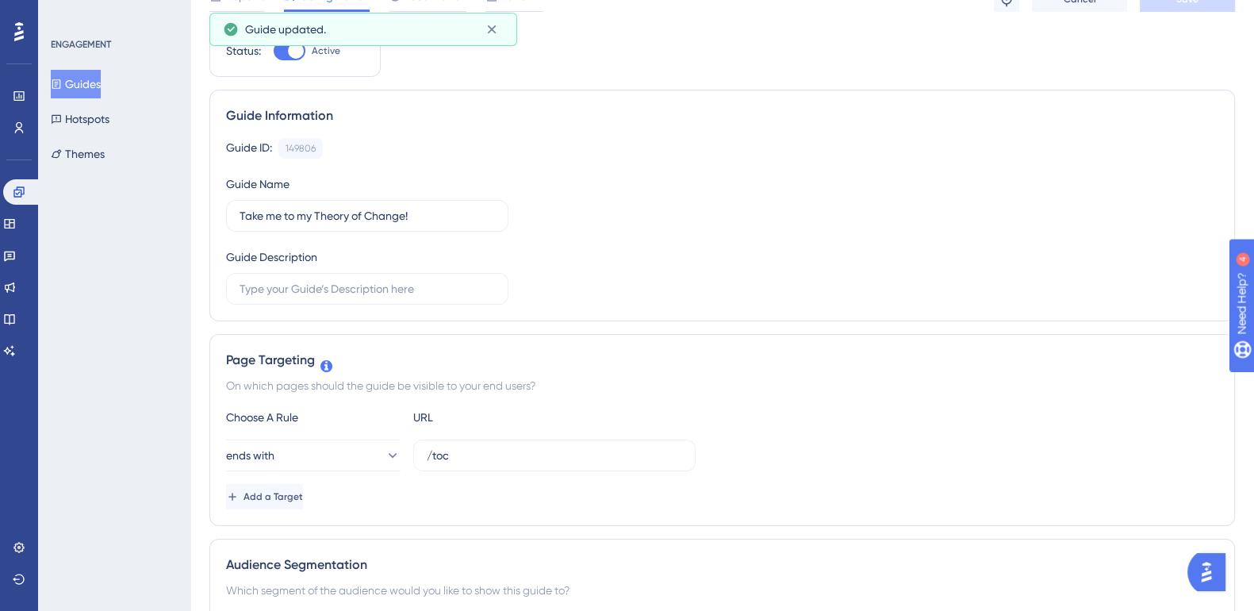
scroll to position [0, 0]
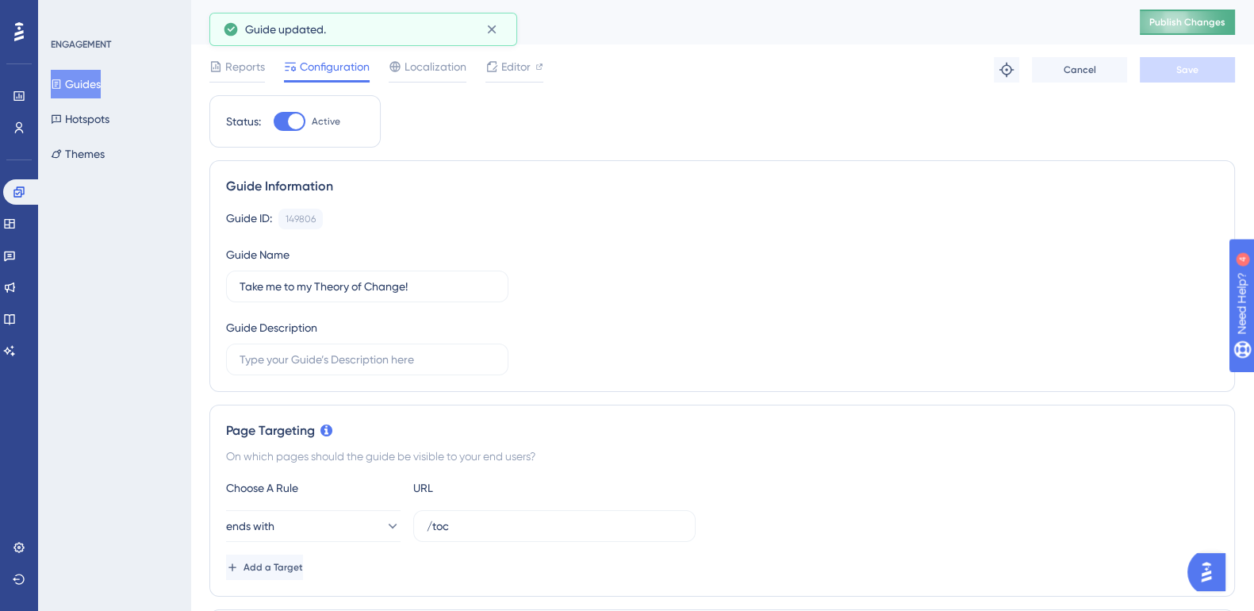
click at [1204, 13] on button "Publish Changes" at bounding box center [1187, 22] width 95 height 25
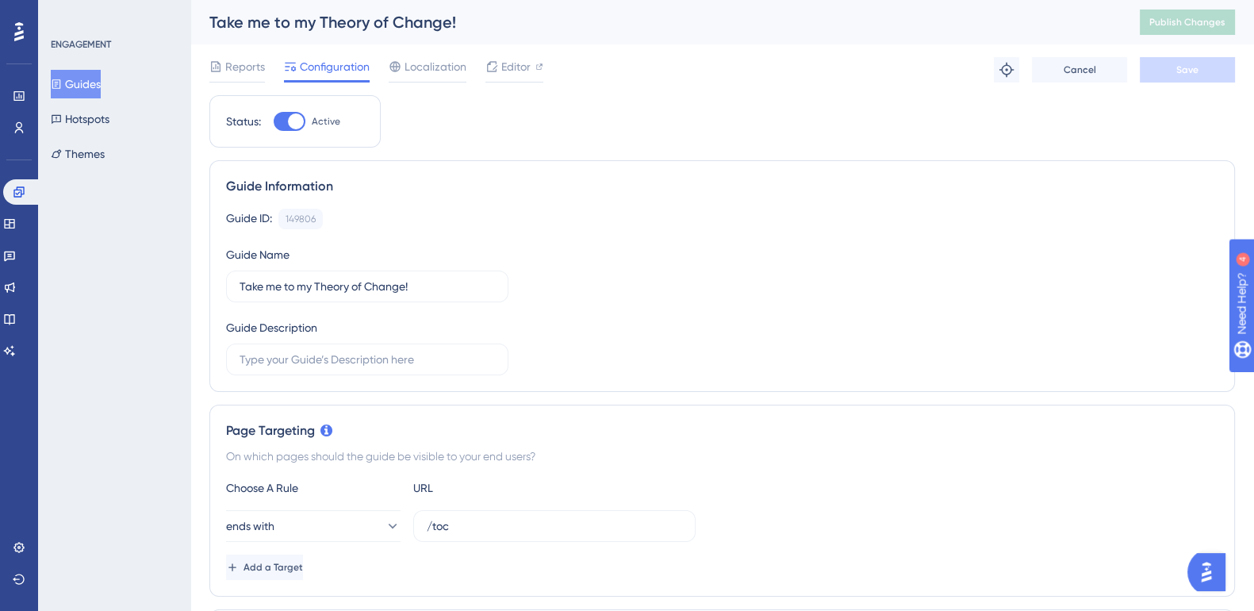
click at [93, 93] on button "Guides" at bounding box center [76, 84] width 50 height 29
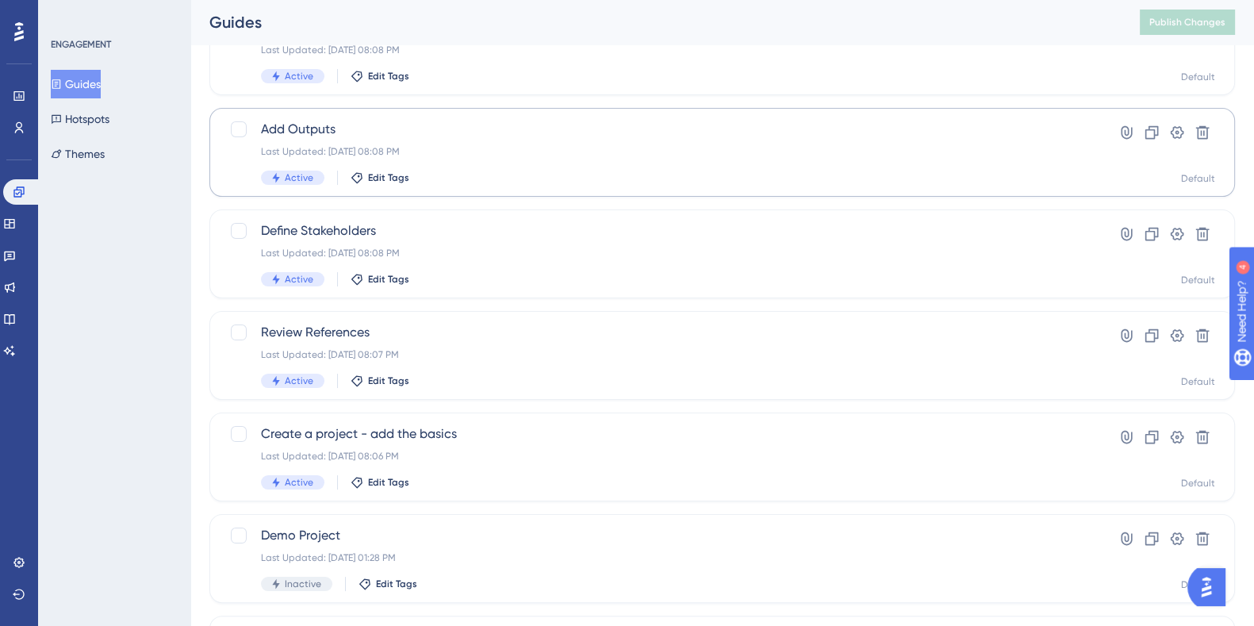
scroll to position [344, 0]
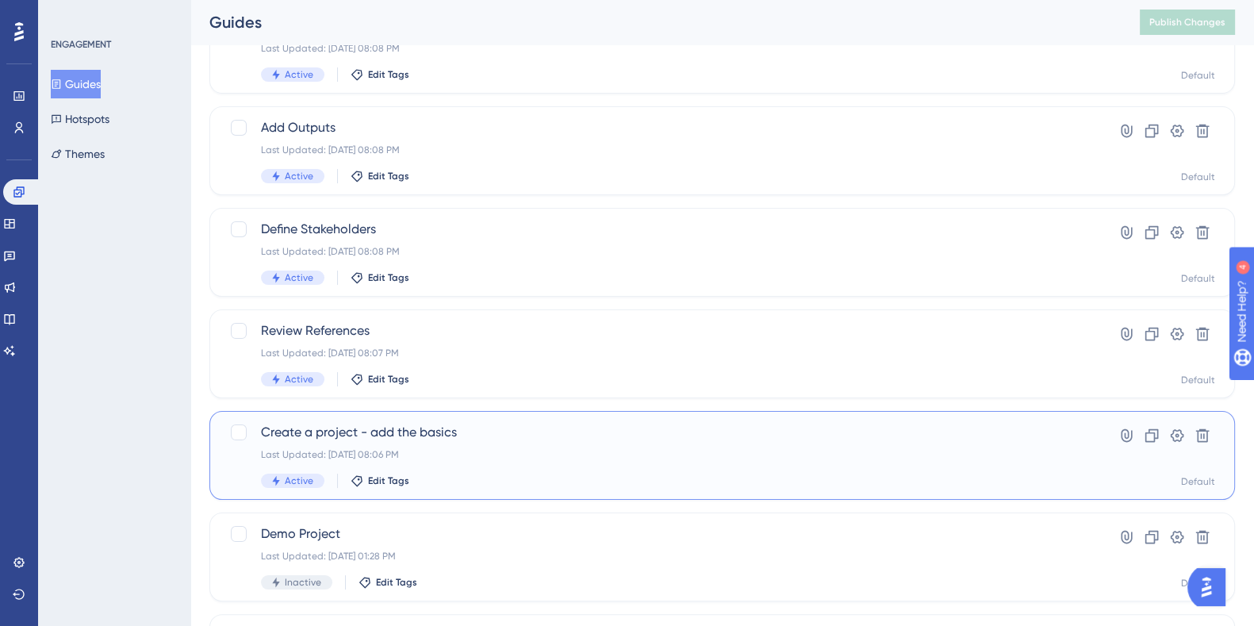
click at [416, 423] on span "Create a project - add the basics" at bounding box center [658, 432] width 795 height 19
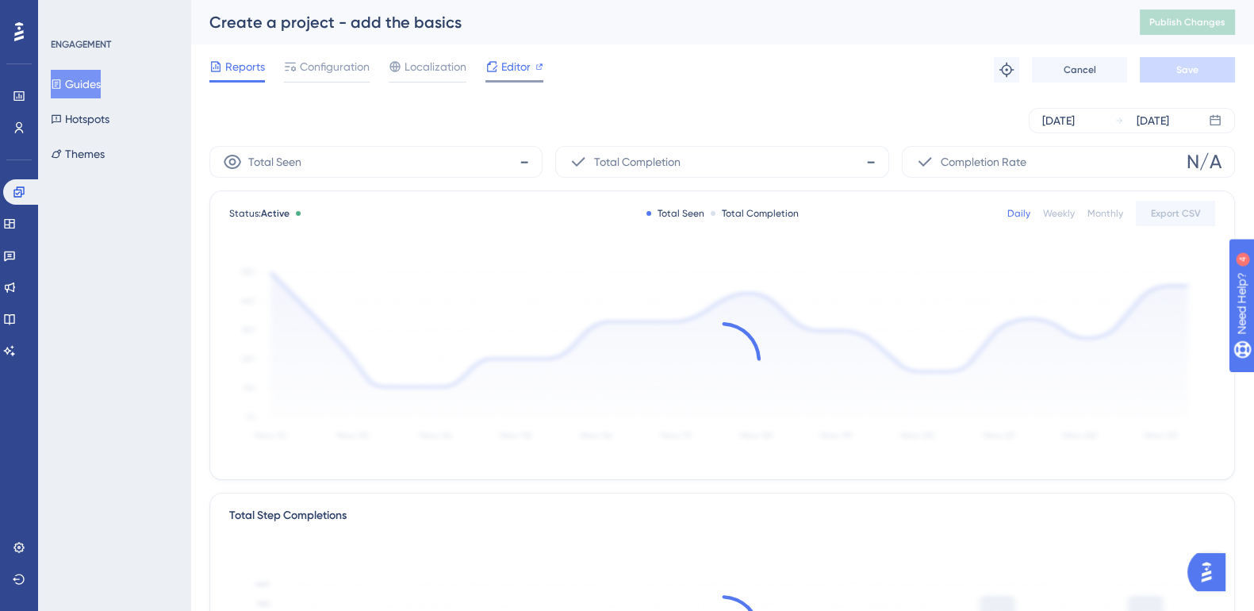
click at [516, 69] on span "Editor" at bounding box center [515, 66] width 29 height 19
click at [1213, 16] on span "Publish Changes" at bounding box center [1187, 22] width 76 height 13
click at [83, 81] on button "Guides" at bounding box center [76, 84] width 50 height 29
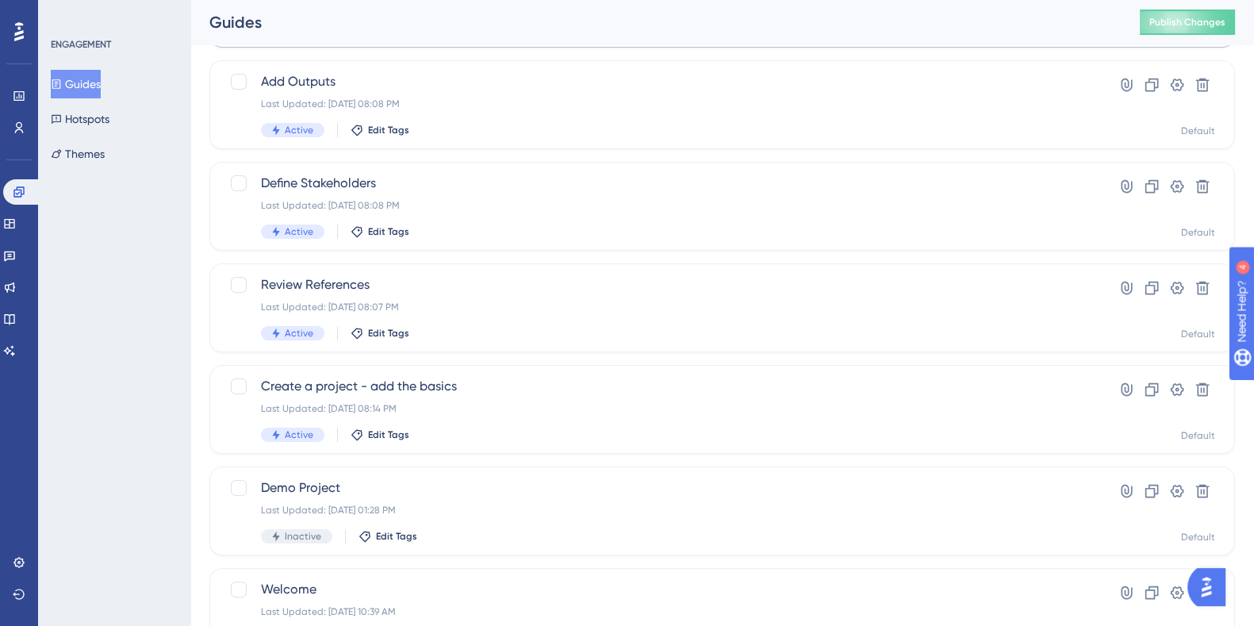
scroll to position [392, 0]
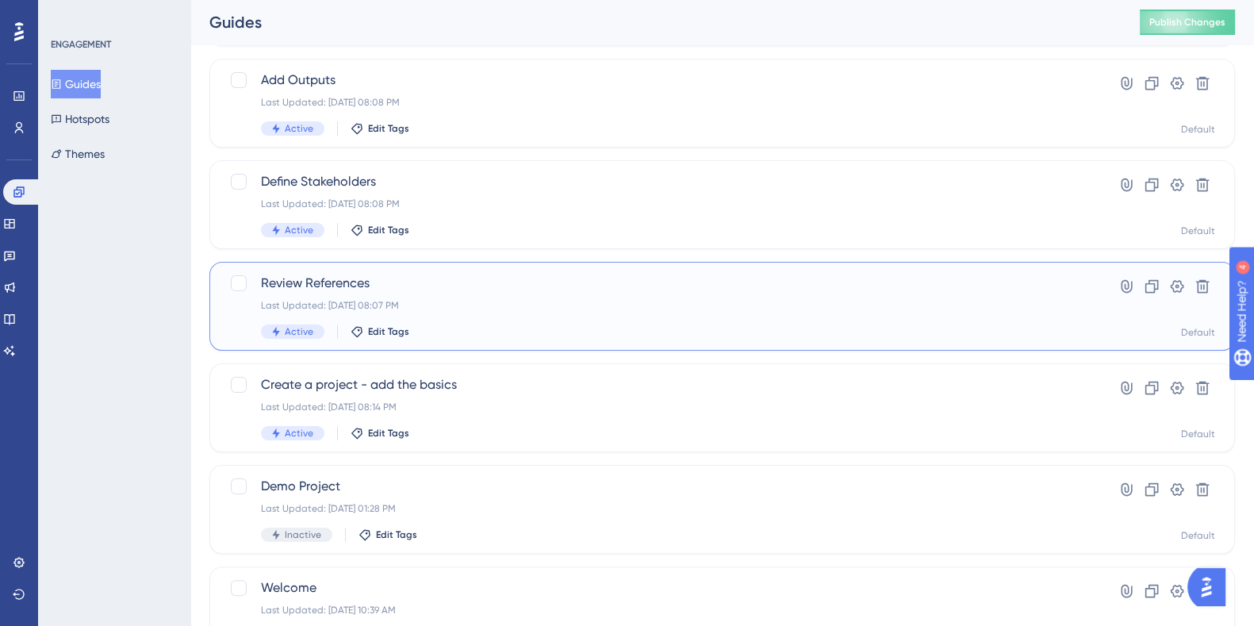
click at [335, 284] on span "Review References" at bounding box center [658, 283] width 795 height 19
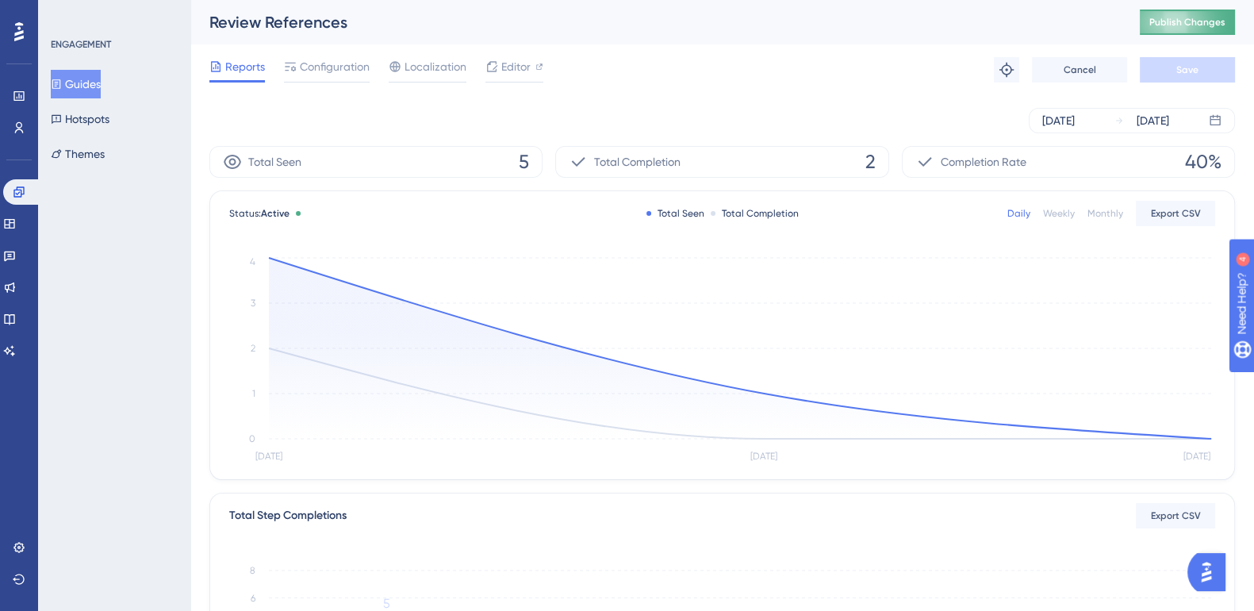
click at [1211, 16] on span "Publish Changes" at bounding box center [1187, 22] width 76 height 13
click at [518, 75] on span "Editor" at bounding box center [515, 66] width 29 height 19
click at [1220, 25] on span "Publish Changes" at bounding box center [1187, 22] width 76 height 13
click at [96, 78] on button "Guides" at bounding box center [76, 84] width 50 height 29
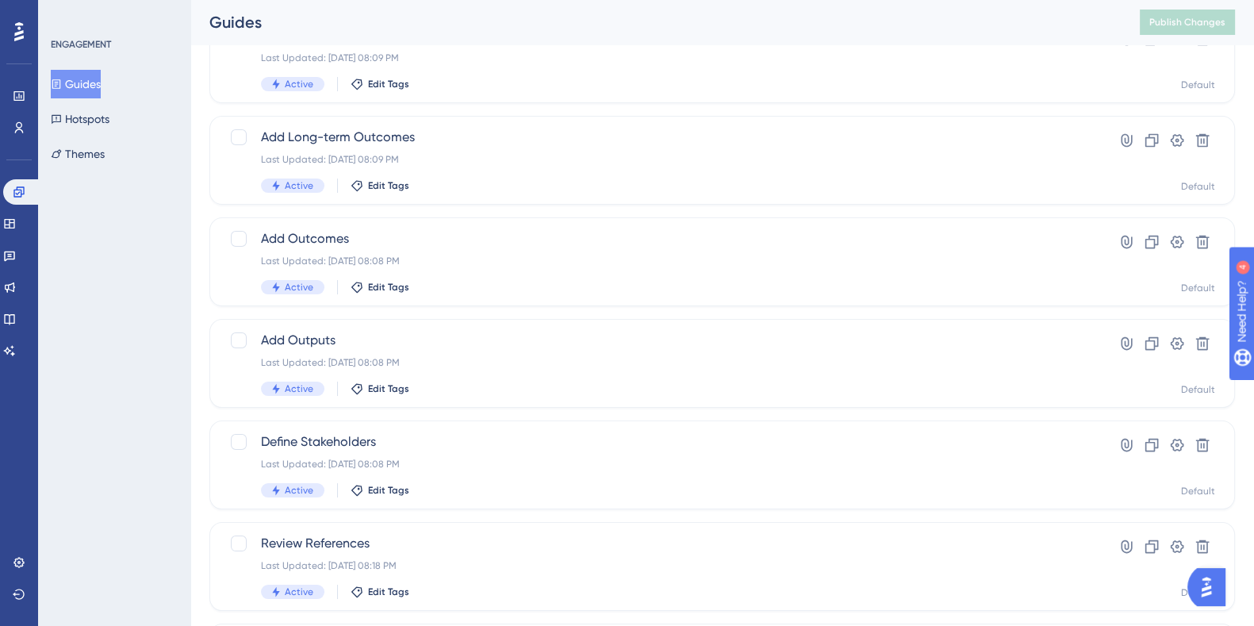
scroll to position [136, 0]
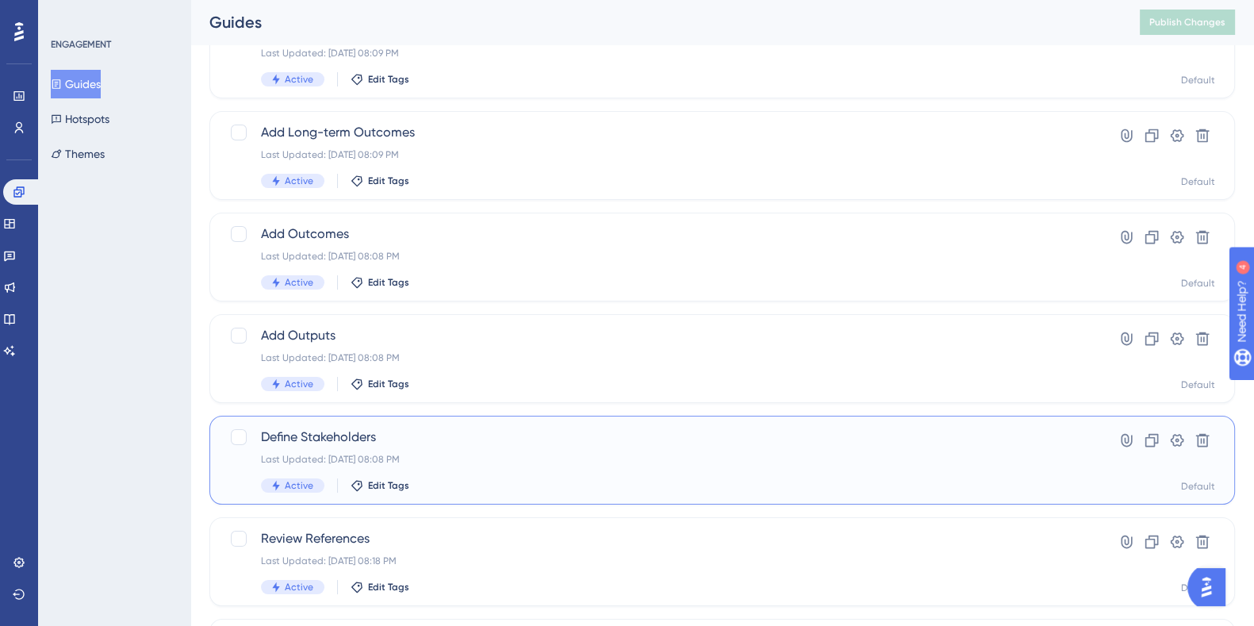
click at [341, 423] on div "Define Stakeholders Last Updated: Aug 12 2025, 08:08 PM Active Edit Tags Hyperl…" at bounding box center [721, 460] width 1025 height 89
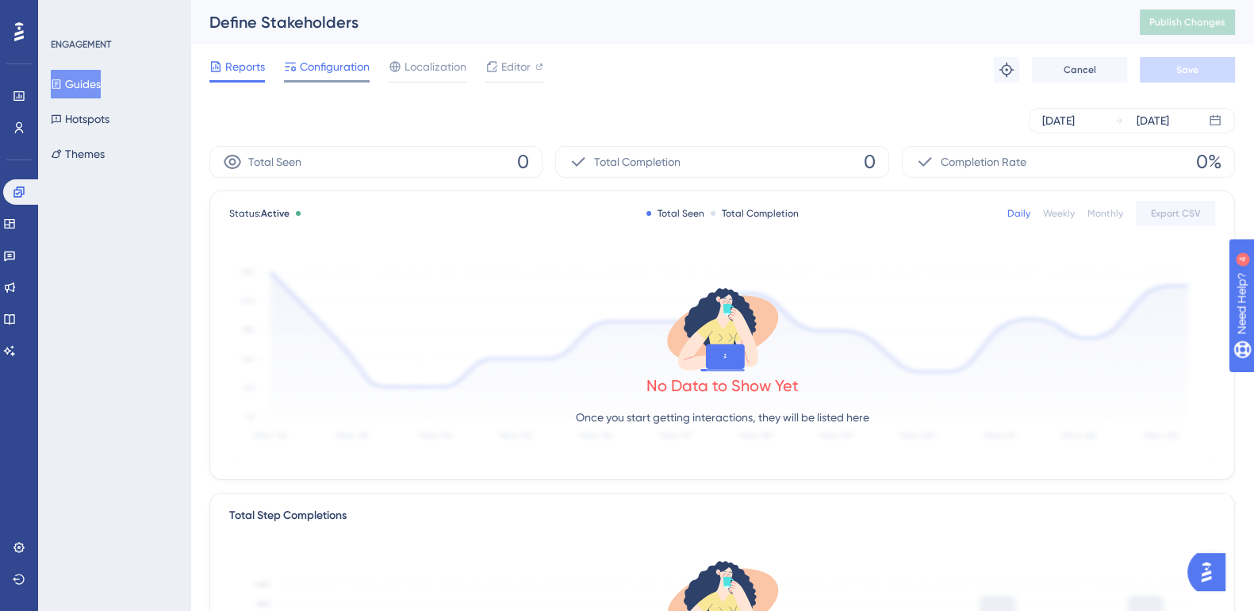
click at [347, 67] on span "Configuration" at bounding box center [335, 66] width 70 height 19
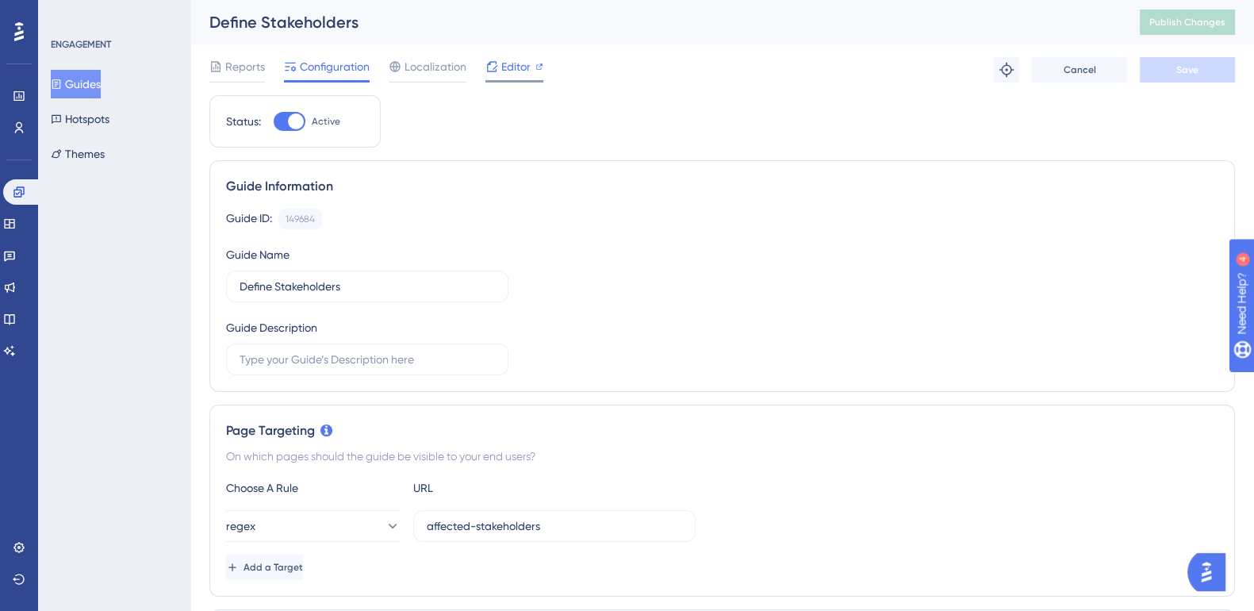
click at [513, 65] on span "Editor" at bounding box center [515, 66] width 29 height 19
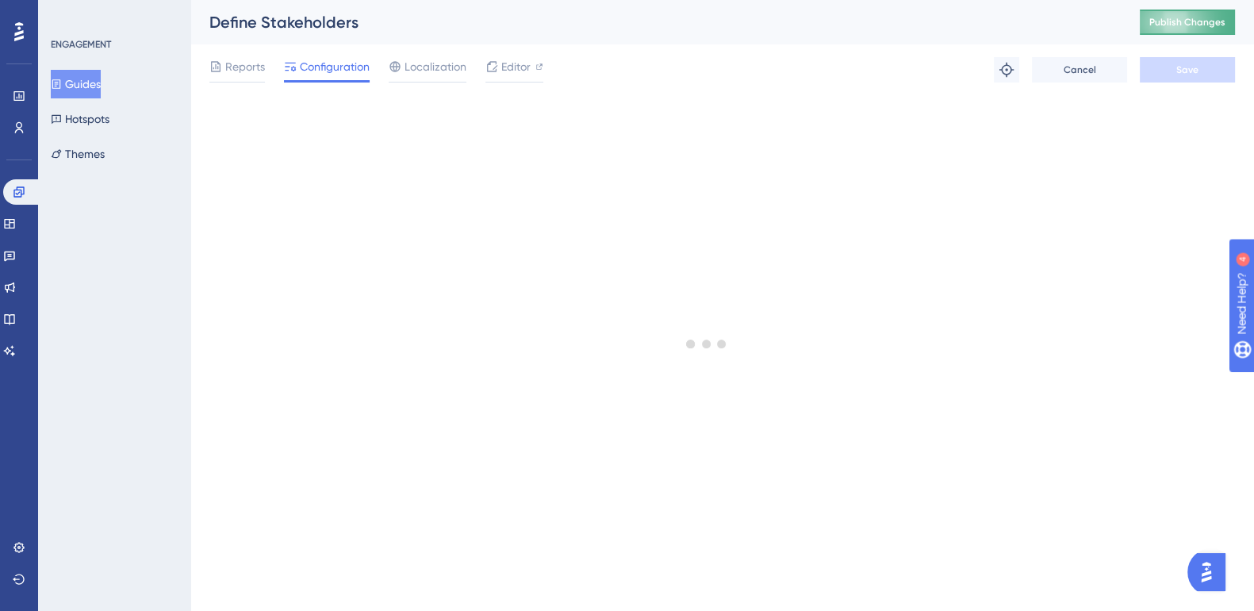
click at [1183, 33] on button "Publish Changes" at bounding box center [1187, 22] width 95 height 25
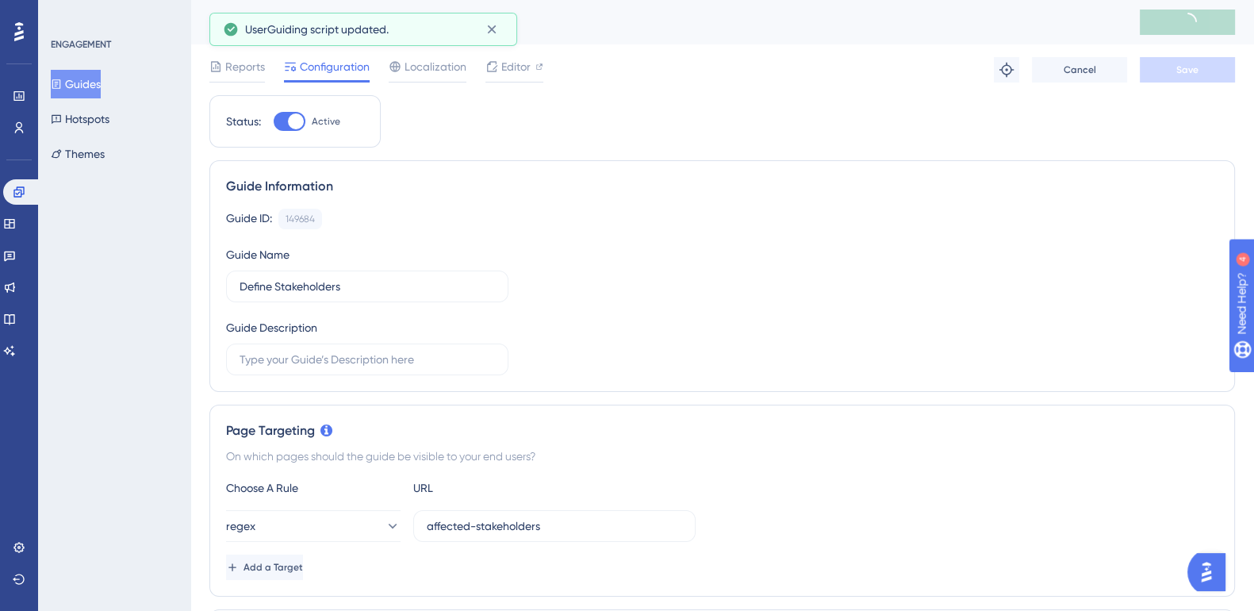
click at [82, 85] on button "Guides" at bounding box center [76, 84] width 50 height 29
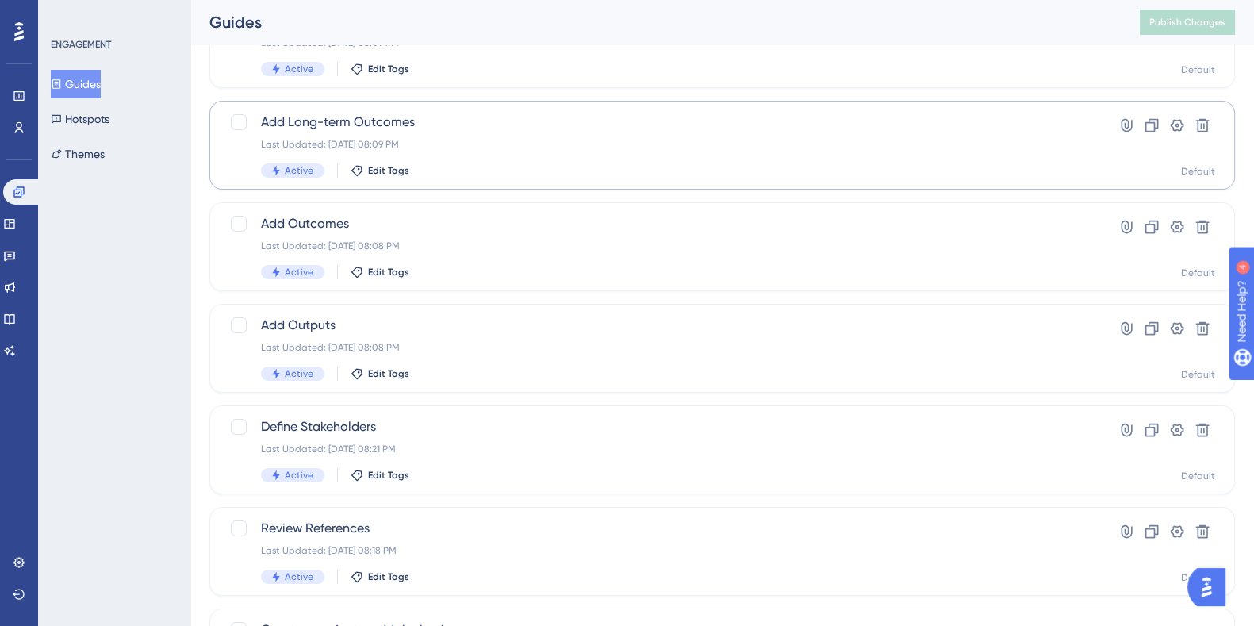
scroll to position [151, 0]
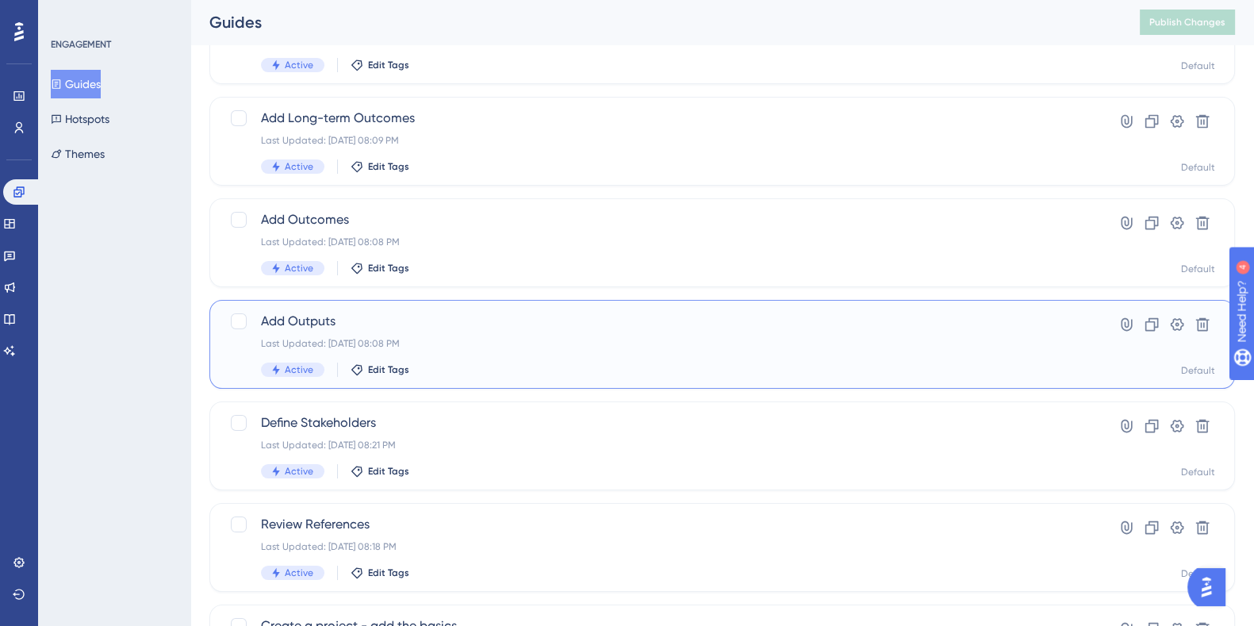
click at [309, 322] on span "Add Outputs" at bounding box center [658, 321] width 795 height 19
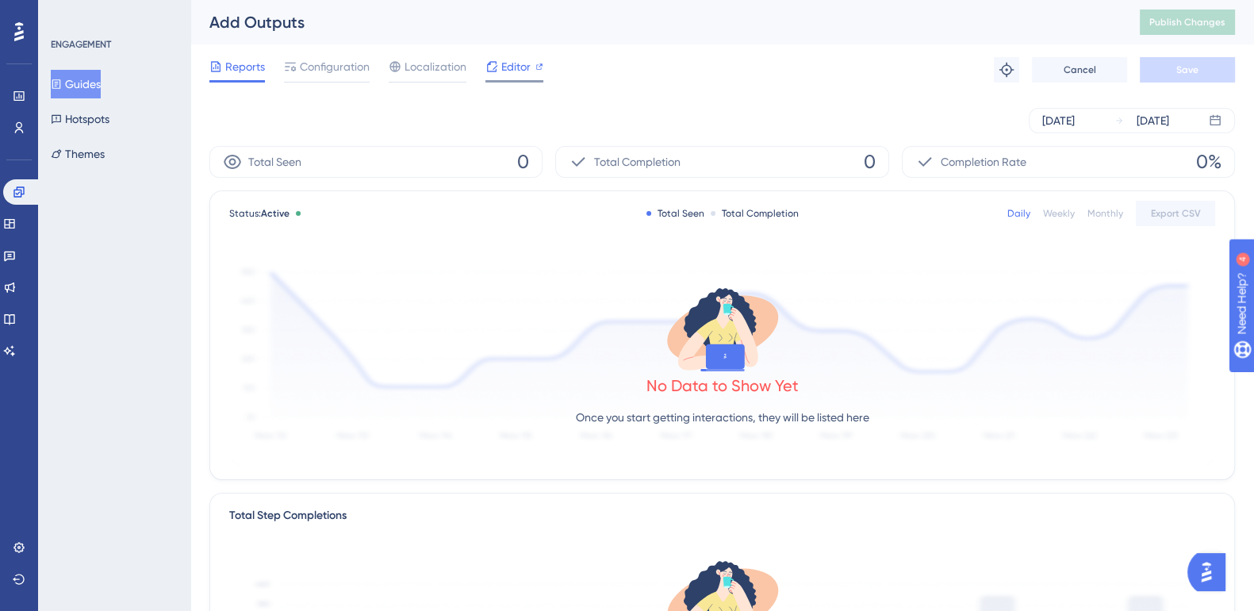
click at [504, 65] on span "Editor" at bounding box center [515, 66] width 29 height 19
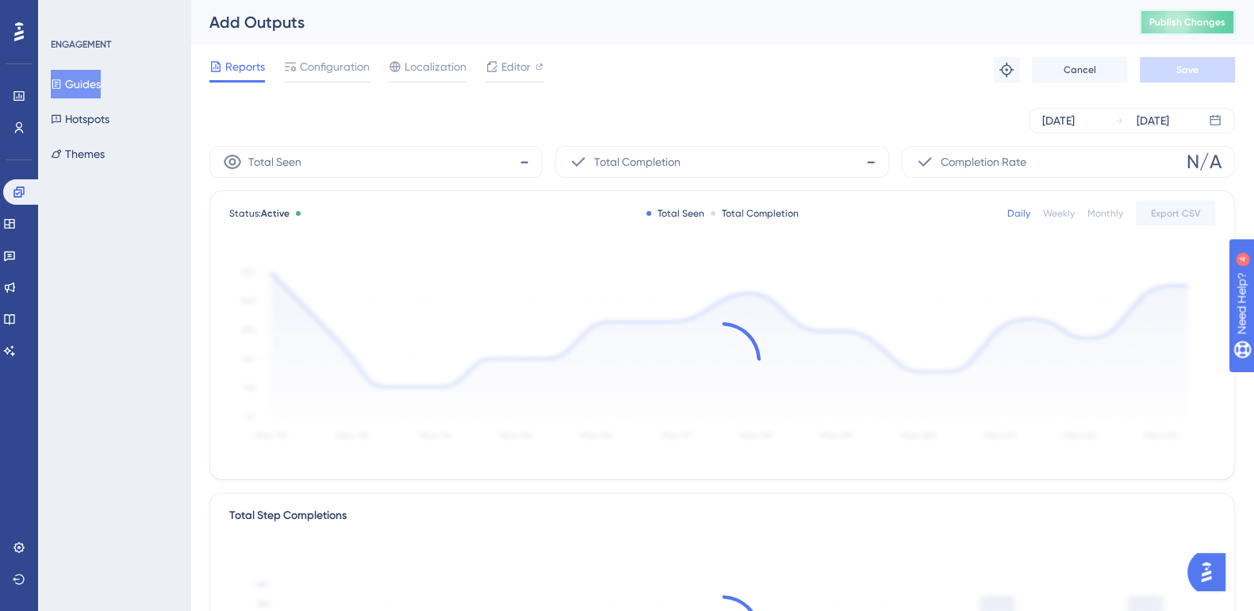
click at [1214, 28] on span "Publish Changes" at bounding box center [1187, 22] width 76 height 13
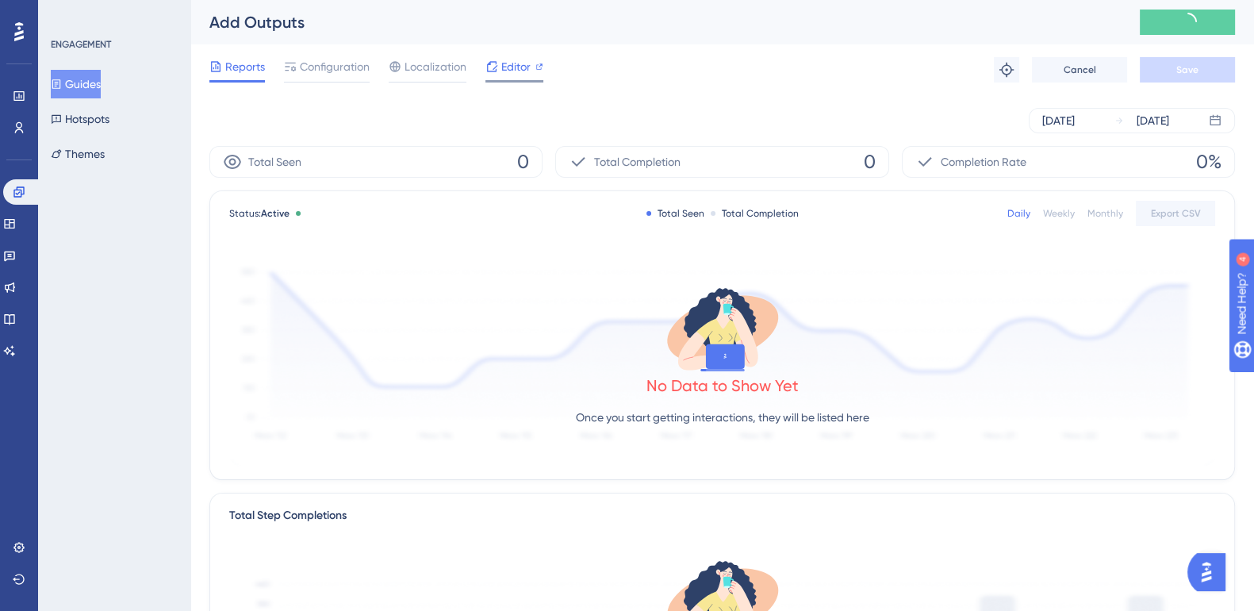
click at [519, 80] on div at bounding box center [514, 81] width 58 height 2
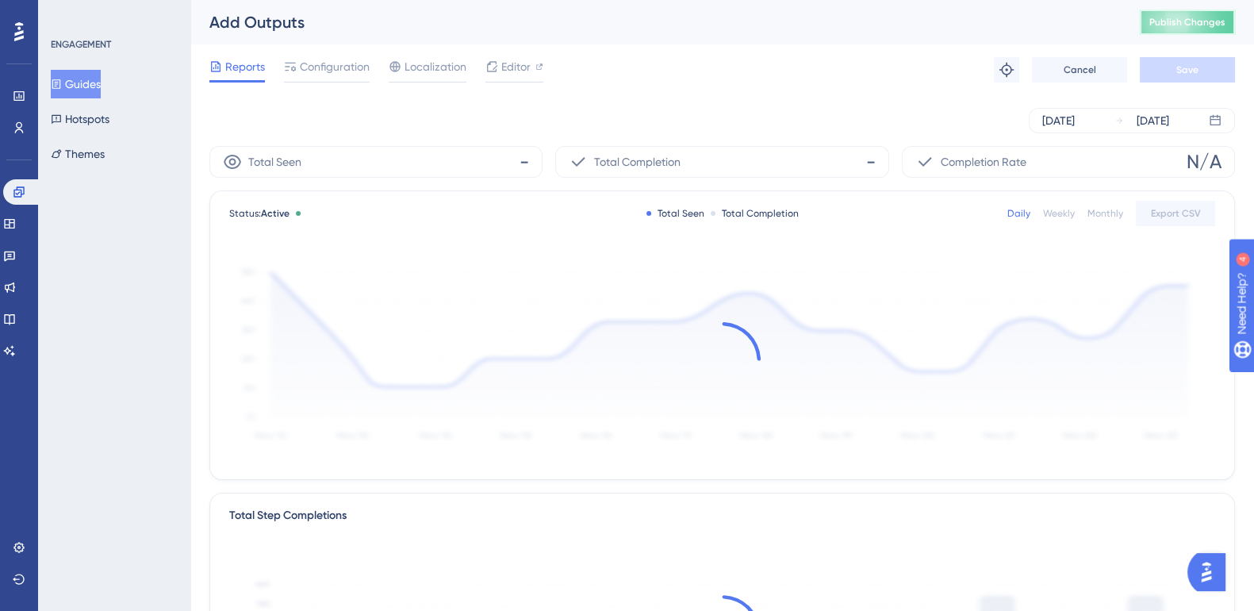
click at [1220, 17] on span "Publish Changes" at bounding box center [1187, 22] width 76 height 13
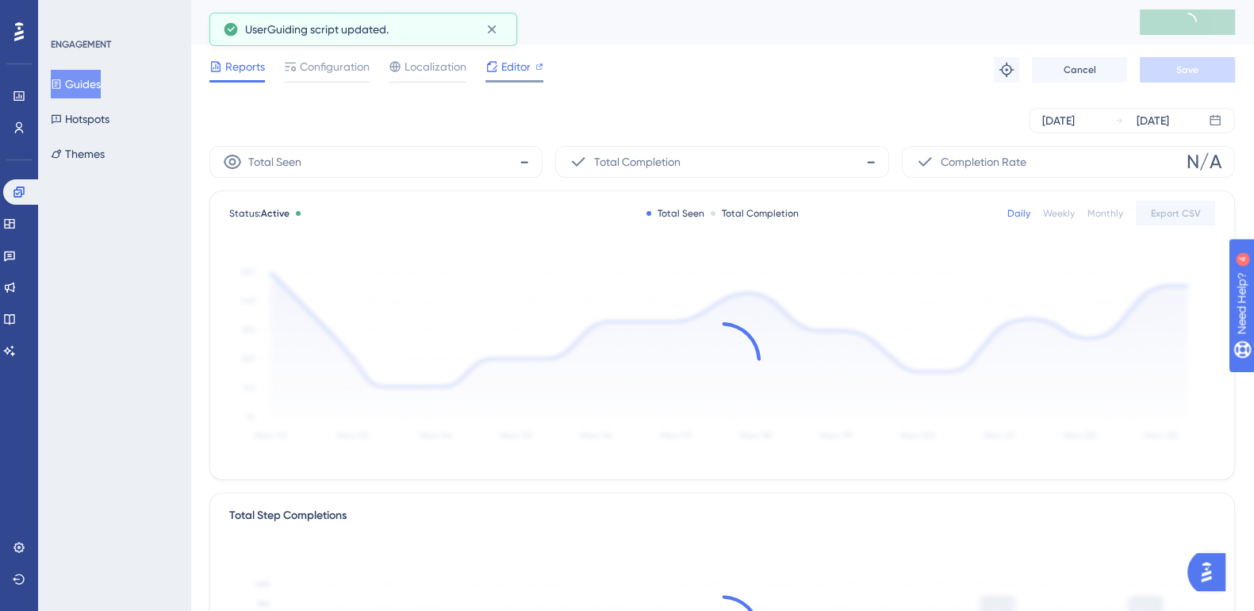
click at [527, 68] on span "Editor" at bounding box center [515, 66] width 29 height 19
